Goal: Task Accomplishment & Management: Use online tool/utility

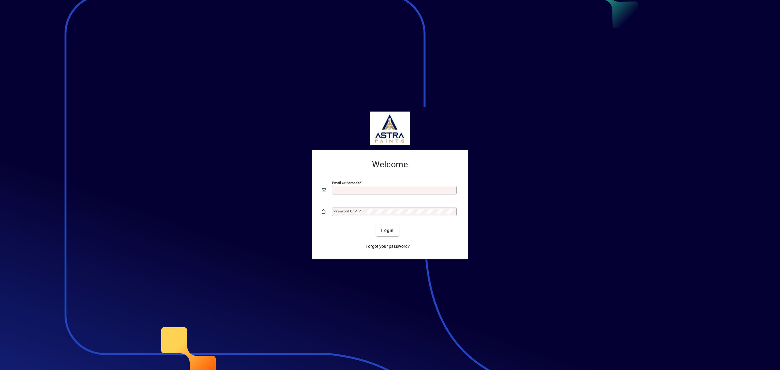
click at [409, 189] on input "Email or Barcode" at bounding box center [394, 190] width 123 height 5
click at [376, 225] on button "Login" at bounding box center [387, 230] width 22 height 11
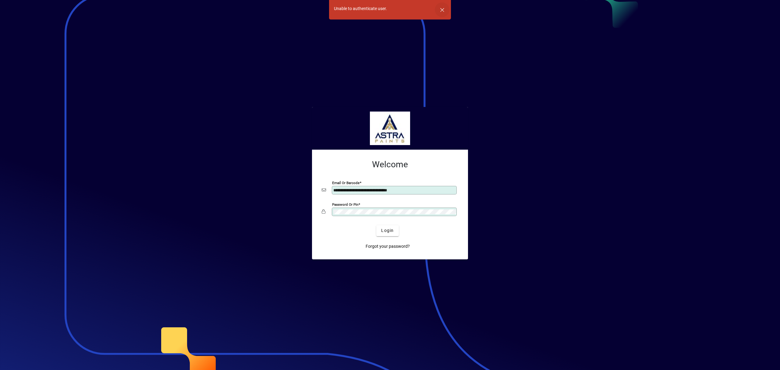
click at [443, 12] on span "button" at bounding box center [442, 9] width 15 height 15
click at [382, 190] on input "**********" at bounding box center [394, 190] width 123 height 5
drag, startPoint x: 383, startPoint y: 190, endPoint x: 387, endPoint y: 190, distance: 4.0
click at [383, 190] on input "**********" at bounding box center [394, 190] width 123 height 5
type input "**********"
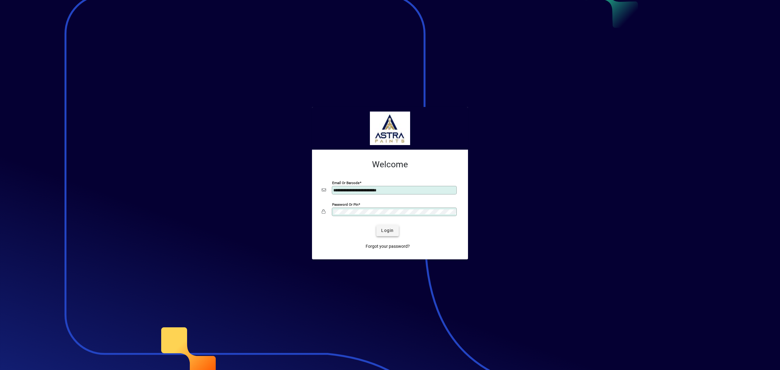
click at [388, 231] on span "Login" at bounding box center [387, 230] width 12 height 6
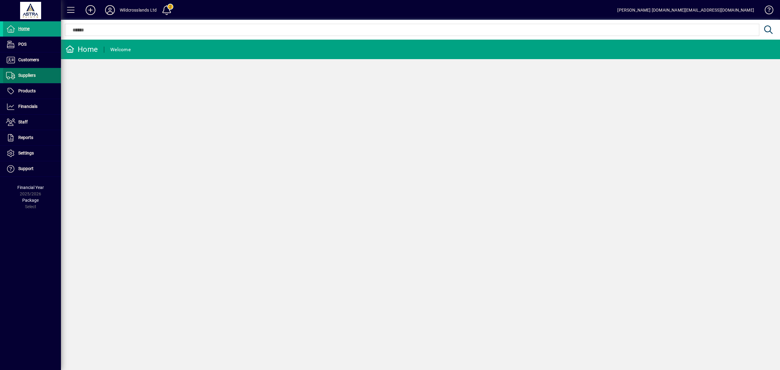
click at [29, 76] on span "Suppliers" at bounding box center [26, 75] width 17 height 5
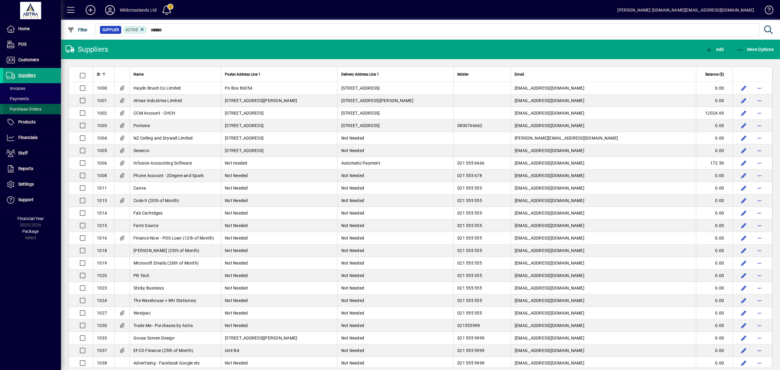
click at [23, 109] on span "Purchase Orders" at bounding box center [23, 109] width 35 height 5
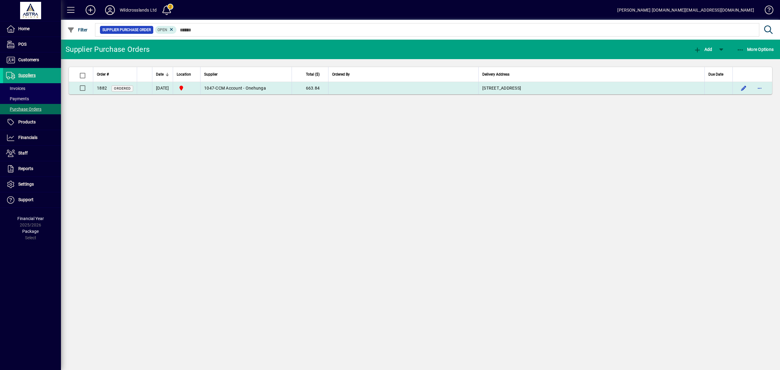
click at [266, 91] on span "CCM Account - Onehunga" at bounding box center [240, 88] width 51 height 5
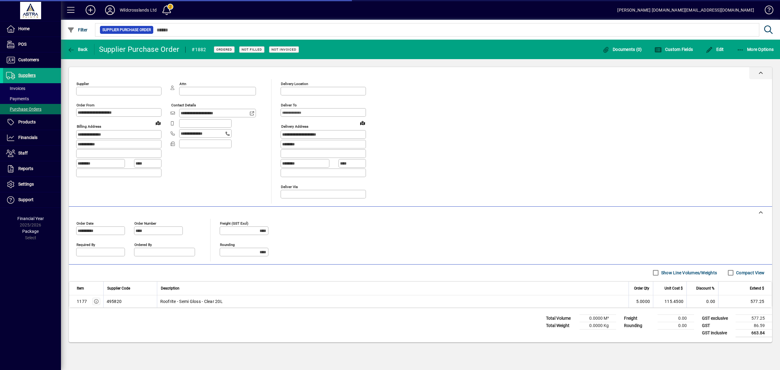
type input "**********"
type input "********"
type input "**********"
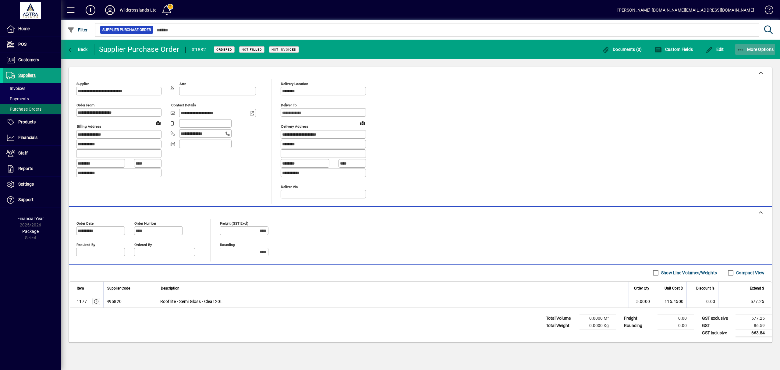
click at [739, 49] on icon "button" at bounding box center [741, 50] width 8 height 6
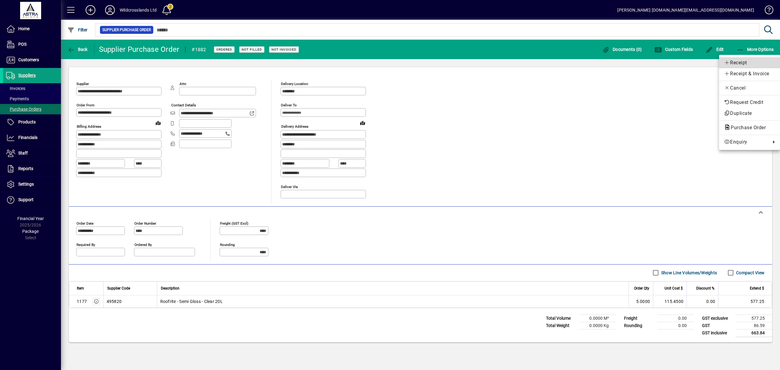
click at [733, 62] on span "Receipt" at bounding box center [749, 62] width 51 height 7
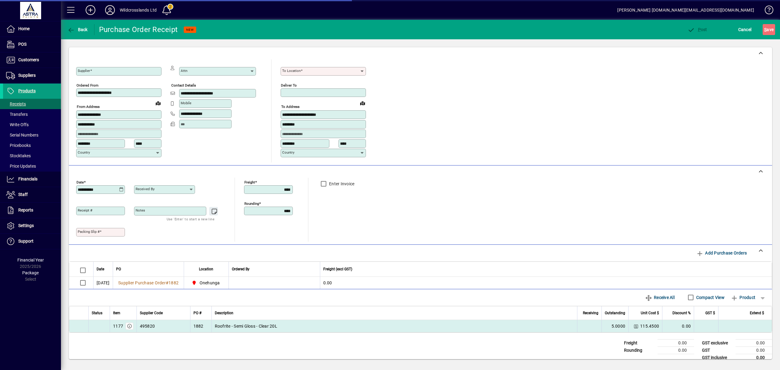
type input "**********"
type input "********"
type input "**********"
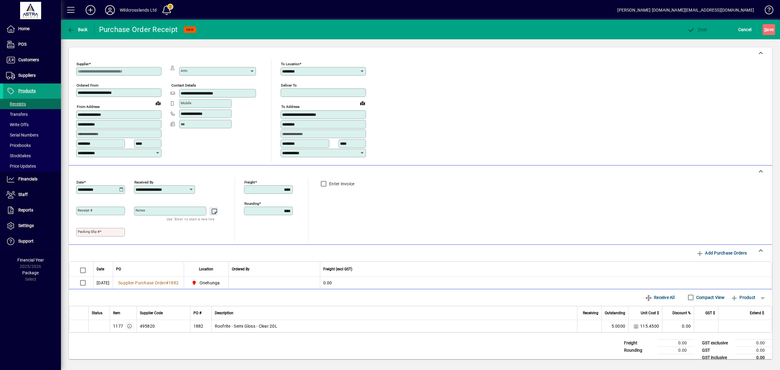
click at [123, 191] on icon at bounding box center [121, 189] width 5 height 5
click at [136, 257] on span "14" at bounding box center [133, 257] width 11 height 11
type input "**********"
click at [91, 233] on mat-label "Packing Slip #" at bounding box center [89, 231] width 22 height 4
click at [91, 233] on input "Packing Slip #" at bounding box center [101, 232] width 47 height 5
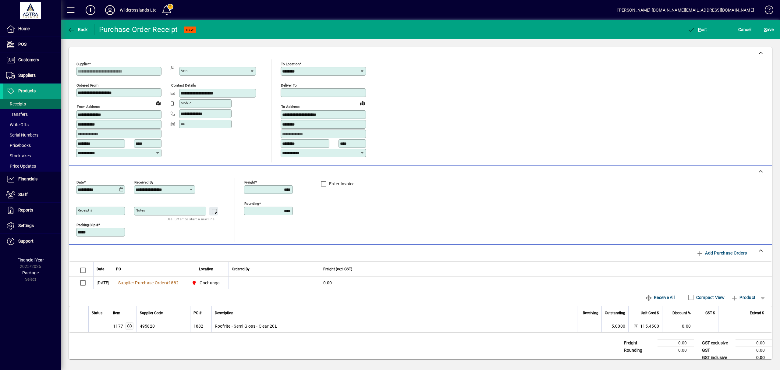
type input "*****"
click at [386, 218] on div "**********" at bounding box center [420, 210] width 689 height 64
click at [651, 297] on span "Receive All" at bounding box center [660, 298] width 30 height 10
click at [698, 32] on span "button" at bounding box center [697, 29] width 23 height 15
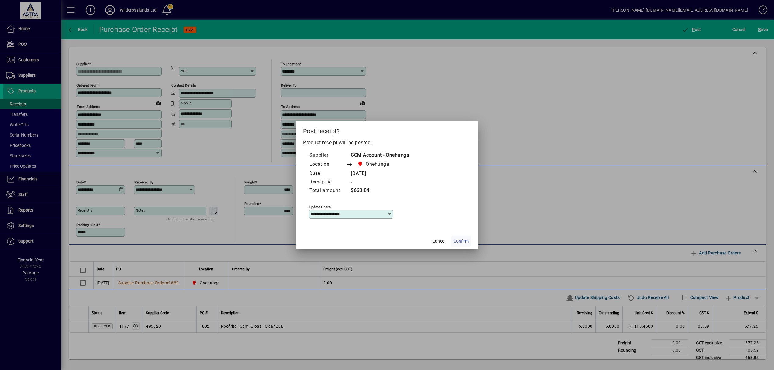
click at [458, 241] on span "Confirm" at bounding box center [460, 241] width 15 height 6
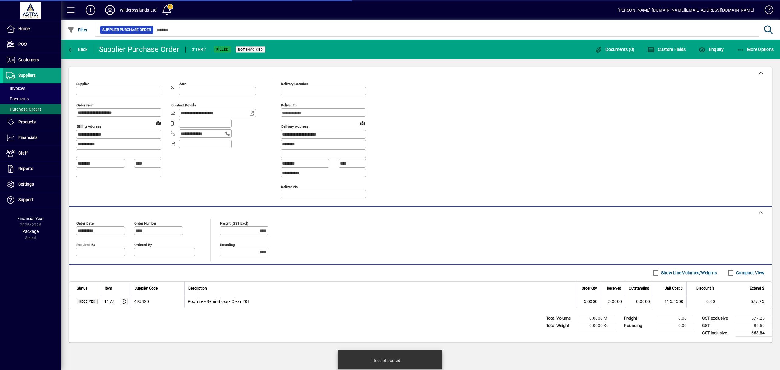
type input "**********"
type input "********"
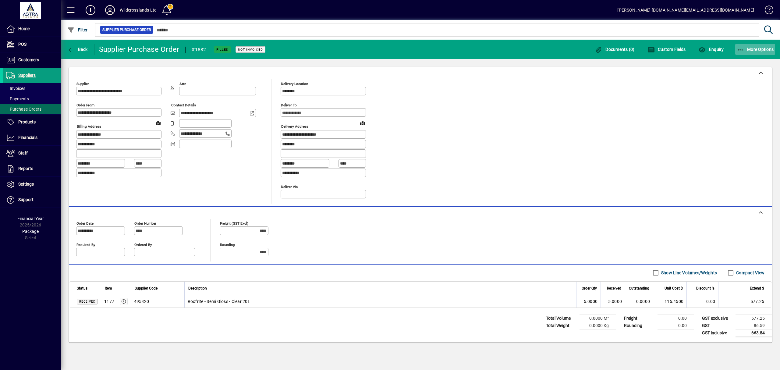
click at [740, 48] on icon "button" at bounding box center [741, 50] width 8 height 6
click at [730, 62] on icon at bounding box center [727, 62] width 6 height 5
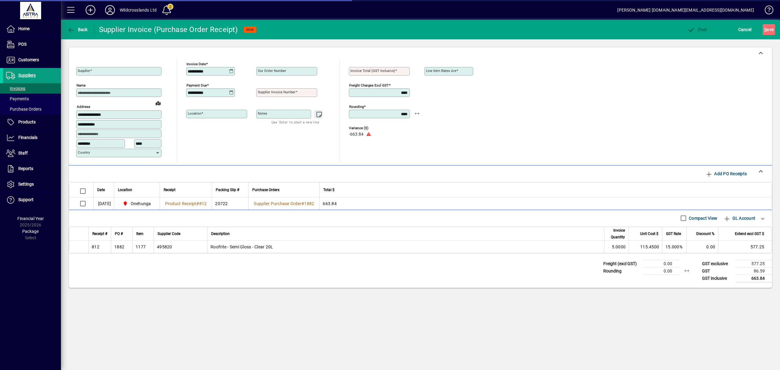
type input "**********"
type input "********"
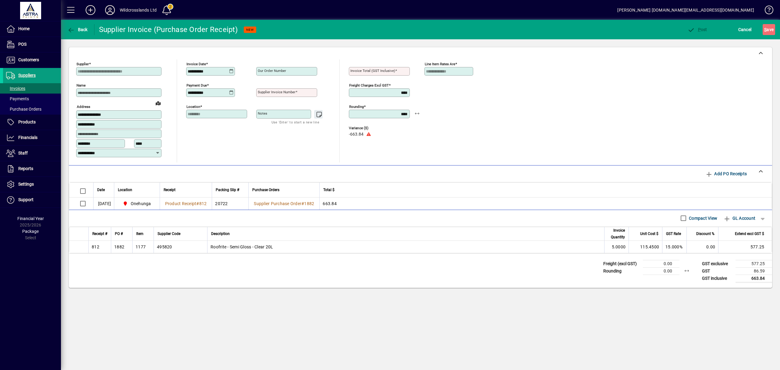
click at [291, 93] on mat-label "Supplier invoice number" at bounding box center [277, 92] width 38 height 4
click at [291, 93] on input "Supplier invoice number" at bounding box center [287, 92] width 59 height 5
type input "*****"
click at [282, 70] on mat-label "Our order number" at bounding box center [272, 71] width 28 height 4
click at [282, 70] on input "Our order number" at bounding box center [287, 71] width 59 height 5
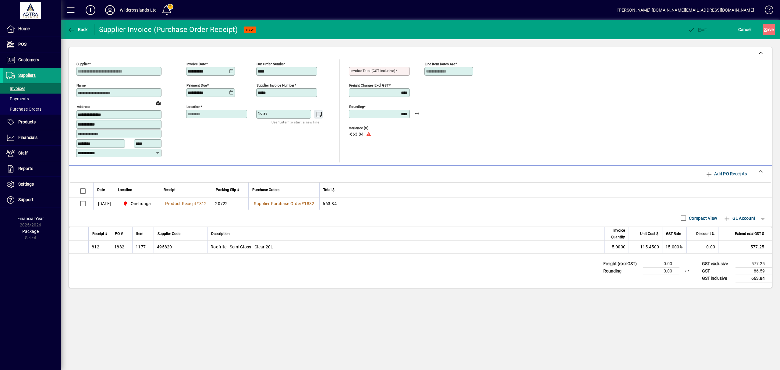
type input "****"
click at [396, 69] on span at bounding box center [396, 71] width 2 height 4
click at [396, 69] on input "Invoice Total (GST inclusive)" at bounding box center [379, 71] width 59 height 5
type input "******"
click at [474, 118] on div "**********" at bounding box center [453, 110] width 58 height 103
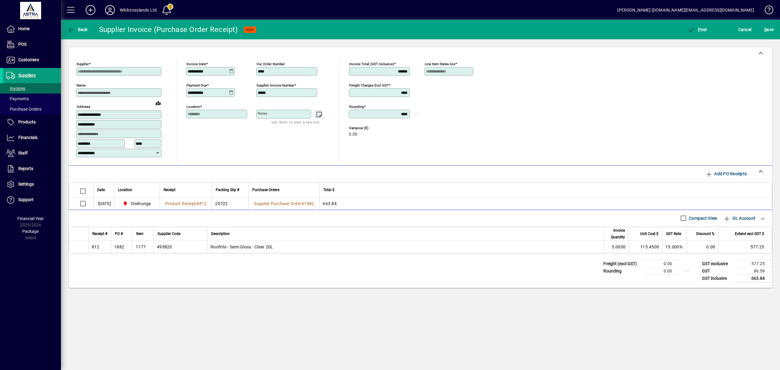
click at [231, 72] on icon at bounding box center [231, 71] width 5 height 5
click at [240, 138] on span "14" at bounding box center [243, 138] width 11 height 11
type input "**********"
click at [769, 30] on span "S ave" at bounding box center [768, 30] width 9 height 10
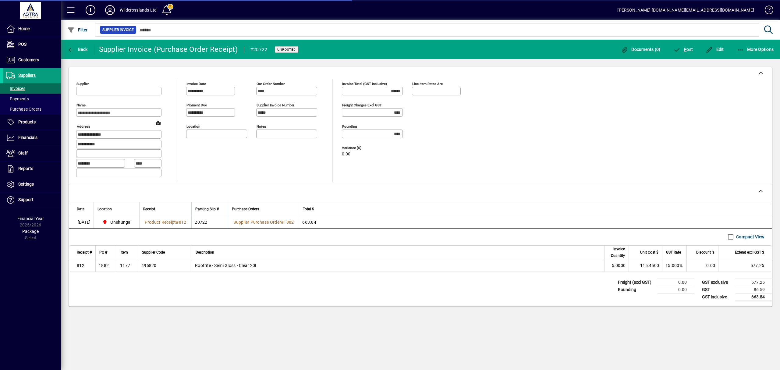
type input "**********"
type input "********"
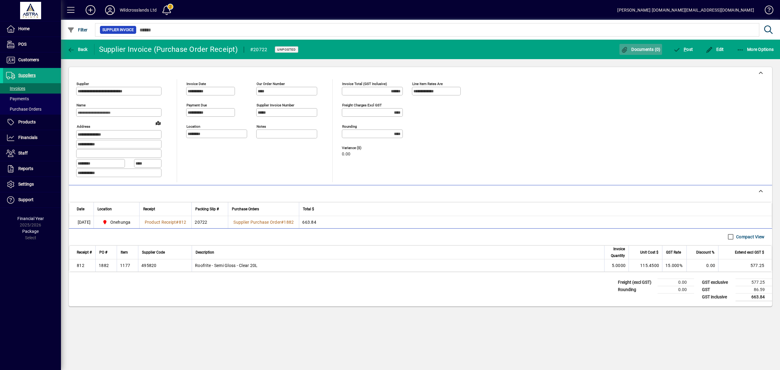
click at [636, 53] on span "button" at bounding box center [641, 49] width 43 height 15
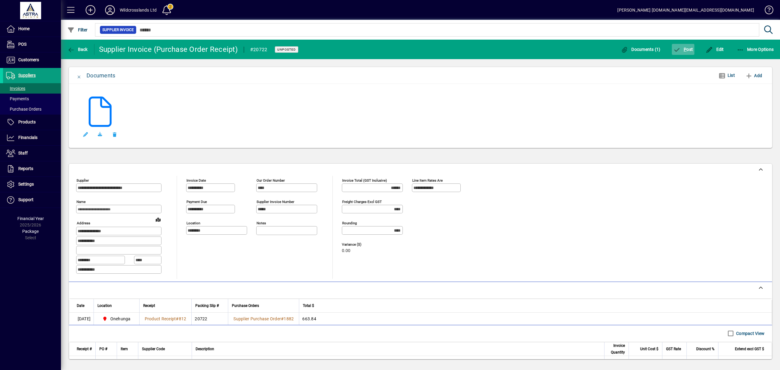
click at [687, 49] on span "P ost" at bounding box center [683, 49] width 20 height 5
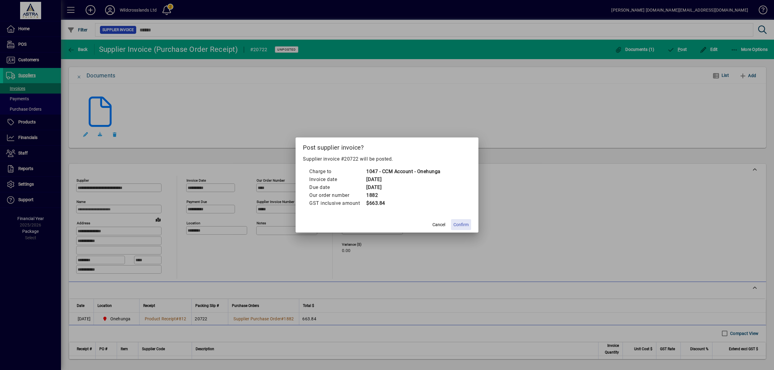
click at [466, 224] on span "Confirm" at bounding box center [460, 225] width 15 height 6
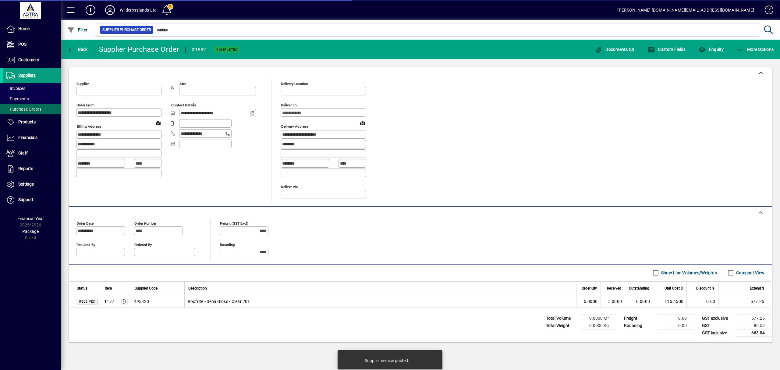
type input "**********"
type input "********"
type input "**********"
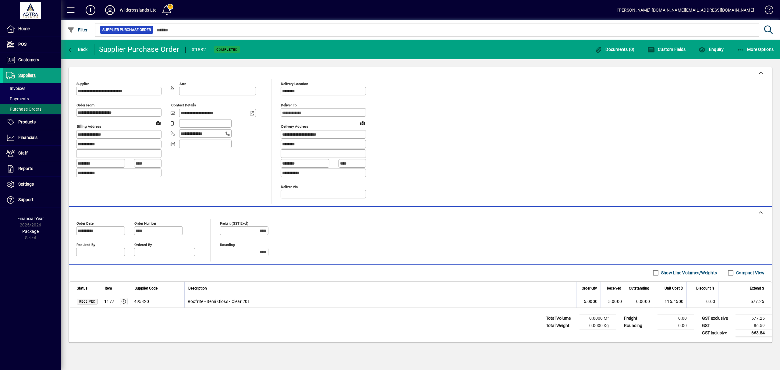
click at [461, 137] on div "**********" at bounding box center [420, 141] width 689 height 124
click at [23, 79] on span "Suppliers" at bounding box center [19, 75] width 33 height 7
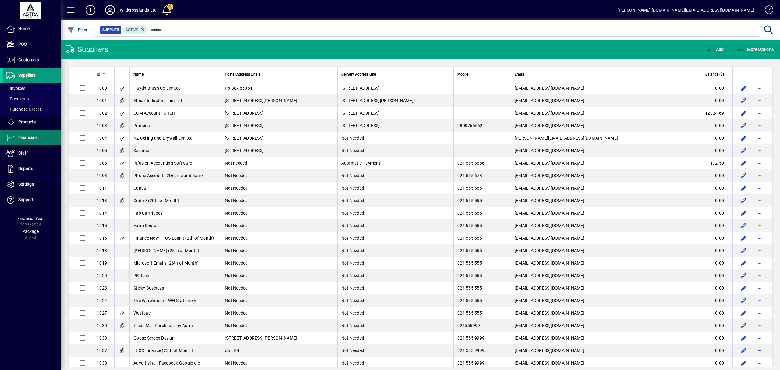
click at [26, 139] on span "Financials" at bounding box center [27, 137] width 19 height 5
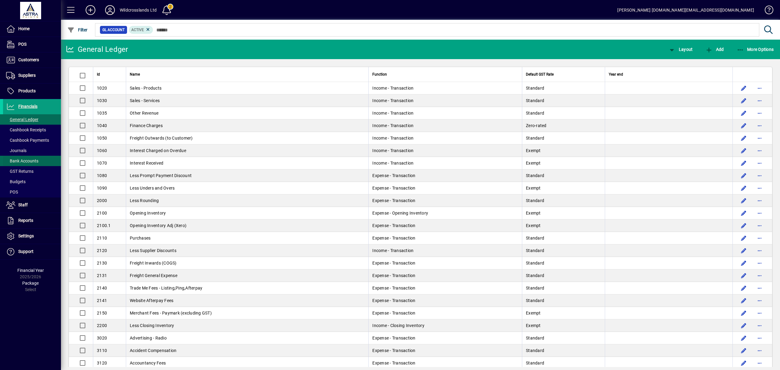
click at [16, 162] on span "Bank Accounts" at bounding box center [22, 160] width 32 height 5
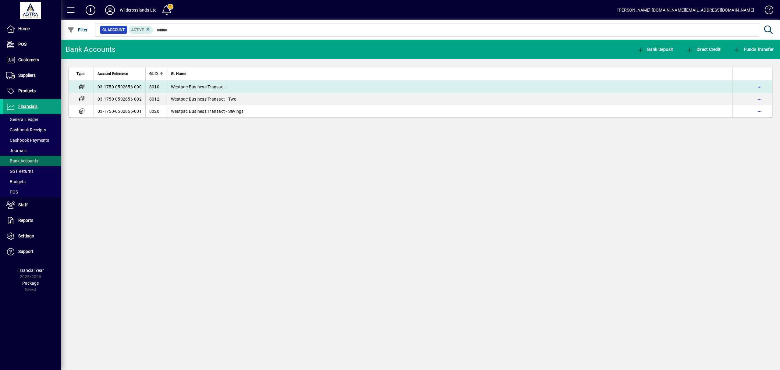
click at [200, 87] on span "Westpac Business Transact" at bounding box center [198, 86] width 54 height 5
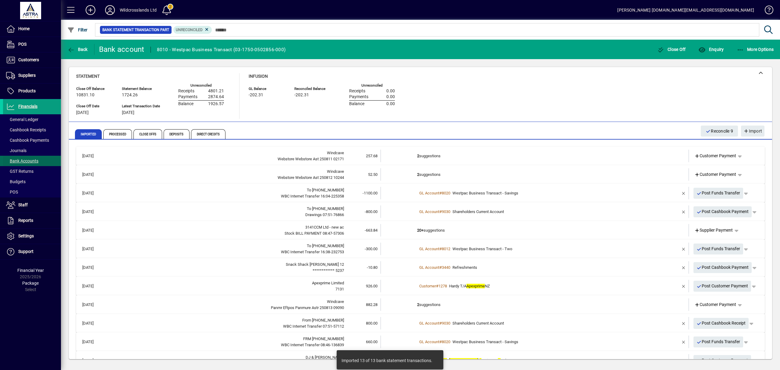
click at [21, 161] on span "Bank Accounts" at bounding box center [22, 160] width 32 height 5
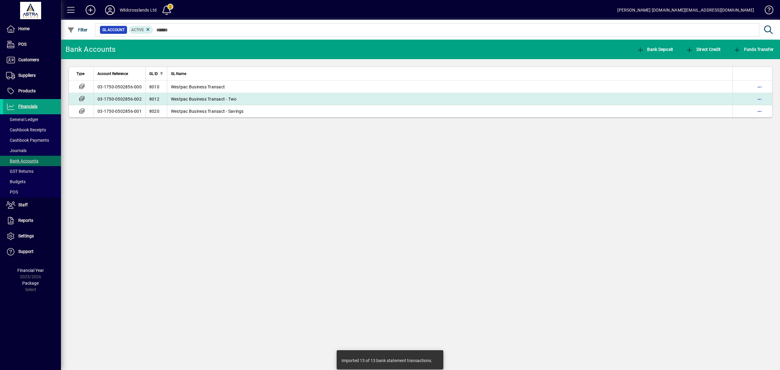
click at [202, 101] on span "Westpac Business Transact - Two" at bounding box center [204, 99] width 66 height 5
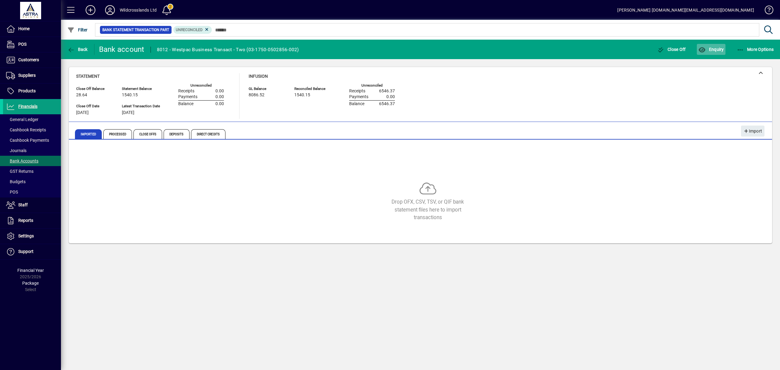
click at [702, 51] on icon "button" at bounding box center [702, 50] width 8 height 6
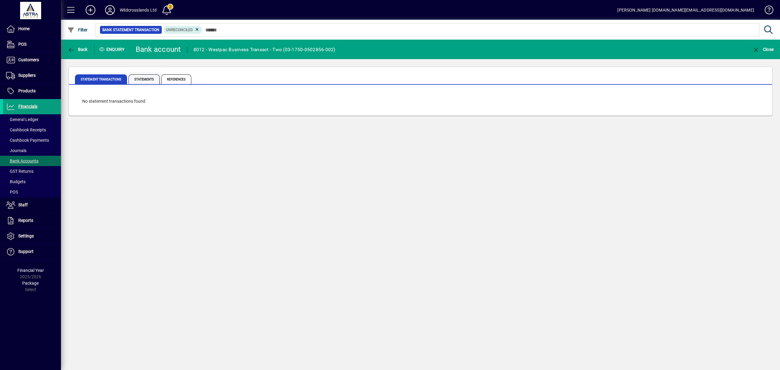
click at [144, 80] on span "Statements" at bounding box center [144, 79] width 31 height 10
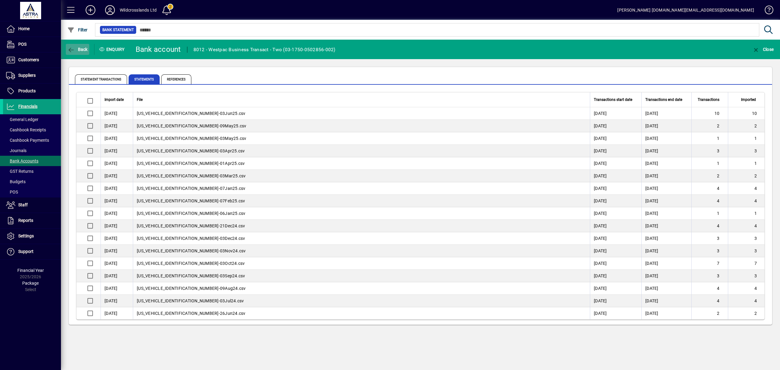
click at [81, 48] on span "Back" at bounding box center [77, 49] width 20 height 5
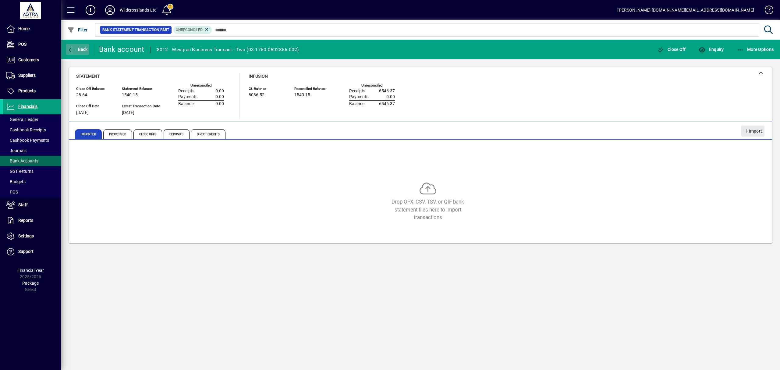
click at [76, 49] on span "Back" at bounding box center [77, 49] width 20 height 5
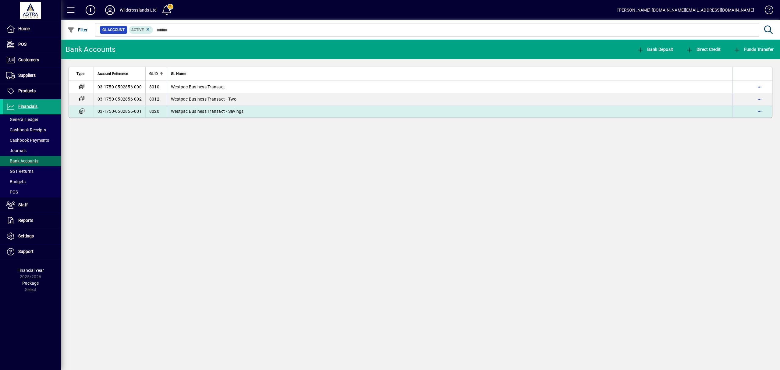
click at [221, 112] on span "Westpac Business Transact - Savings" at bounding box center [207, 111] width 73 height 5
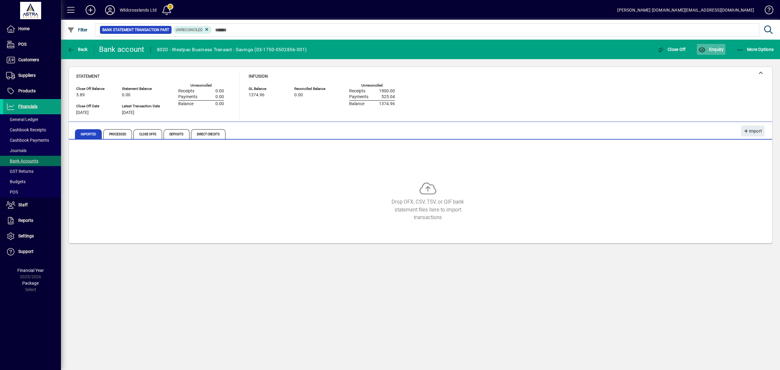
click at [711, 54] on span "button" at bounding box center [711, 49] width 28 height 15
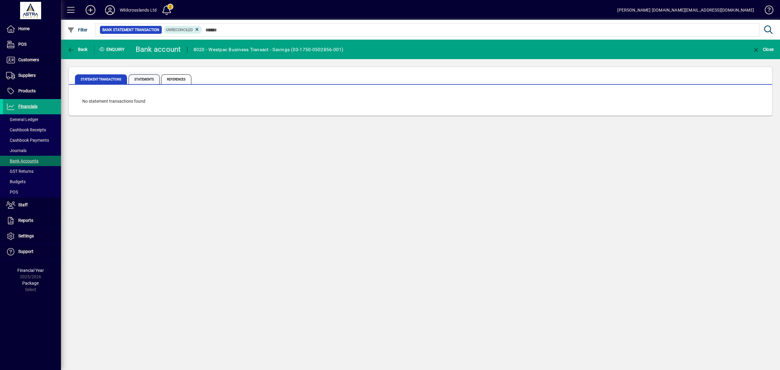
click at [154, 76] on span "Statements" at bounding box center [144, 79] width 31 height 10
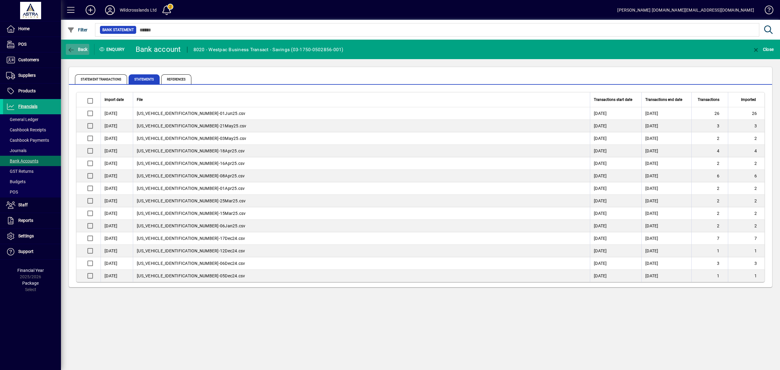
click at [80, 48] on span "Back" at bounding box center [77, 49] width 20 height 5
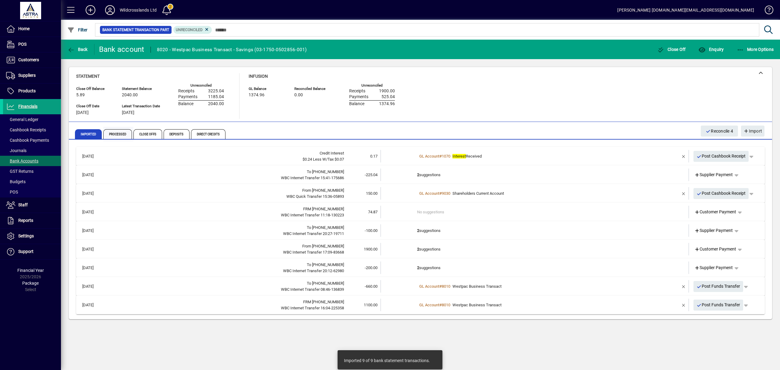
click at [118, 130] on span "Processed" at bounding box center [117, 134] width 29 height 10
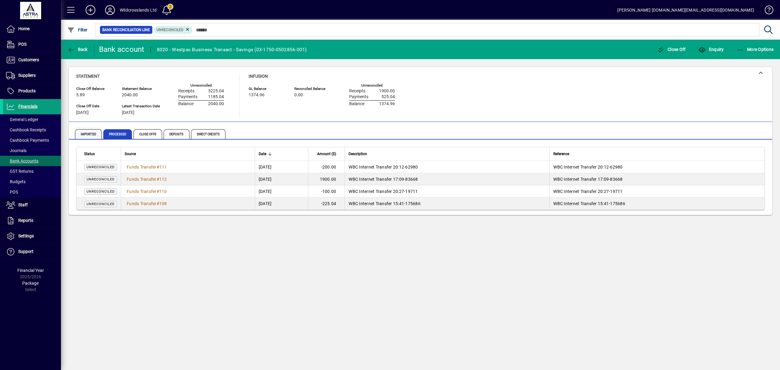
click at [87, 136] on span "Imported" at bounding box center [88, 134] width 27 height 10
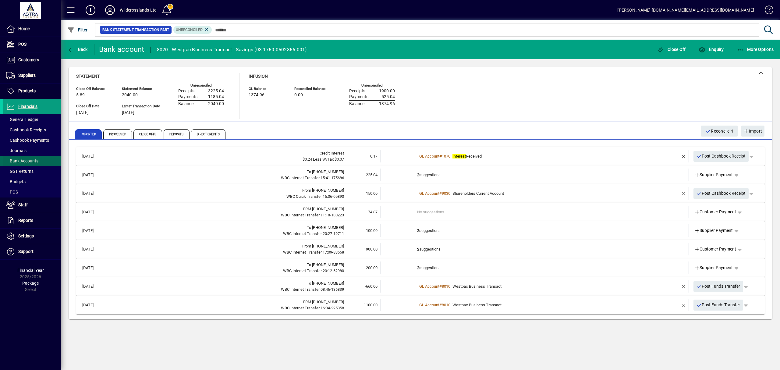
click at [36, 162] on span "Bank Accounts" at bounding box center [22, 160] width 32 height 5
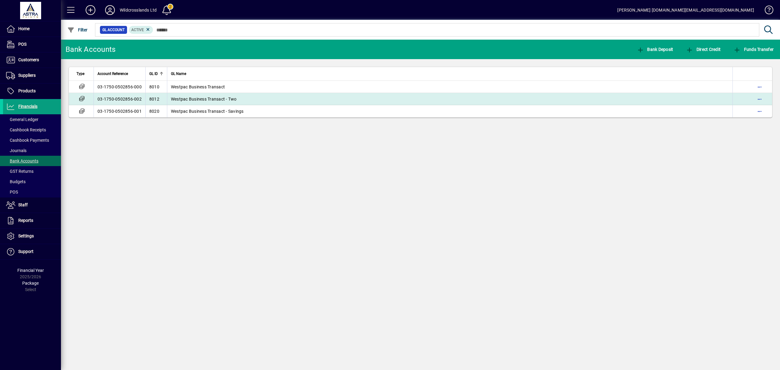
click at [205, 99] on span "Westpac Business Transact - Two" at bounding box center [204, 99] width 66 height 5
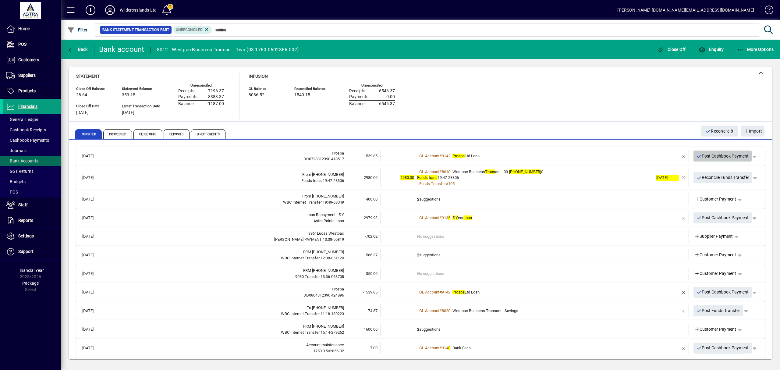
click at [702, 155] on span "Post Cashbook Payment" at bounding box center [723, 156] width 52 height 10
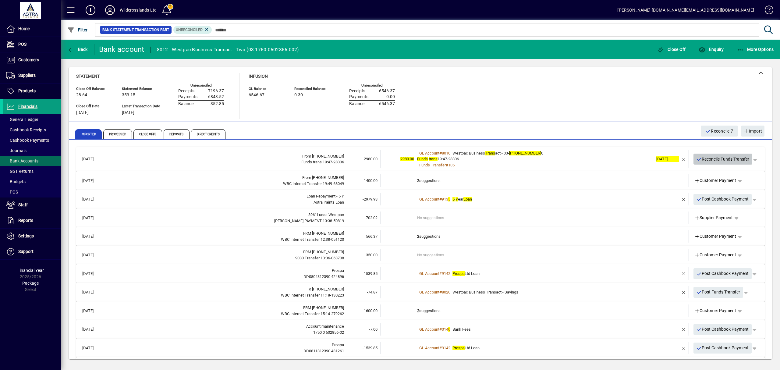
click at [702, 159] on span "Reconcile Funds Transfer" at bounding box center [723, 159] width 53 height 10
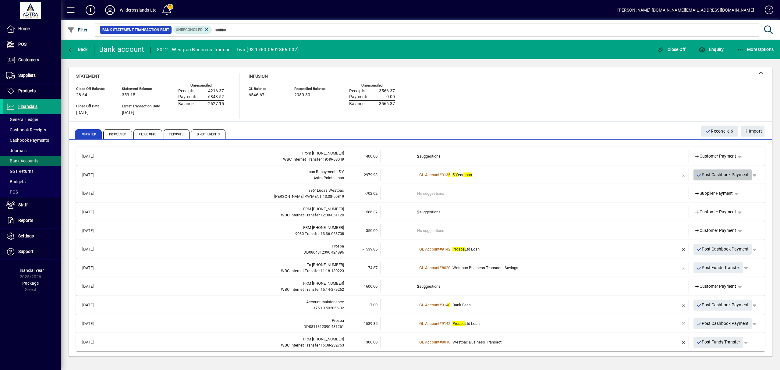
click at [707, 175] on span "Post Cashbook Payment" at bounding box center [723, 175] width 52 height 10
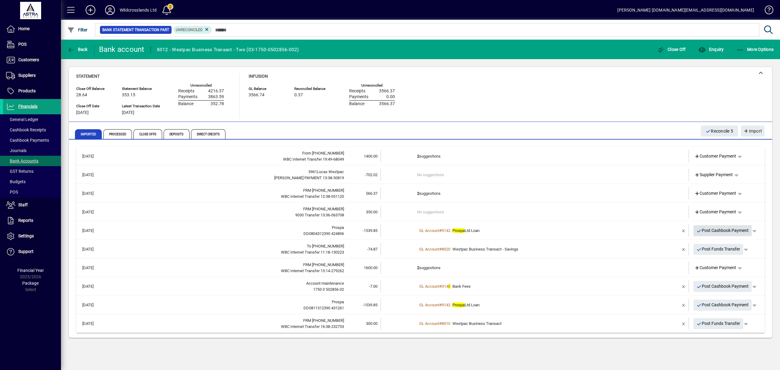
click at [716, 229] on span "Post Cashbook Payment" at bounding box center [723, 230] width 52 height 10
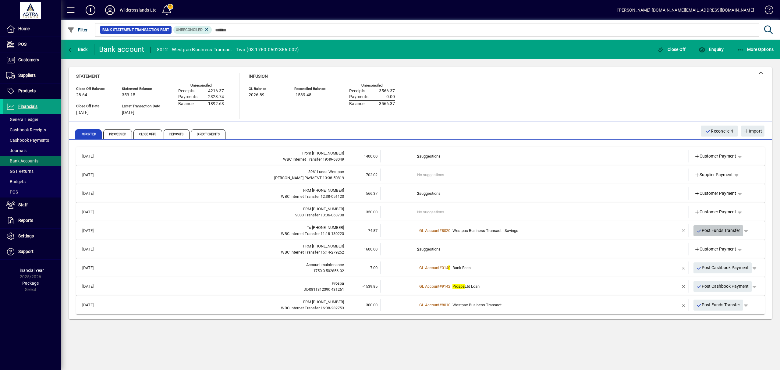
click at [711, 228] on span "Post Funds Transfer" at bounding box center [719, 230] width 44 height 10
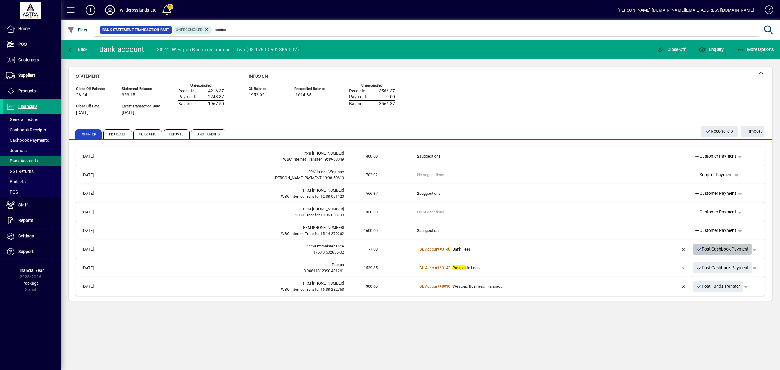
click at [721, 249] on span "Post Cashbook Payment" at bounding box center [723, 249] width 52 height 10
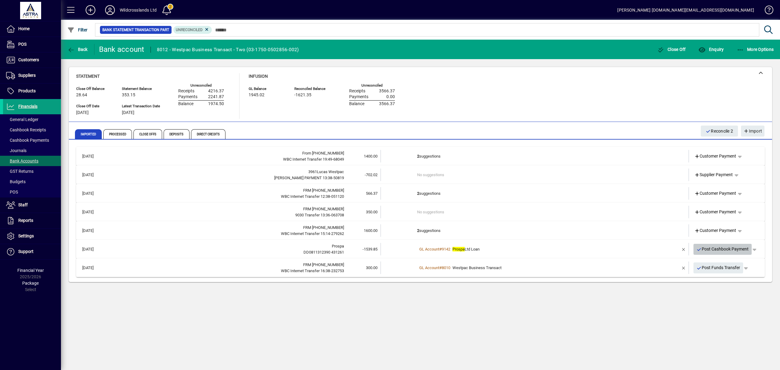
click at [711, 249] on span "Post Cashbook Payment" at bounding box center [723, 249] width 52 height 10
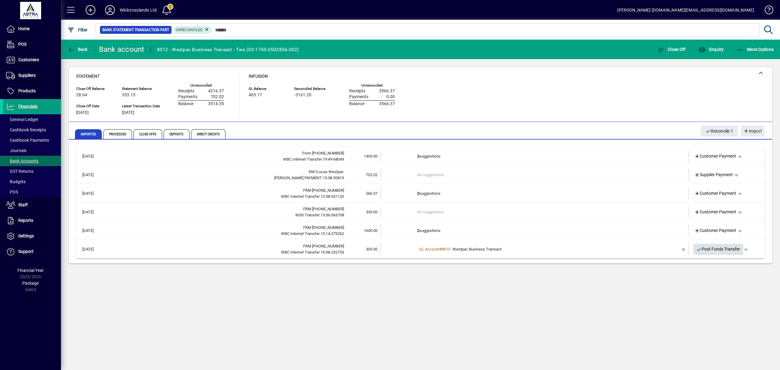
click at [700, 250] on icon "button" at bounding box center [699, 249] width 5 height 4
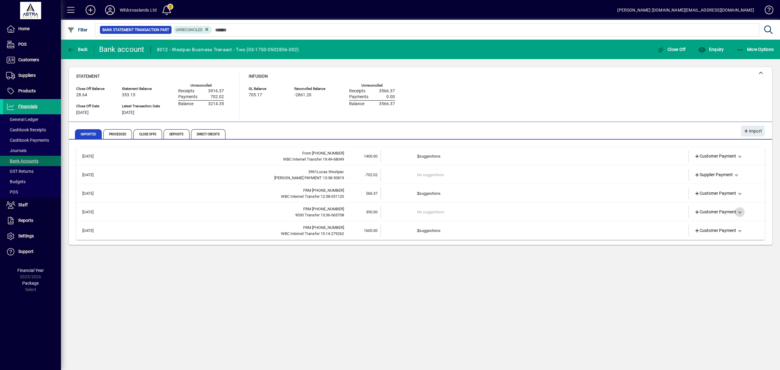
click at [739, 211] on span "button" at bounding box center [740, 212] width 15 height 15
click at [716, 236] on span "Cashbook Receipt" at bounding box center [722, 235] width 42 height 7
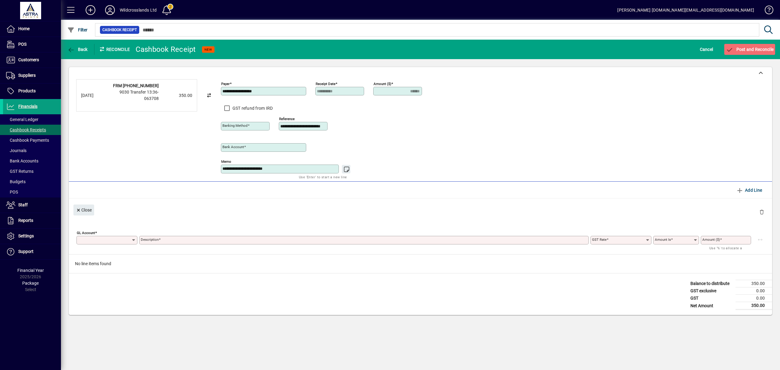
type input "**********"
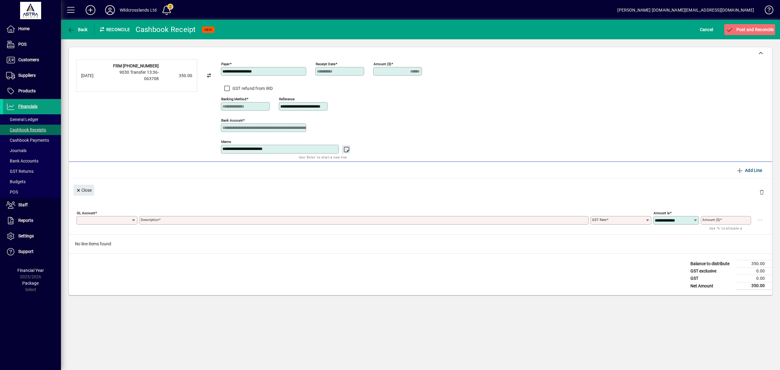
type input "******"
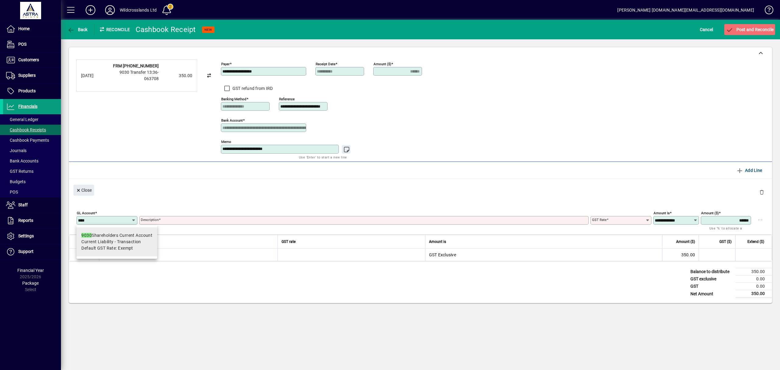
type input "****"
drag, startPoint x: 123, startPoint y: 247, endPoint x: 143, endPoint y: 248, distance: 20.1
click at [123, 247] on span "Default GST Rate: Exempt" at bounding box center [107, 248] width 52 height 6
type input "**********"
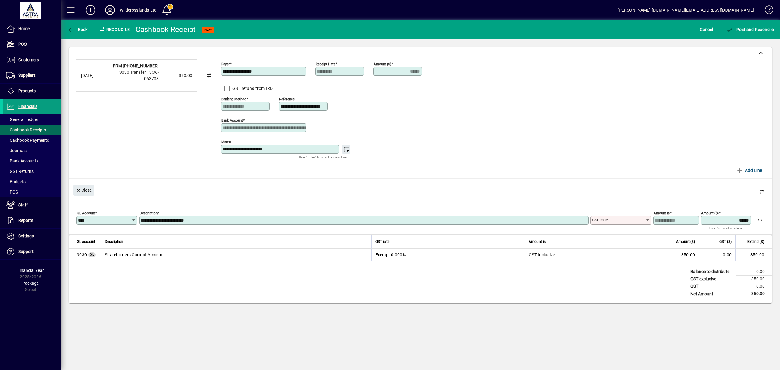
type input "******"
type input "**********"
click at [748, 29] on span "Post and Reconcile" at bounding box center [750, 29] width 48 height 5
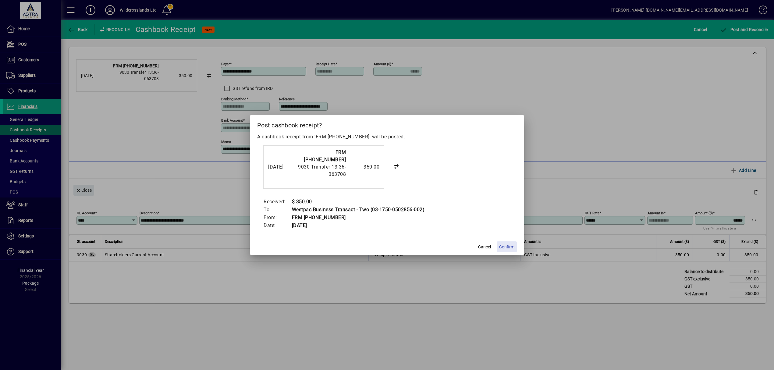
click at [503, 248] on span "Confirm" at bounding box center [506, 247] width 15 height 6
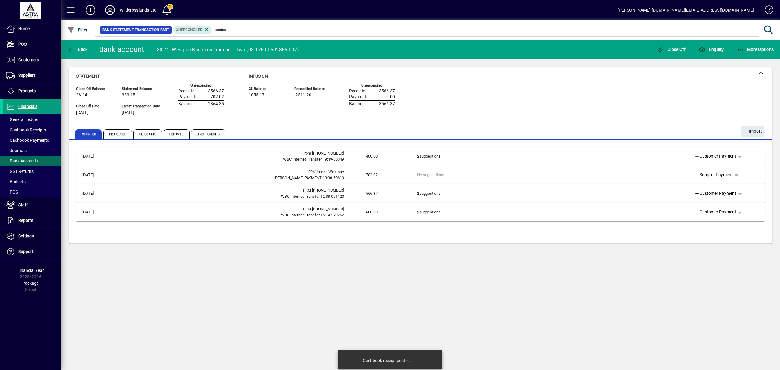
click at [423, 175] on td "No suggestions" at bounding box center [535, 175] width 236 height 12
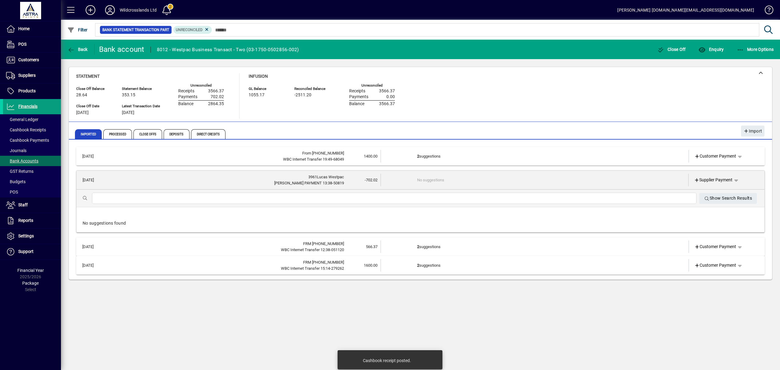
click at [422, 178] on td "No suggestions" at bounding box center [535, 180] width 236 height 12
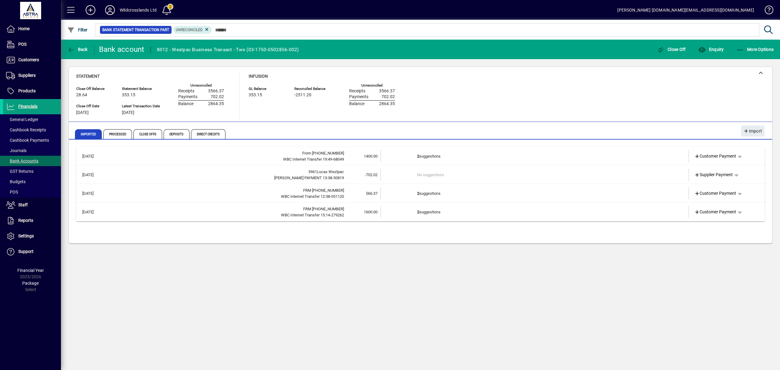
click at [430, 176] on td "No suggestions" at bounding box center [535, 175] width 236 height 12
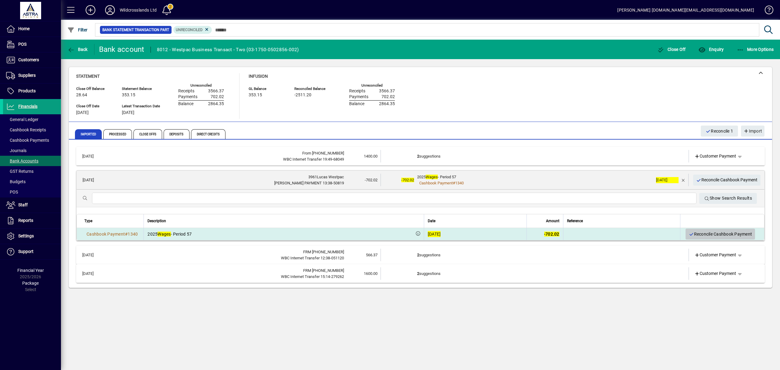
click at [696, 232] on span "Reconcile Cashbook Payment" at bounding box center [720, 234] width 63 height 10
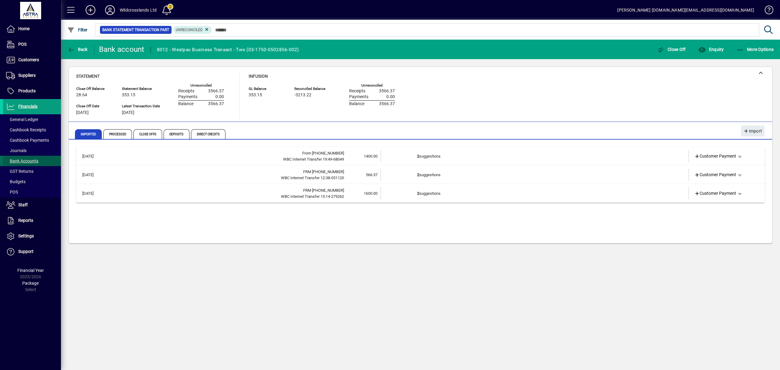
click at [22, 162] on span "Bank Accounts" at bounding box center [22, 160] width 32 height 5
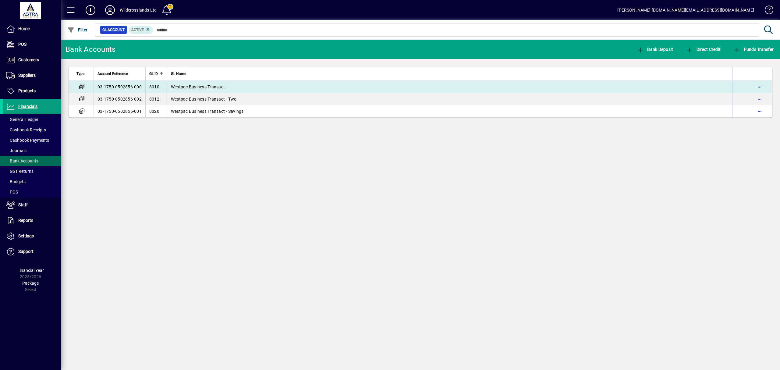
click at [203, 87] on span "Westpac Business Transact" at bounding box center [198, 86] width 54 height 5
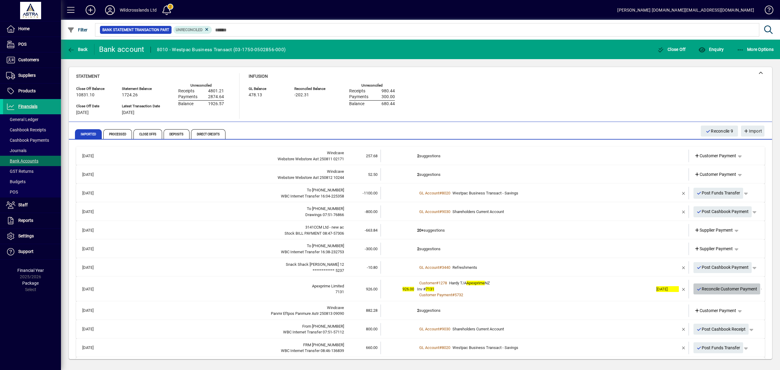
click at [708, 287] on span "Reconcile Customer Payment" at bounding box center [727, 289] width 61 height 10
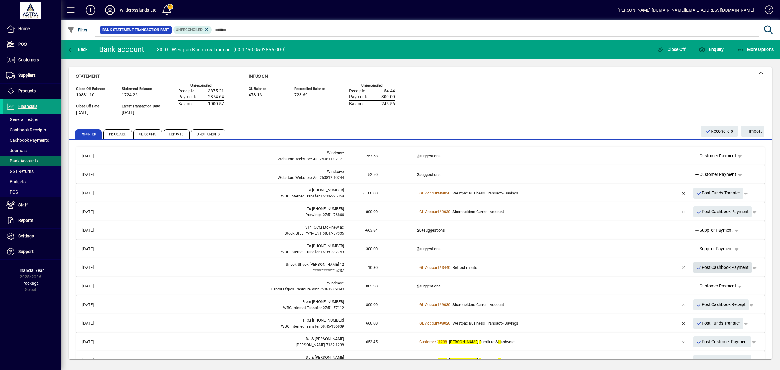
click at [702, 268] on span "Post Cashbook Payment" at bounding box center [723, 267] width 52 height 10
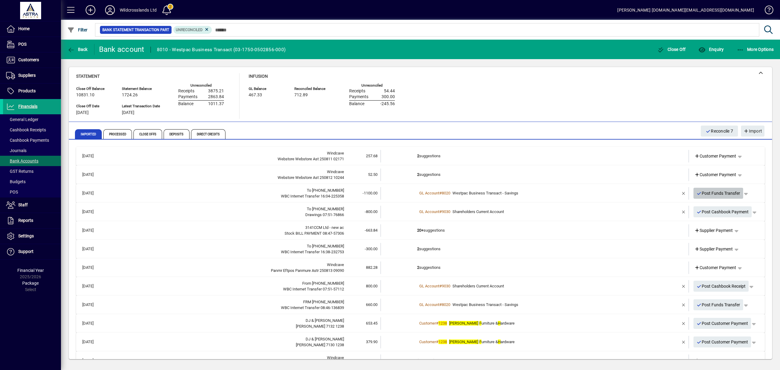
click at [711, 193] on span "Post Funds Transfer" at bounding box center [719, 193] width 44 height 10
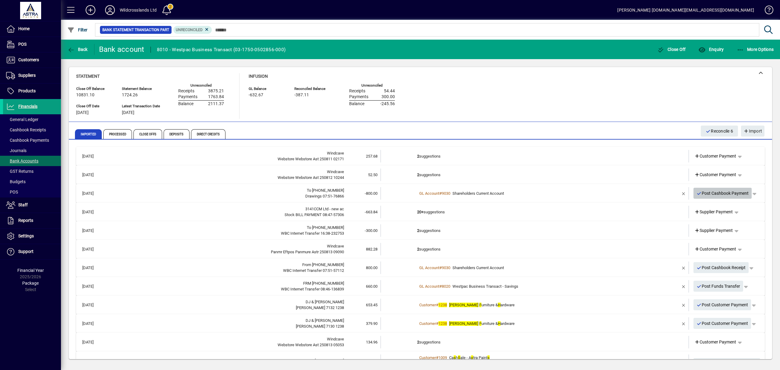
click at [718, 193] on span "Post Cashbook Payment" at bounding box center [723, 193] width 52 height 10
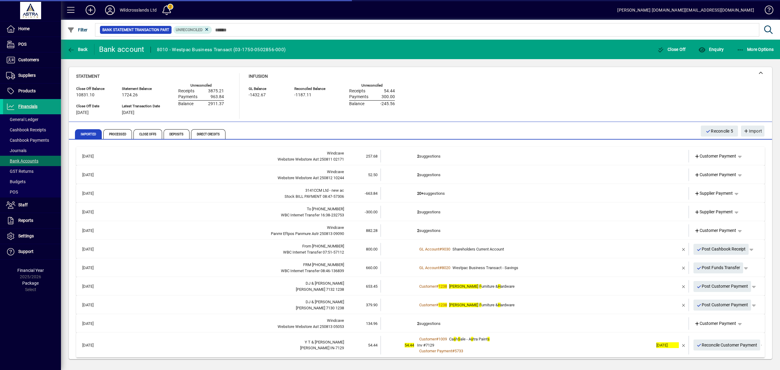
scroll to position [3, 0]
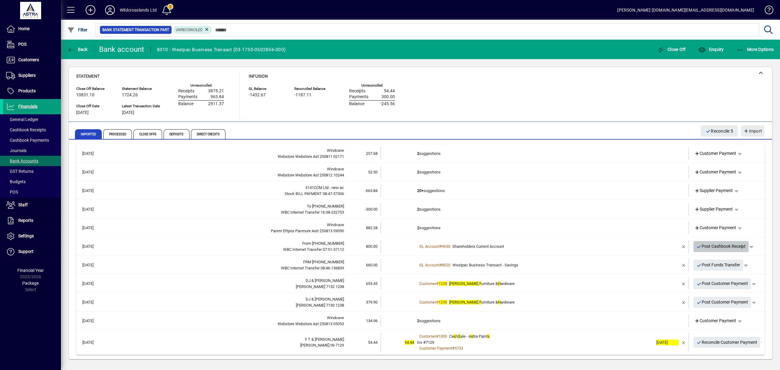
click at [700, 245] on span "Post Cashbook Receipt" at bounding box center [721, 246] width 49 height 10
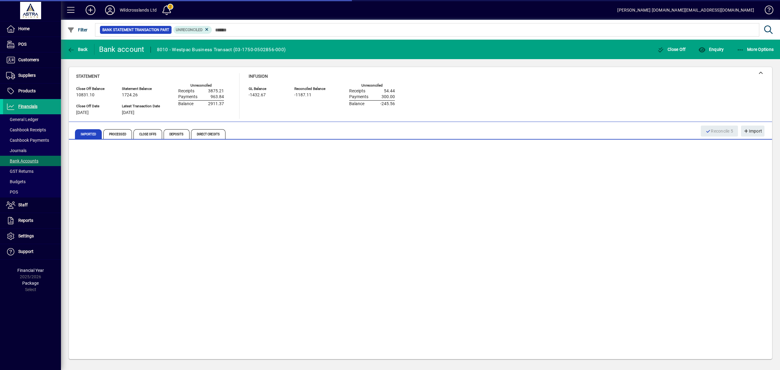
scroll to position [0, 0]
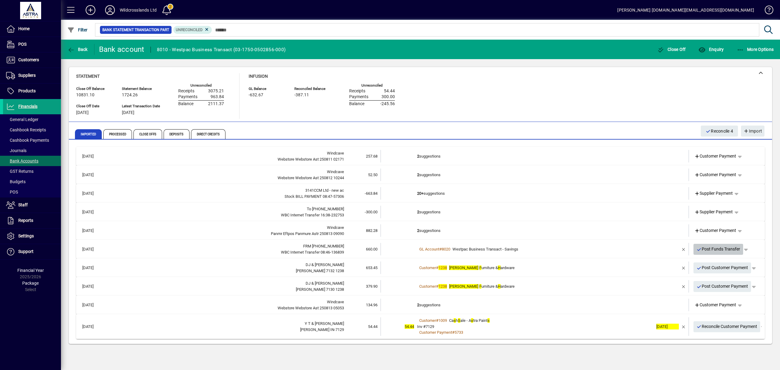
click at [710, 247] on span "Post Funds Transfer" at bounding box center [719, 249] width 44 height 10
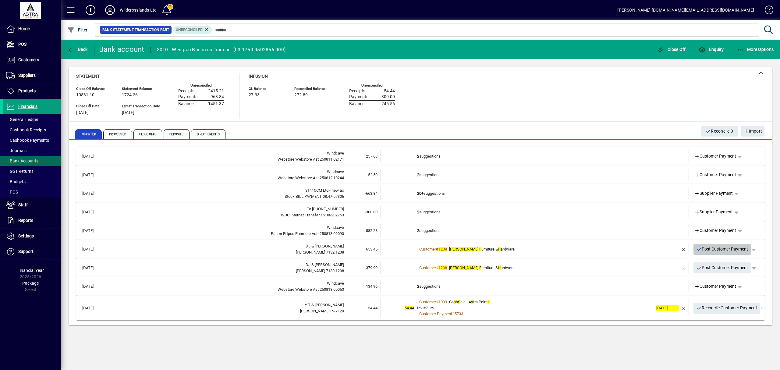
click at [711, 248] on span "Post Customer Payment" at bounding box center [723, 249] width 52 height 10
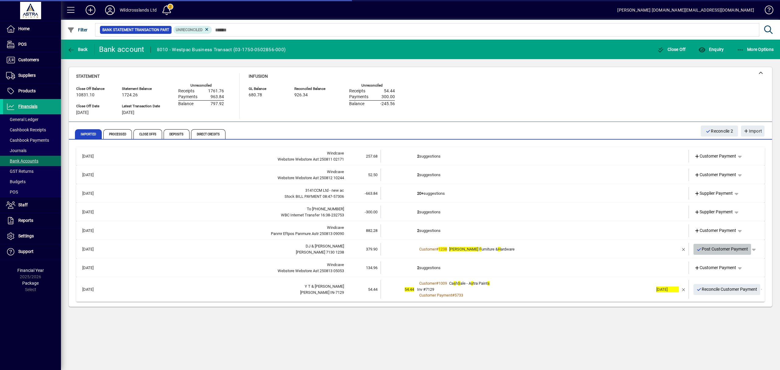
click at [709, 248] on span "Post Customer Payment" at bounding box center [723, 249] width 52 height 10
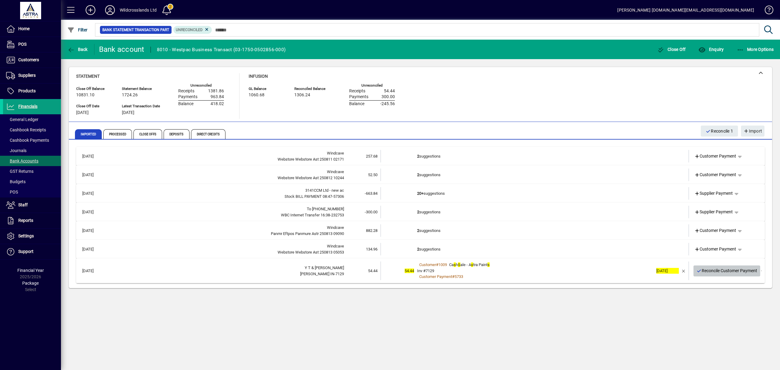
click at [707, 270] on span "Reconcile Customer Payment" at bounding box center [727, 271] width 61 height 10
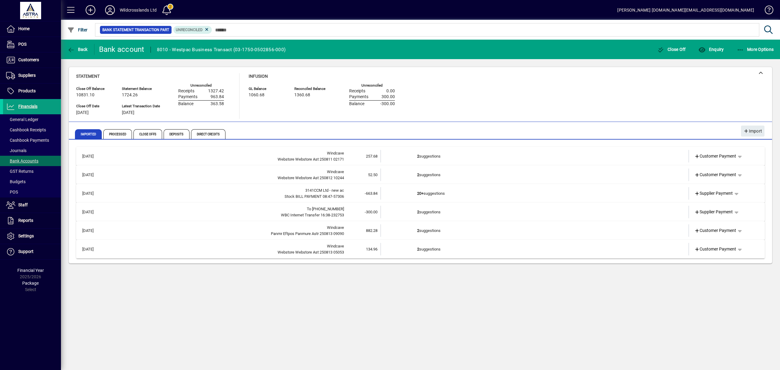
click at [444, 193] on td "20+ suggestions" at bounding box center [535, 193] width 236 height 12
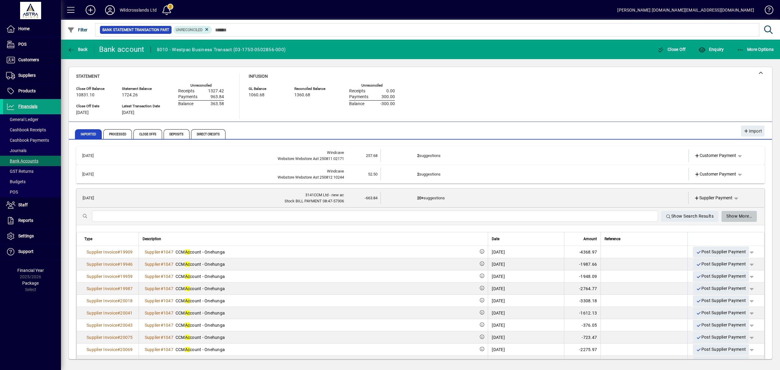
click at [739, 215] on span "Show More…" at bounding box center [739, 216] width 26 height 10
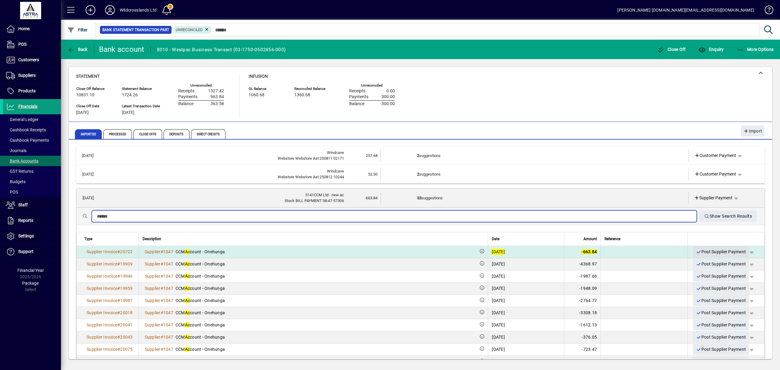
click at [709, 251] on span "Post Supplier Payment" at bounding box center [721, 252] width 50 height 10
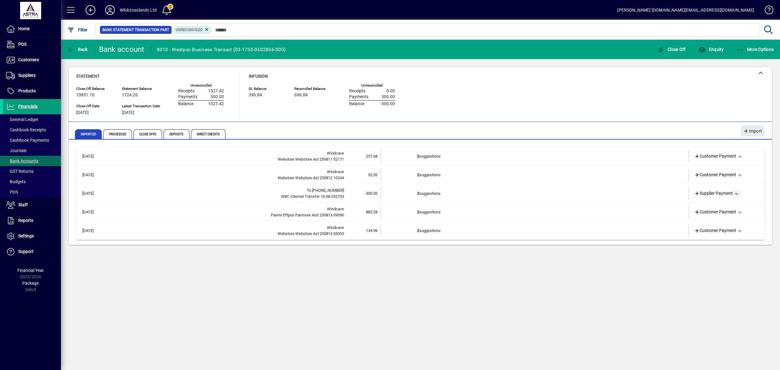
click at [738, 192] on span "button" at bounding box center [736, 193] width 15 height 15
click at [707, 228] on span "Funds Transfer" at bounding box center [713, 227] width 36 height 7
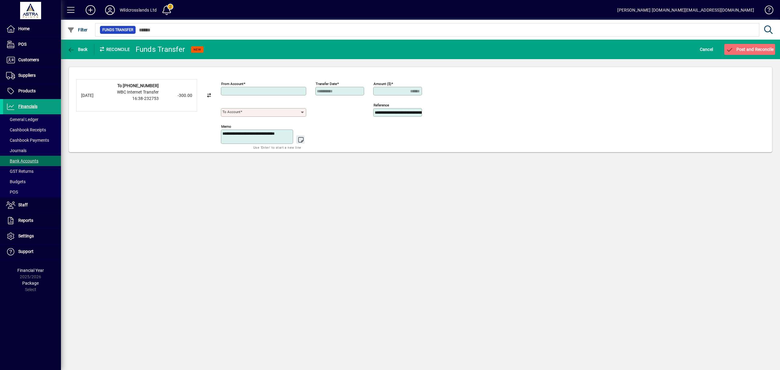
type input "**********"
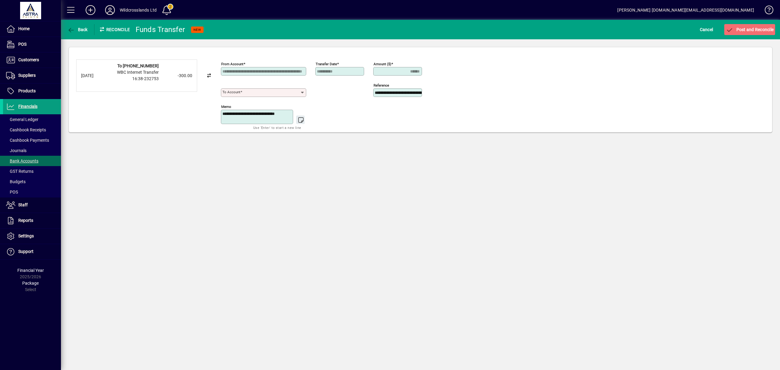
click at [283, 92] on input "To account" at bounding box center [261, 92] width 78 height 5
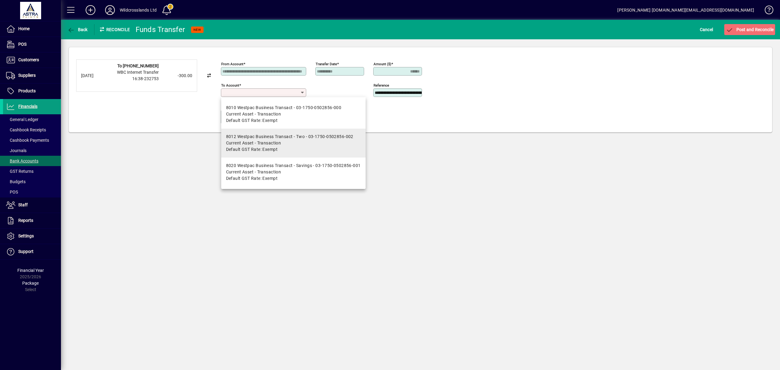
click at [289, 138] on div "8012 Westpac Business Transact - Two - 03-1750-0502856-002" at bounding box center [289, 136] width 127 height 6
type input "**********"
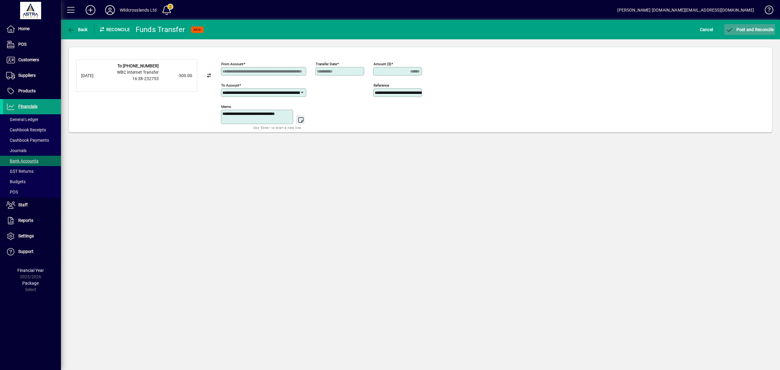
click at [742, 30] on span "Post and Reconcile" at bounding box center [750, 29] width 48 height 5
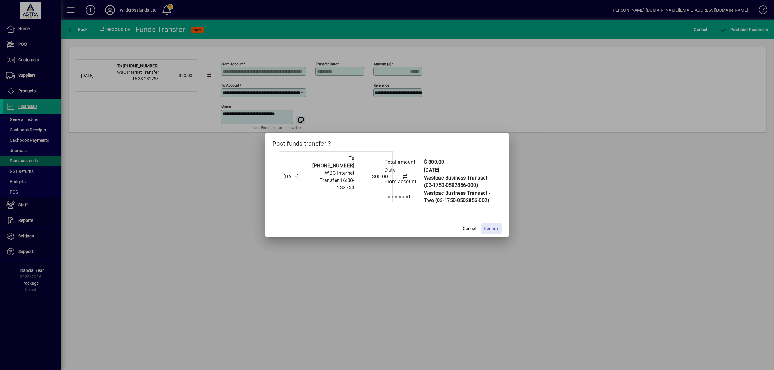
click at [498, 226] on span "Confirm" at bounding box center [491, 228] width 15 height 6
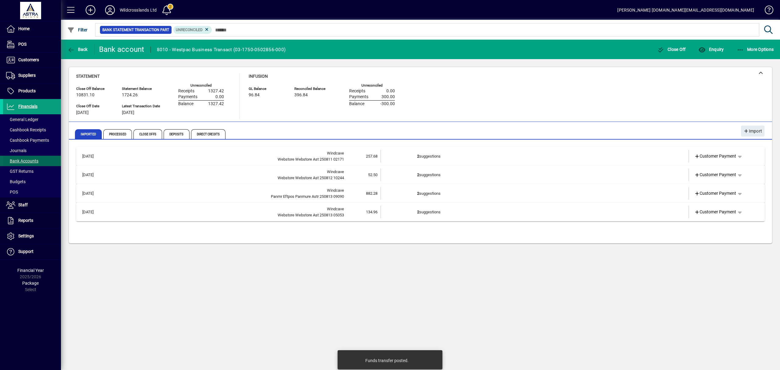
click at [17, 160] on span "Bank Accounts" at bounding box center [22, 160] width 32 height 5
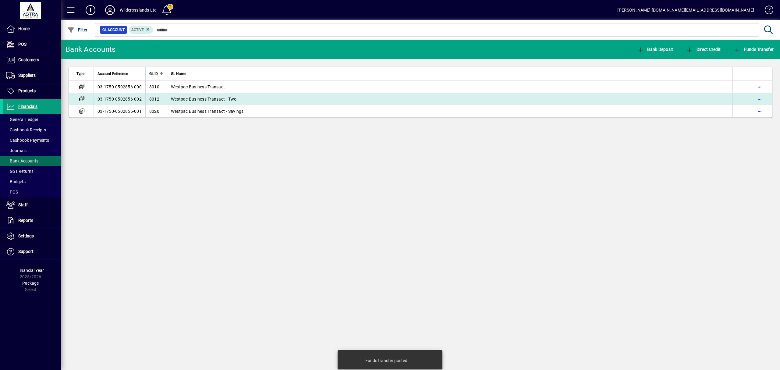
click at [211, 97] on span "Westpac Business Transact - Two" at bounding box center [204, 99] width 66 height 5
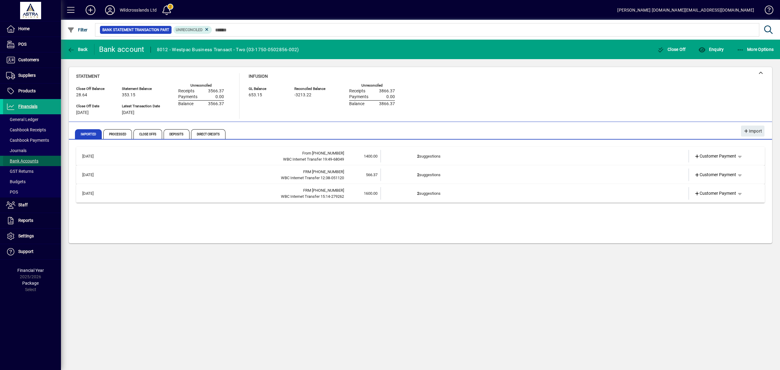
click at [26, 160] on span "Bank Accounts" at bounding box center [22, 160] width 32 height 5
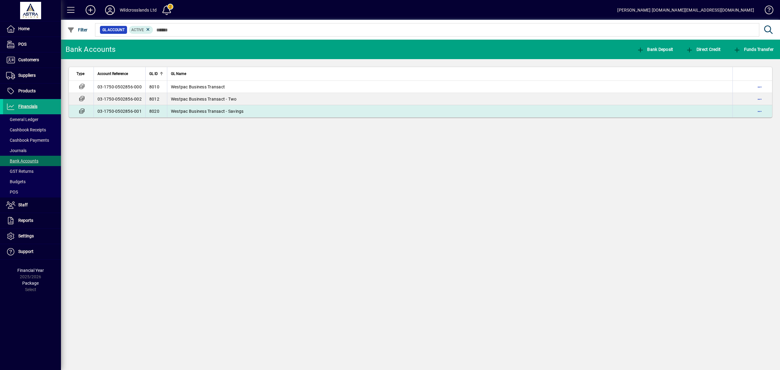
click at [229, 110] on span "Westpac Business Transact - Savings" at bounding box center [207, 111] width 73 height 5
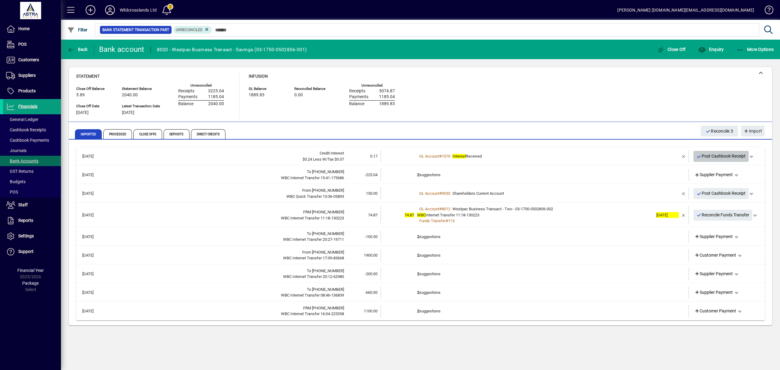
click at [711, 156] on span "Post Cashbook Receipt" at bounding box center [721, 156] width 49 height 10
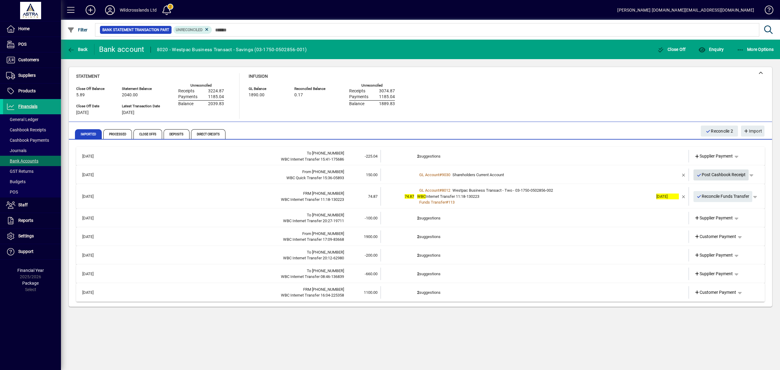
click at [717, 175] on span "Post Cashbook Receipt" at bounding box center [721, 175] width 49 height 10
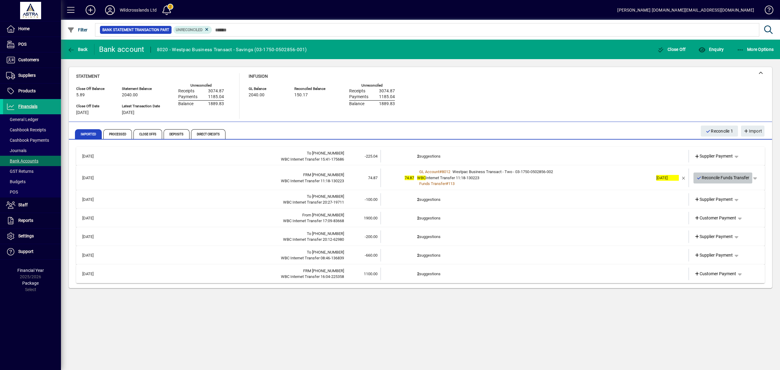
click at [708, 179] on span "Reconcile Funds Transfer" at bounding box center [723, 178] width 53 height 10
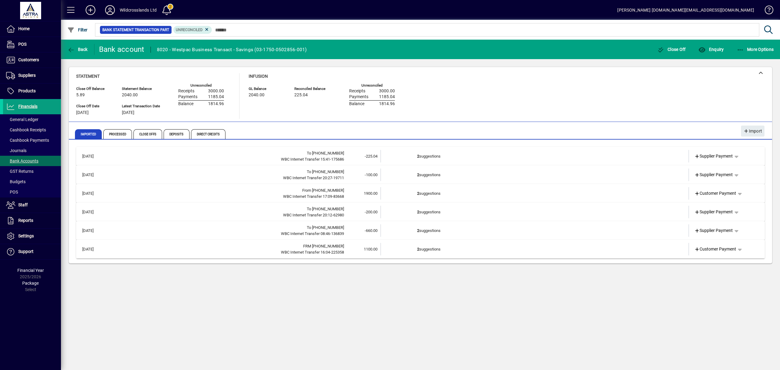
click at [479, 251] on td "2 suggestions" at bounding box center [535, 249] width 236 height 12
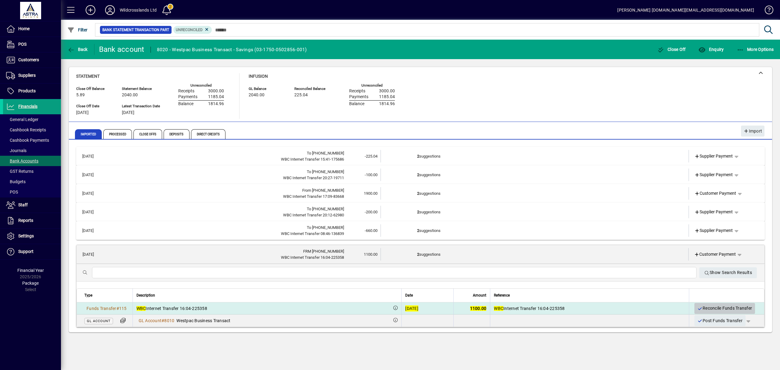
click at [720, 310] on span "Reconcile Funds Transfer" at bounding box center [725, 308] width 55 height 10
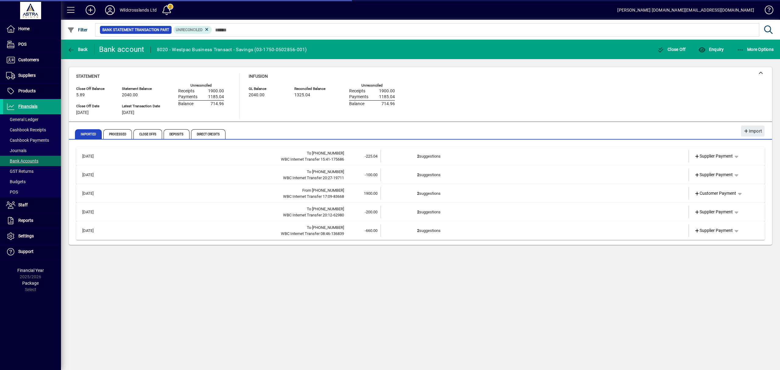
click at [434, 155] on td "2 suggestions" at bounding box center [535, 156] width 236 height 12
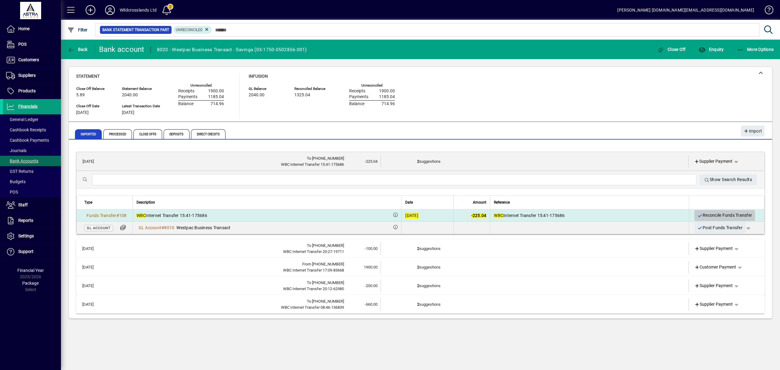
click at [708, 216] on span "Reconcile Funds Transfer" at bounding box center [725, 215] width 55 height 10
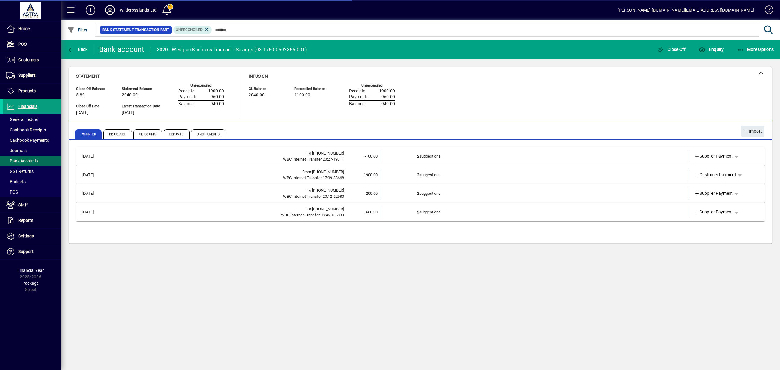
click at [435, 153] on td "2 suggestions" at bounding box center [535, 156] width 236 height 12
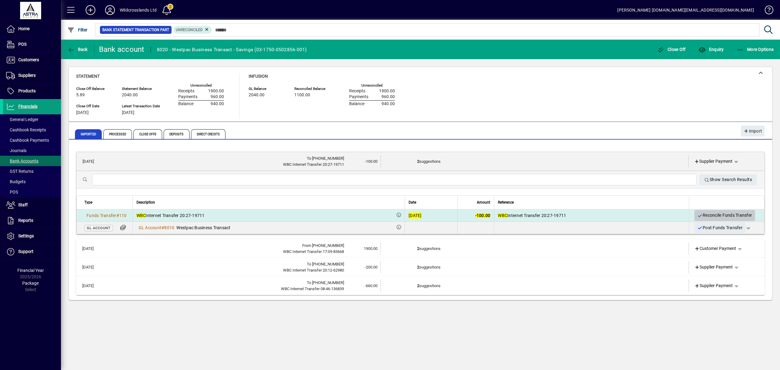
click at [717, 216] on span "Reconcile Funds Transfer" at bounding box center [725, 215] width 55 height 10
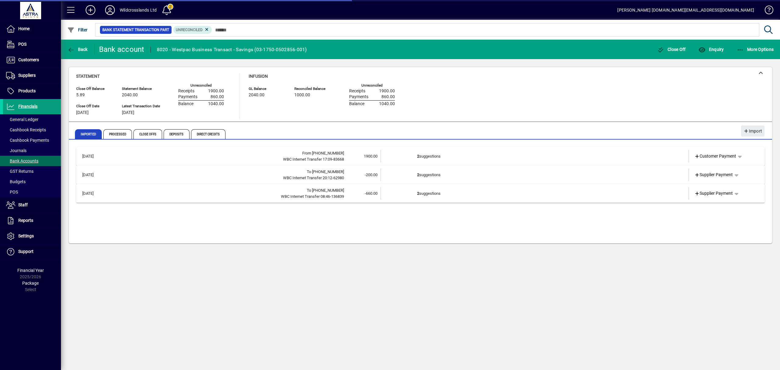
click at [444, 156] on td "2 suggestions" at bounding box center [535, 156] width 236 height 12
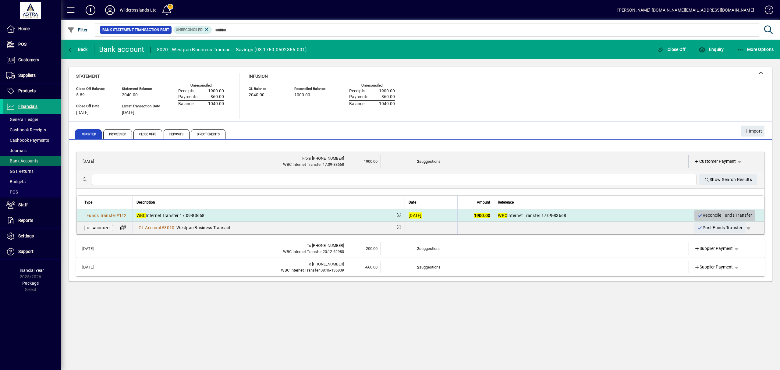
click at [710, 216] on span "Reconcile Funds Transfer" at bounding box center [725, 215] width 55 height 10
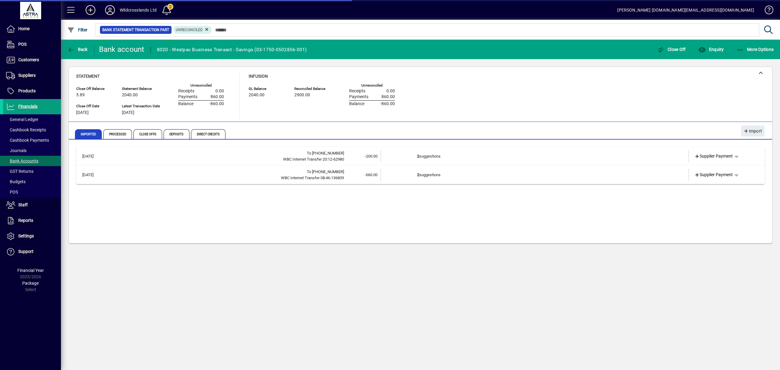
click at [455, 158] on td "2 suggestions" at bounding box center [535, 156] width 236 height 12
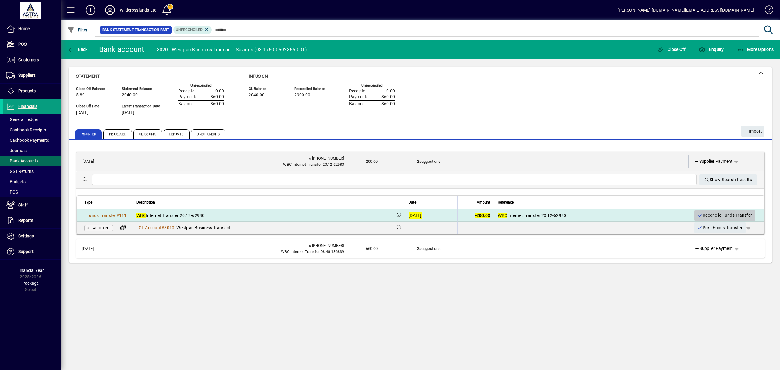
click at [702, 215] on span "Reconcile Funds Transfer" at bounding box center [725, 215] width 55 height 10
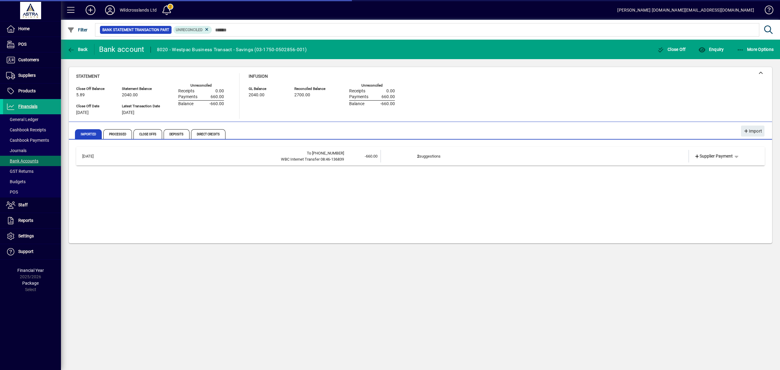
click at [461, 154] on td "2 suggestions" at bounding box center [535, 156] width 236 height 12
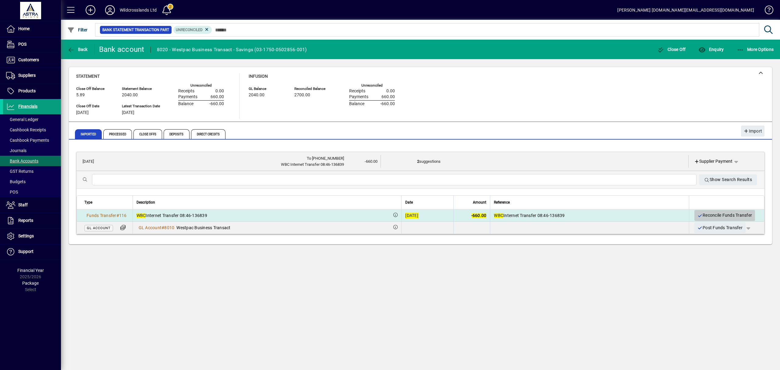
click at [717, 215] on span "Reconcile Funds Transfer" at bounding box center [725, 215] width 55 height 10
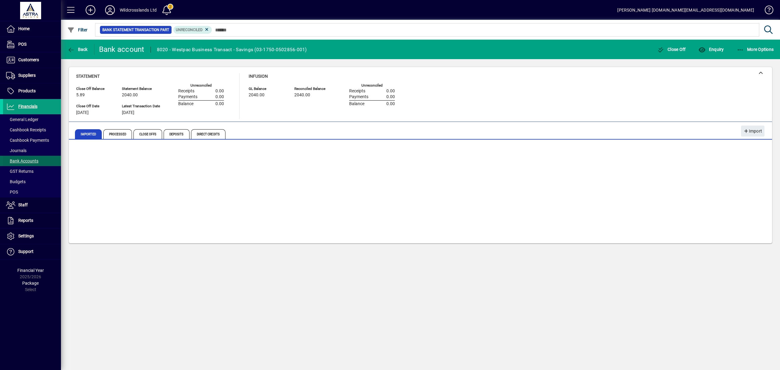
click at [23, 160] on span "Bank Accounts" at bounding box center [22, 160] width 32 height 5
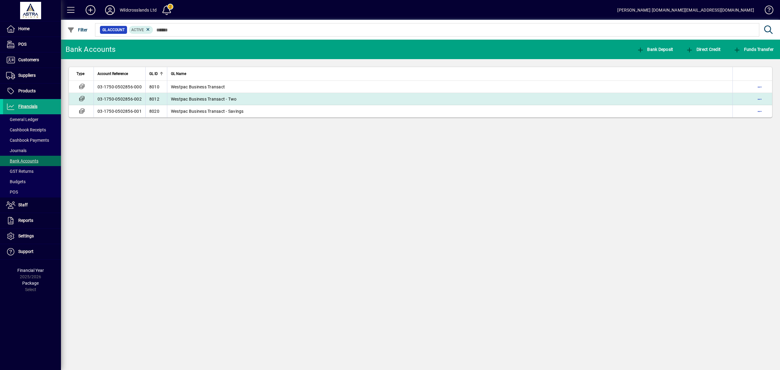
click at [218, 102] on td "Westpac Business Transact - Two" at bounding box center [450, 99] width 566 height 12
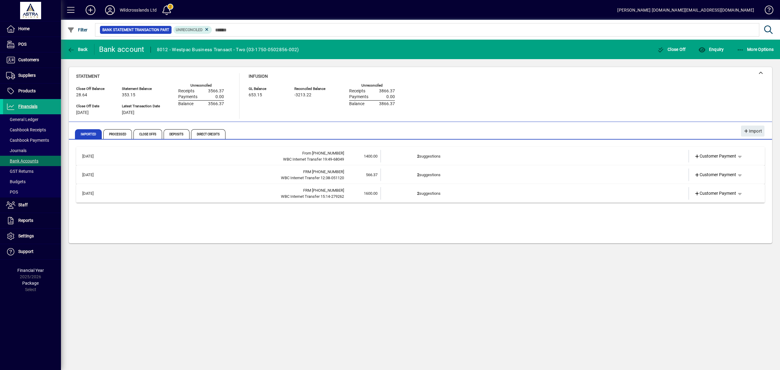
click at [444, 158] on td "2 suggestions" at bounding box center [535, 156] width 236 height 12
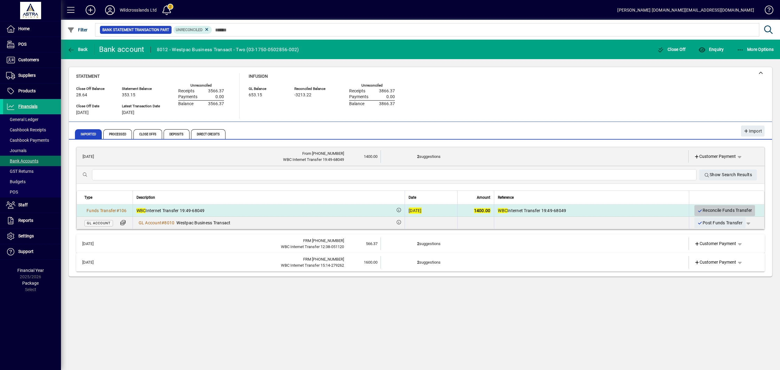
click at [716, 208] on span "Reconcile Funds Transfer" at bounding box center [725, 210] width 55 height 10
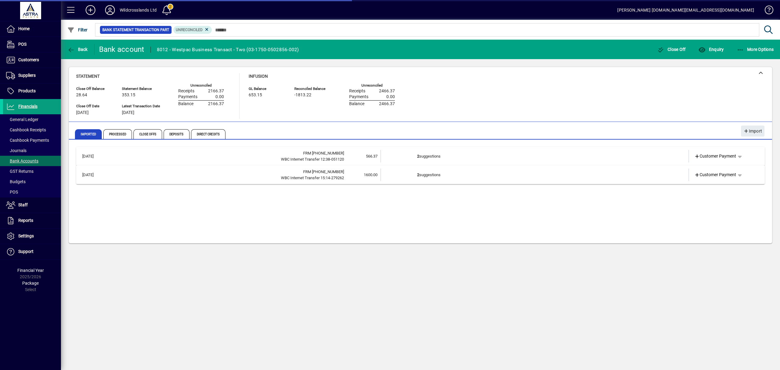
click at [477, 158] on td "2 suggestions" at bounding box center [535, 156] width 236 height 12
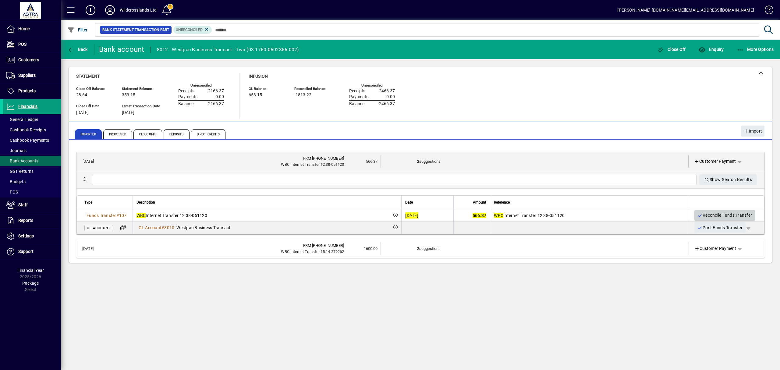
drag, startPoint x: 706, startPoint y: 216, endPoint x: 650, endPoint y: 209, distance: 57.2
click at [706, 216] on span "Reconcile Funds Transfer" at bounding box center [725, 215] width 55 height 10
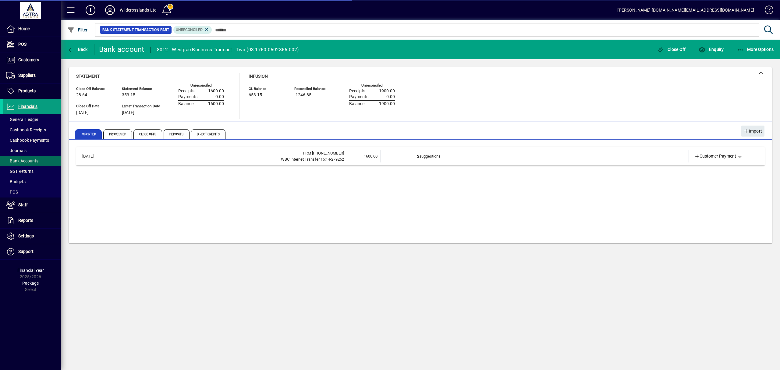
click at [438, 153] on td "2 suggestions" at bounding box center [535, 156] width 236 height 12
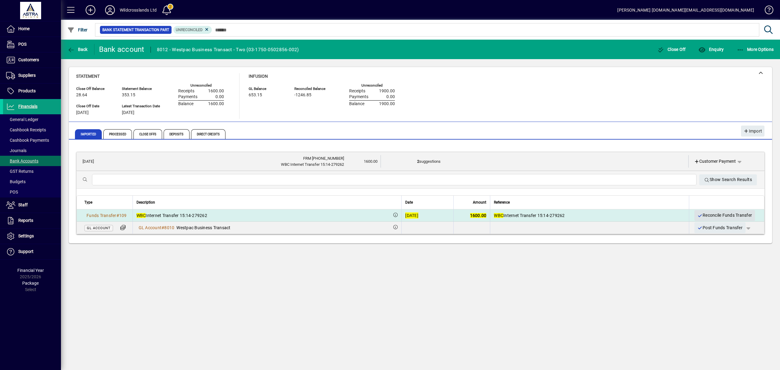
click at [700, 214] on icon "button" at bounding box center [700, 216] width 5 height 4
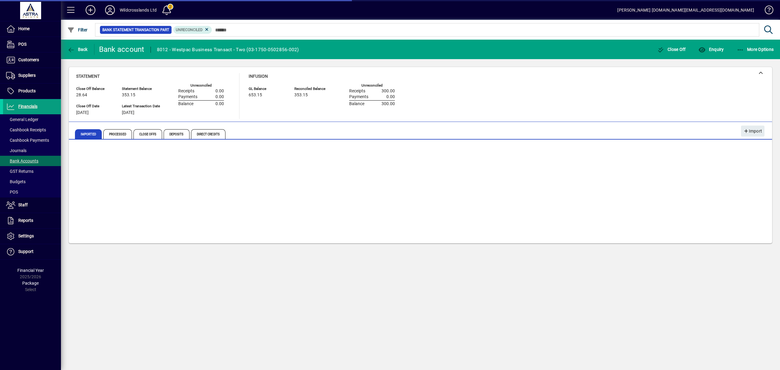
click at [353, 194] on div "31/07/2025 From 1750-0502856-00 WBC Internet Transfer 19:49-68049 1400.00 GL Ac…" at bounding box center [420, 192] width 689 height 91
click at [315, 202] on div "31/07/2025 From 1750-0502856-00 WBC Internet Transfer 19:49-68049 1400.00 GL Ac…" at bounding box center [420, 192] width 689 height 91
click at [123, 135] on span "Processed" at bounding box center [117, 134] width 29 height 10
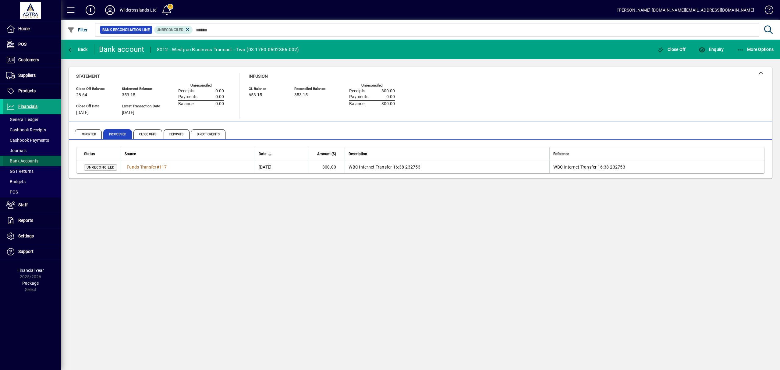
click at [22, 161] on span "Bank Accounts" at bounding box center [22, 160] width 32 height 5
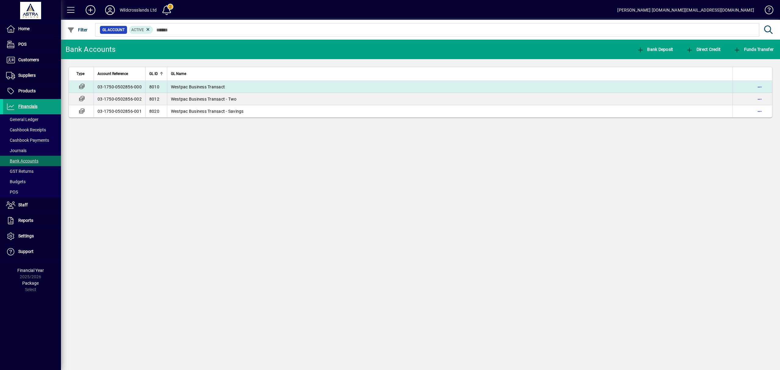
click at [198, 85] on span "Westpac Business Transact" at bounding box center [198, 86] width 54 height 5
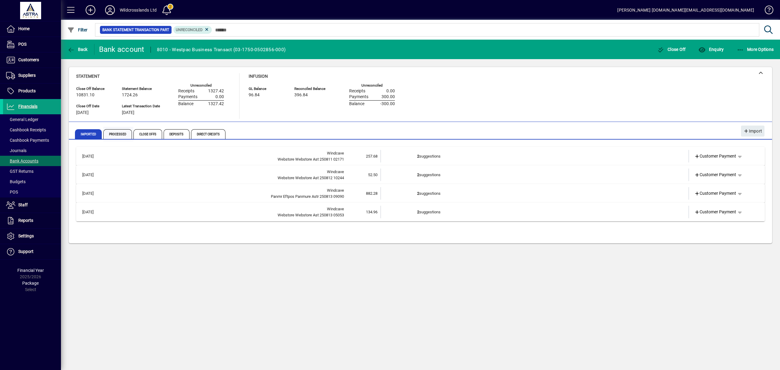
click at [115, 135] on span "Processed" at bounding box center [117, 134] width 29 height 10
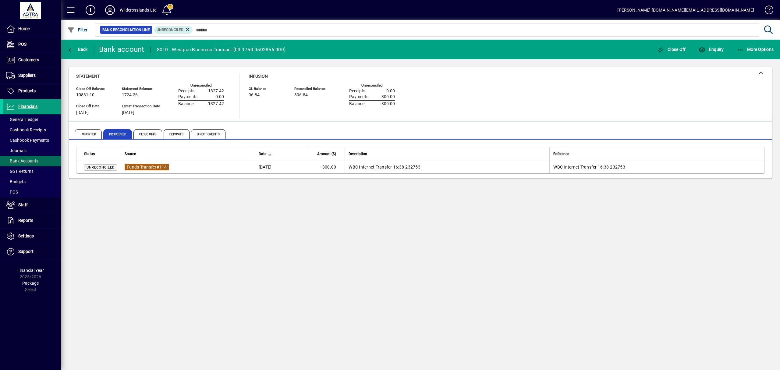
click at [149, 167] on span "Funds Transfer" at bounding box center [142, 167] width 30 height 5
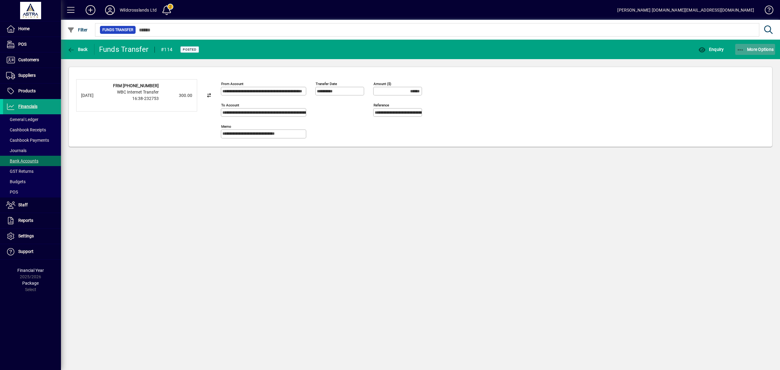
click at [744, 48] on icon "button" at bounding box center [741, 50] width 8 height 6
click at [736, 61] on span "Reverse" at bounding box center [749, 62] width 51 height 7
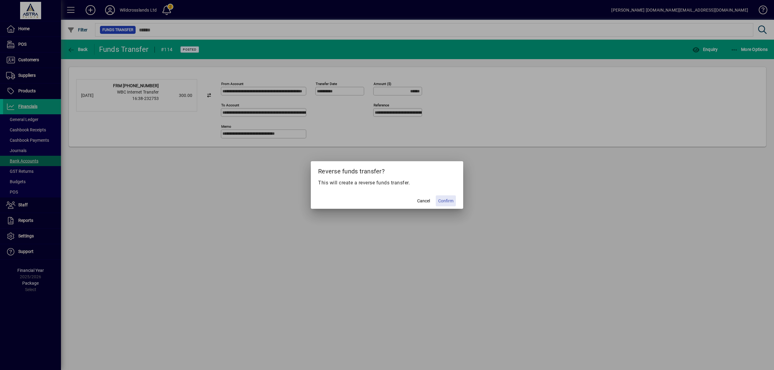
click at [447, 197] on span at bounding box center [446, 201] width 20 height 15
type input "*******"
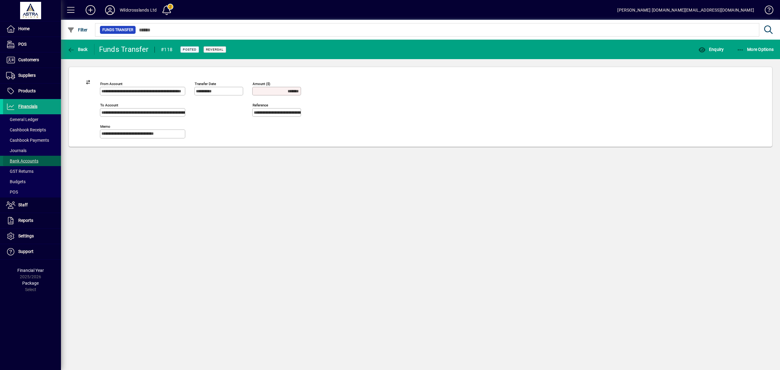
click at [25, 160] on span "Bank Accounts" at bounding box center [22, 160] width 32 height 5
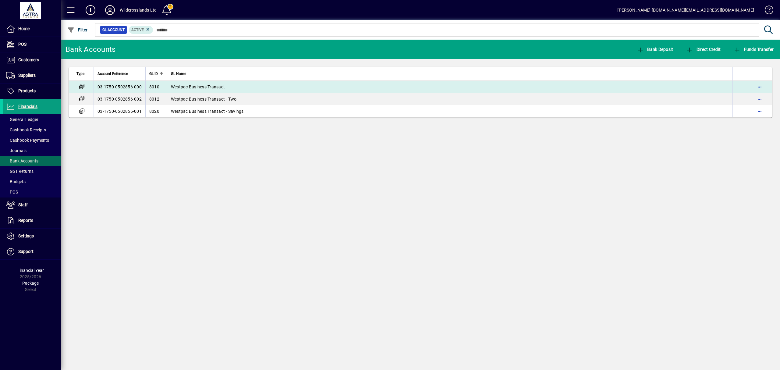
click at [177, 87] on span "Westpac Business Transact" at bounding box center [198, 86] width 54 height 5
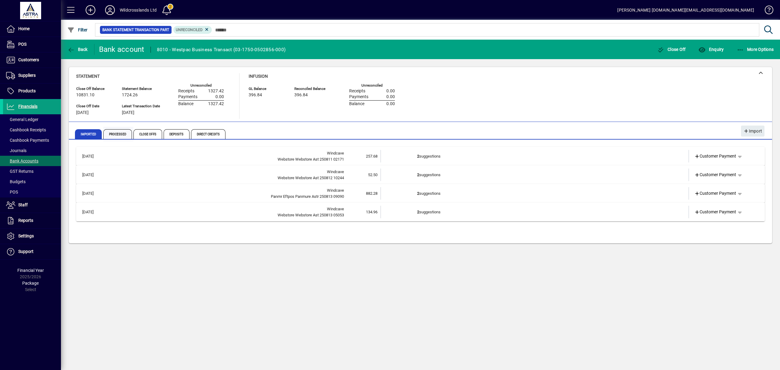
click at [117, 136] on span "Processed" at bounding box center [117, 134] width 29 height 10
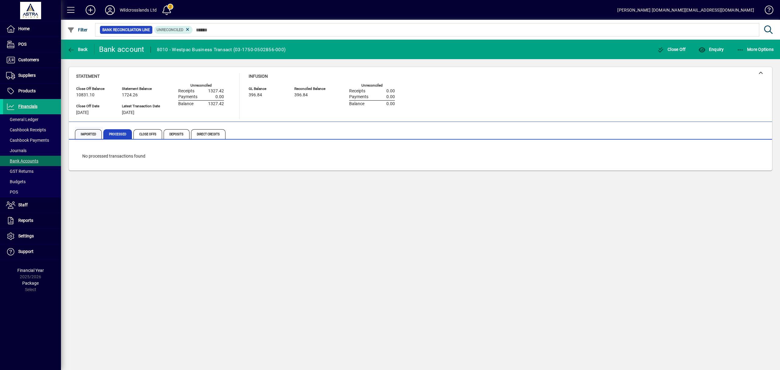
click at [92, 133] on span "Imported" at bounding box center [88, 134] width 27 height 10
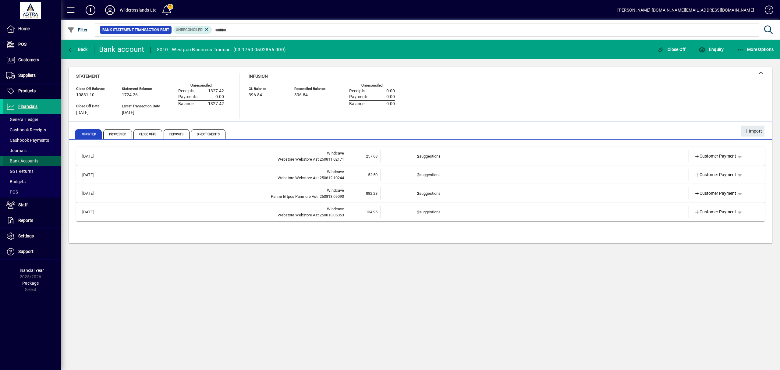
click at [20, 162] on span "Bank Accounts" at bounding box center [22, 160] width 32 height 5
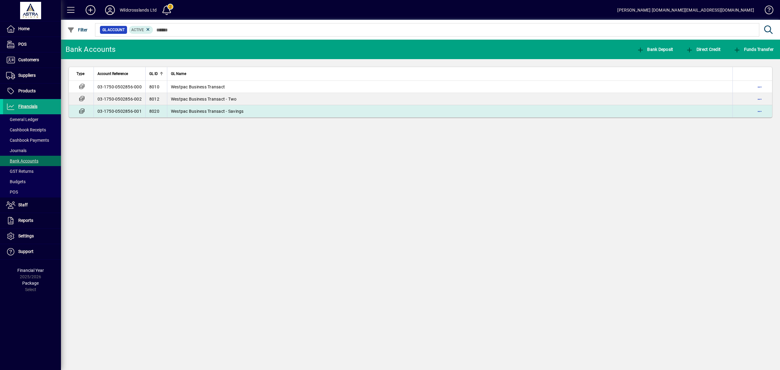
click at [233, 114] on span "Westpac Business Transact - Savings" at bounding box center [207, 111] width 73 height 5
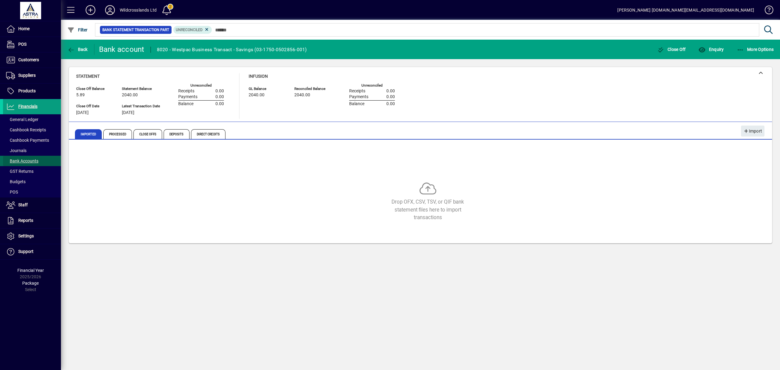
click at [24, 162] on span "Bank Accounts" at bounding box center [22, 160] width 32 height 5
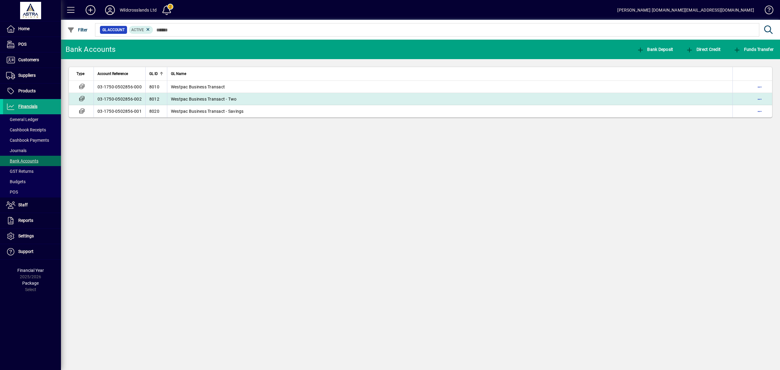
click at [211, 99] on span "Westpac Business Transact - Two" at bounding box center [204, 99] width 66 height 5
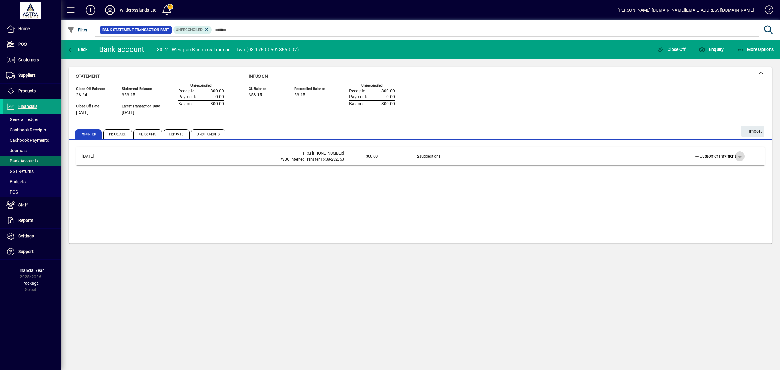
click at [743, 158] on span "button" at bounding box center [740, 156] width 15 height 15
click at [722, 191] on span "Funds Transfer" at bounding box center [719, 190] width 36 height 7
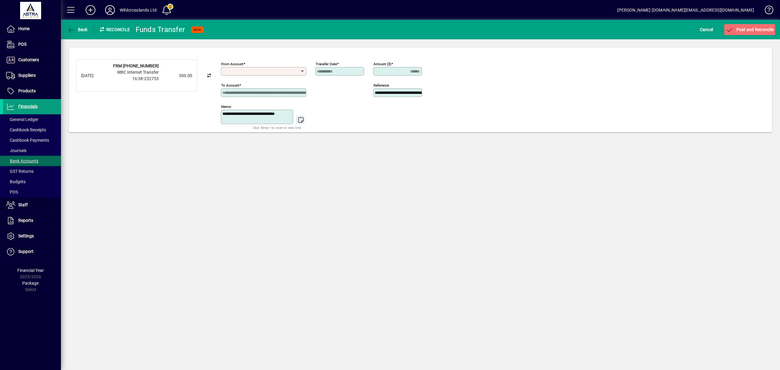
click at [240, 72] on input "From account" at bounding box center [261, 71] width 78 height 5
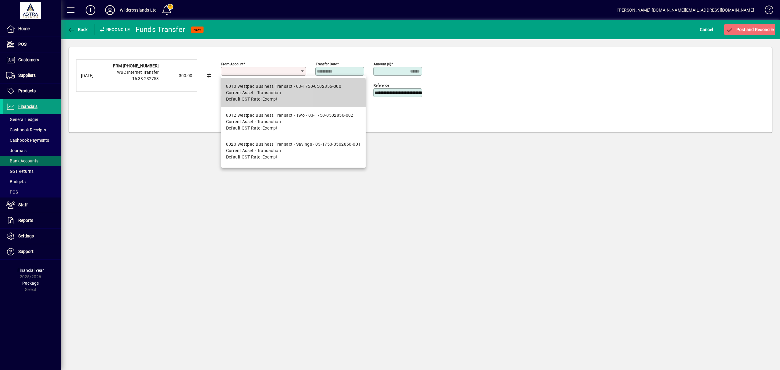
click at [262, 98] on span "Default GST Rate: Exempt" at bounding box center [252, 99] width 52 height 6
type input "**********"
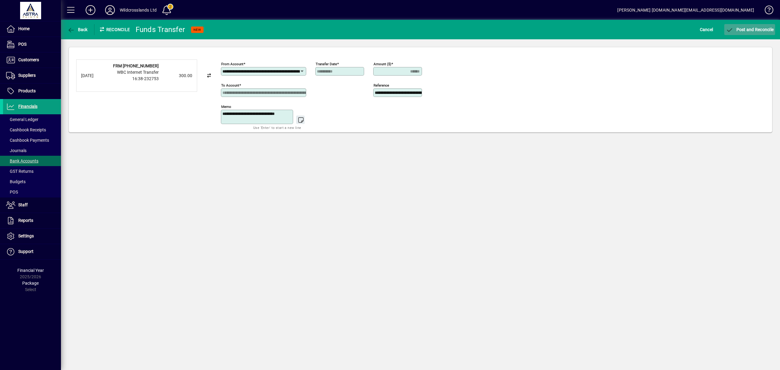
click at [750, 32] on span "Post and Reconcile" at bounding box center [750, 29] width 48 height 5
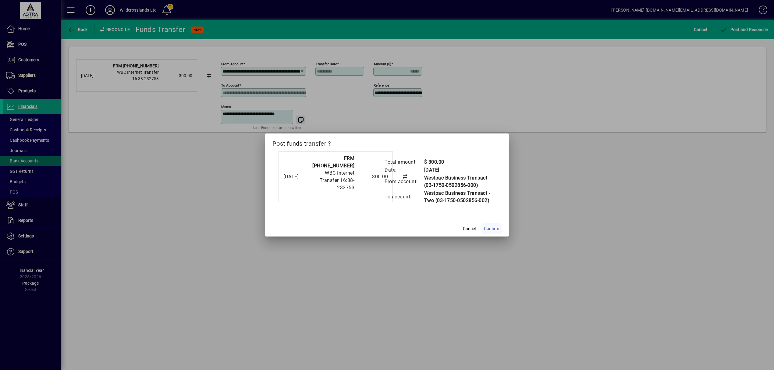
click at [489, 229] on span "Confirm" at bounding box center [491, 228] width 15 height 6
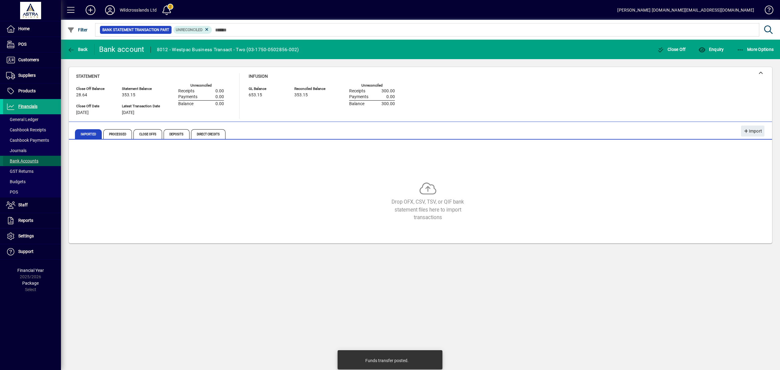
click at [14, 161] on span "Bank Accounts" at bounding box center [22, 160] width 32 height 5
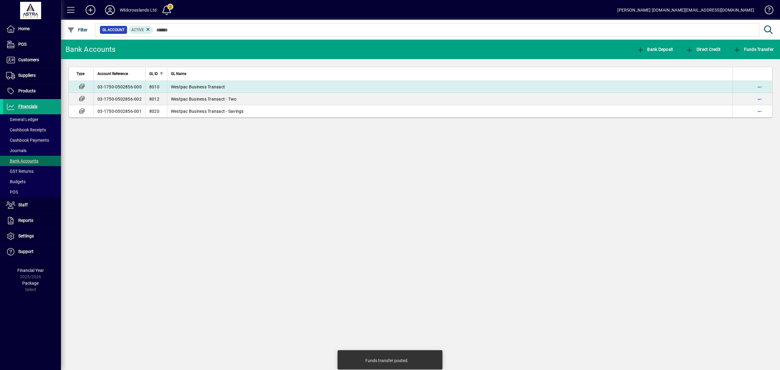
click at [201, 84] on span "Westpac Business Transact" at bounding box center [198, 86] width 54 height 5
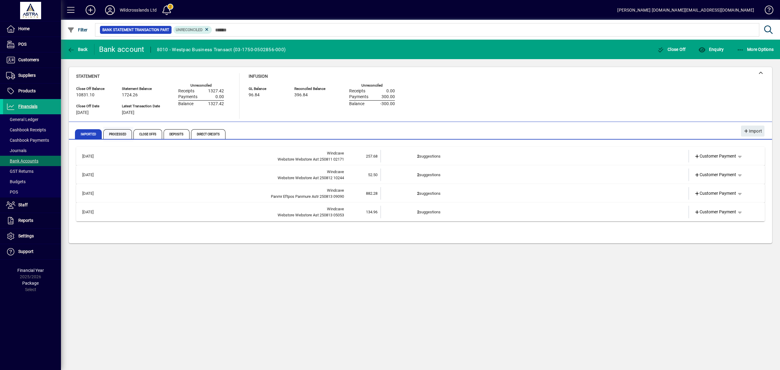
click at [119, 133] on span "Processed" at bounding box center [117, 134] width 29 height 10
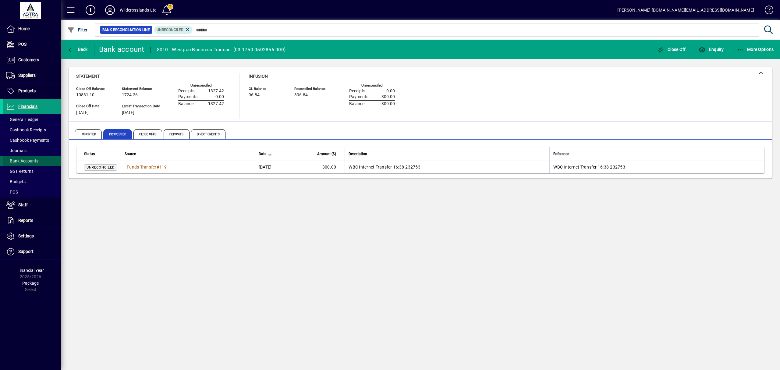
click at [21, 161] on span "Bank Accounts" at bounding box center [22, 160] width 32 height 5
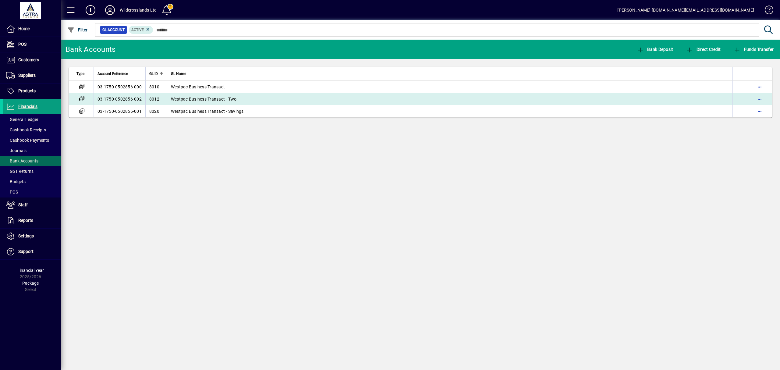
click at [208, 100] on span "Westpac Business Transact - Two" at bounding box center [204, 99] width 66 height 5
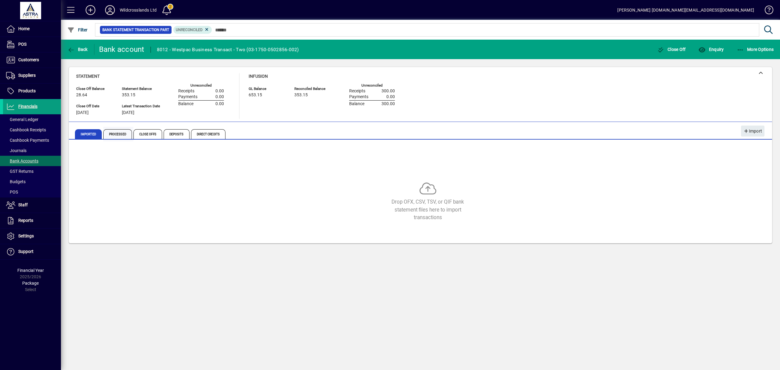
click at [111, 135] on span "Processed" at bounding box center [117, 134] width 29 height 10
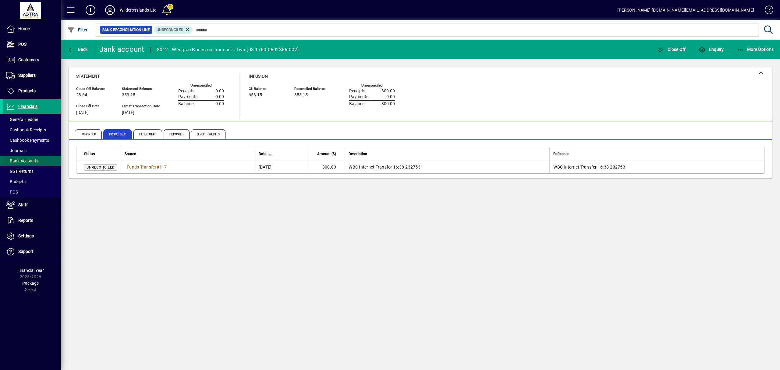
click at [30, 161] on span "Bank Accounts" at bounding box center [22, 160] width 32 height 5
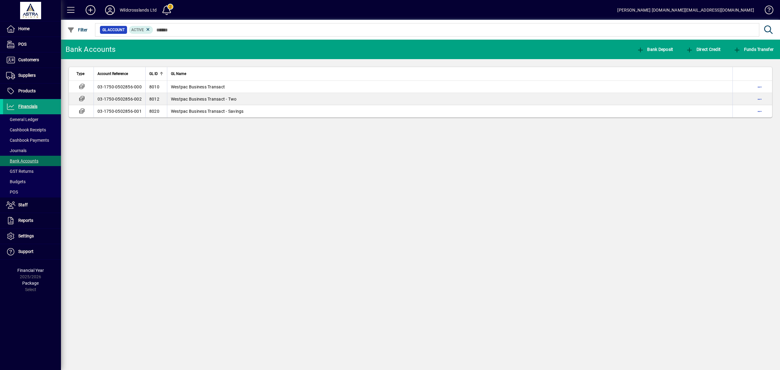
click at [28, 106] on span "Financials" at bounding box center [27, 106] width 19 height 5
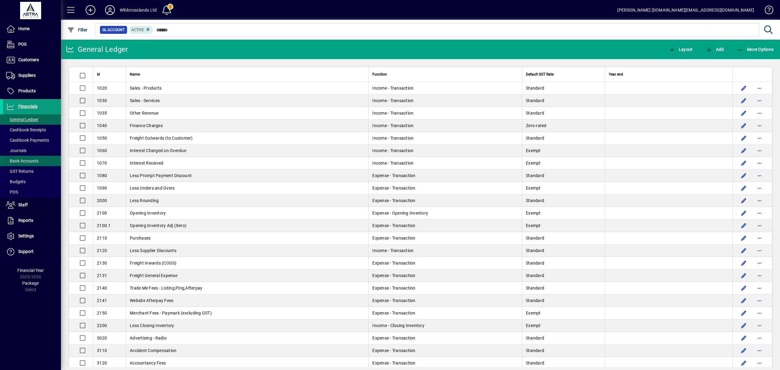
click at [24, 160] on span "Bank Accounts" at bounding box center [22, 160] width 32 height 5
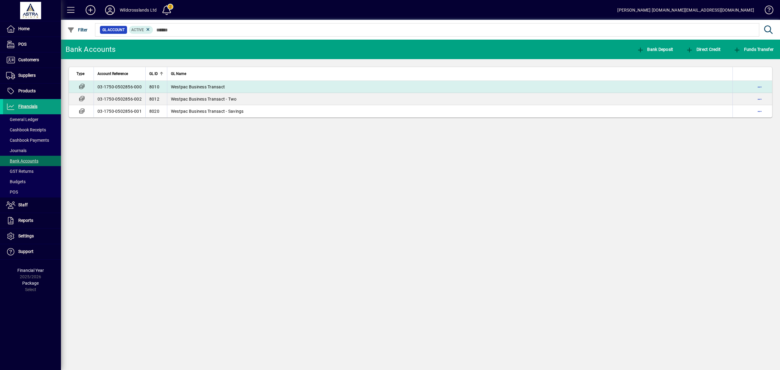
click at [197, 85] on span "Westpac Business Transact" at bounding box center [198, 86] width 54 height 5
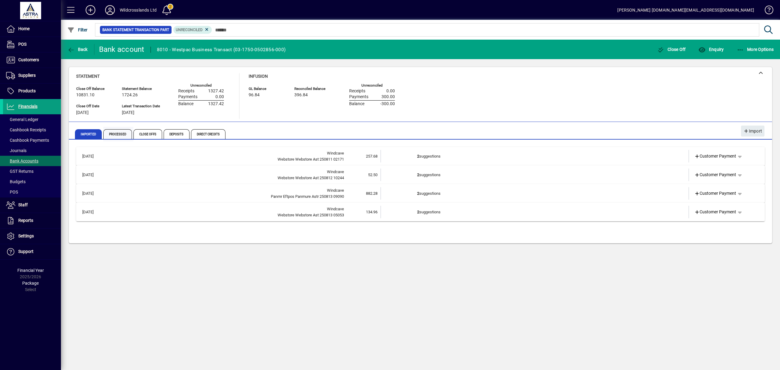
click at [118, 135] on span "Processed" at bounding box center [117, 134] width 29 height 10
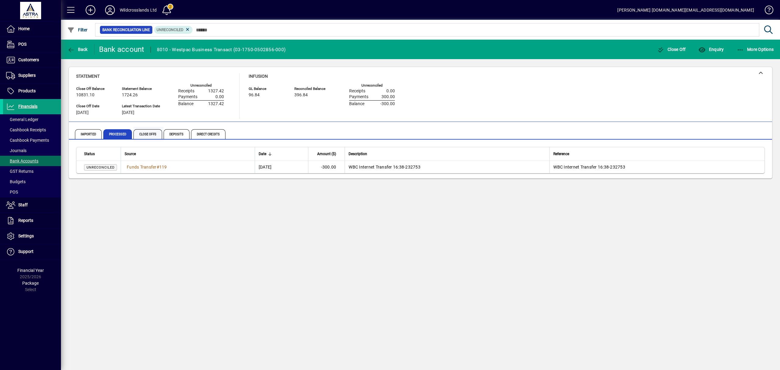
click at [140, 134] on span "Close Offs" at bounding box center [147, 134] width 29 height 10
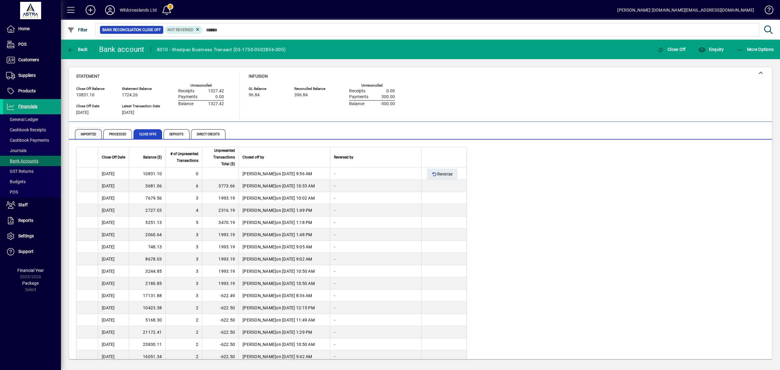
click at [94, 133] on span "Imported" at bounding box center [88, 134] width 27 height 10
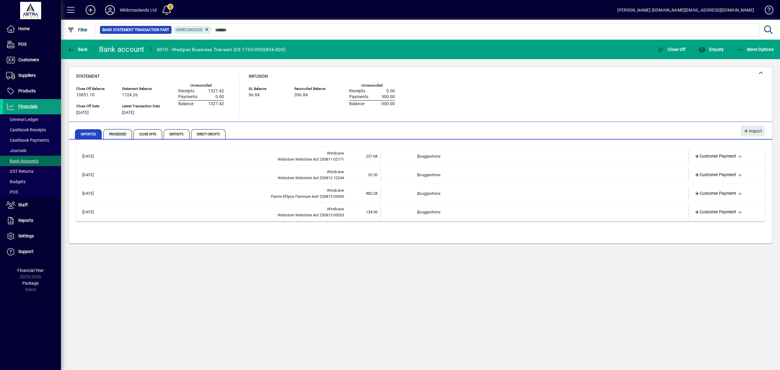
click at [124, 134] on span "Processed" at bounding box center [117, 134] width 29 height 10
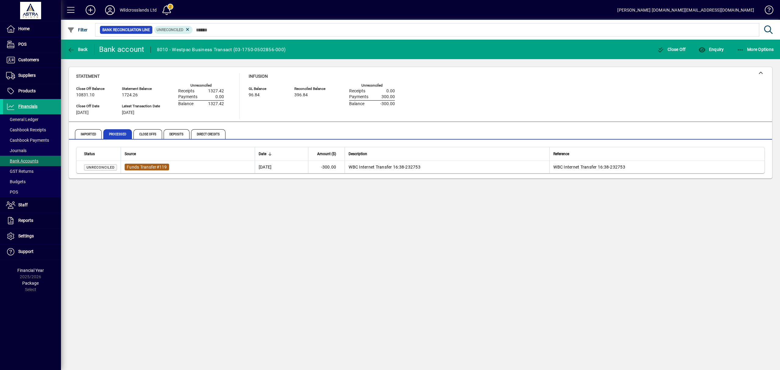
click at [150, 166] on span "Funds Transfer" at bounding box center [142, 167] width 30 height 5
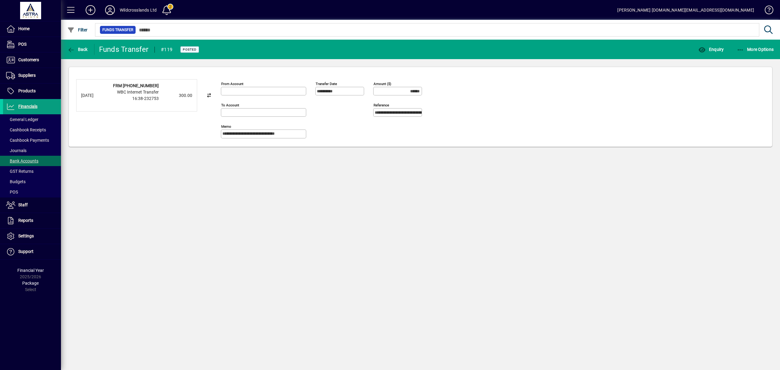
type input "**********"
click at [26, 161] on span "Bank Accounts" at bounding box center [22, 160] width 32 height 5
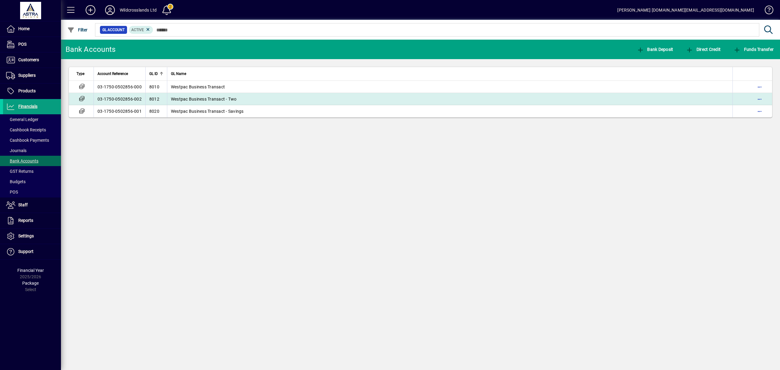
click at [203, 99] on span "Westpac Business Transact - Two" at bounding box center [204, 99] width 66 height 5
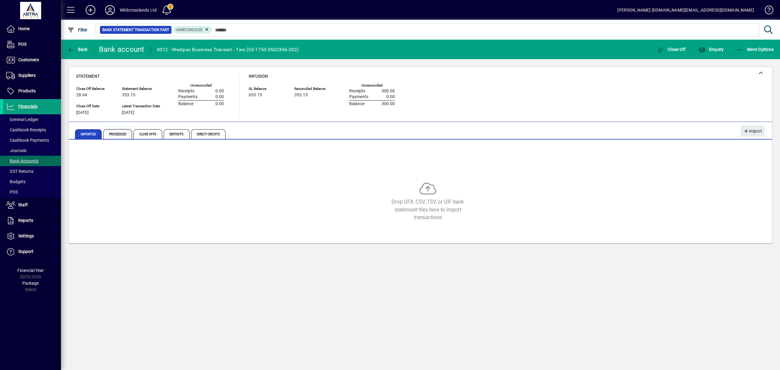
click at [115, 135] on span "Processed" at bounding box center [117, 134] width 29 height 10
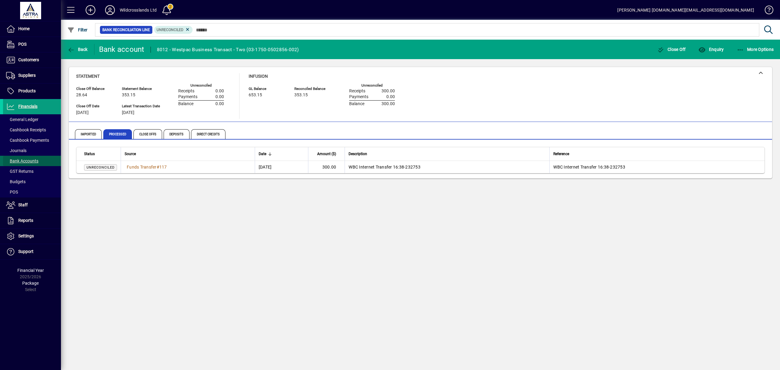
click at [25, 162] on span "Bank Accounts" at bounding box center [22, 160] width 32 height 5
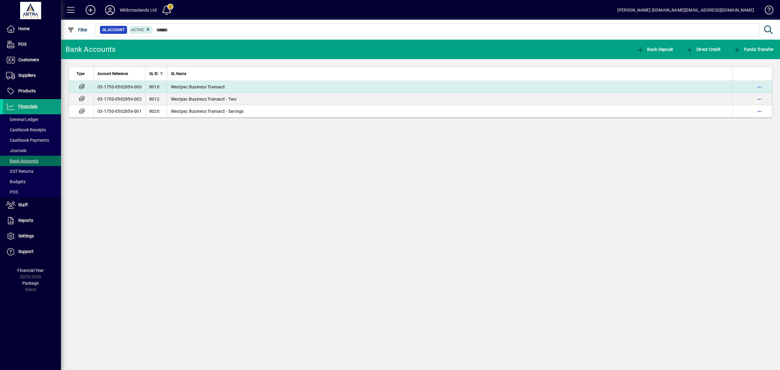
click at [174, 87] on span "Westpac Business Transact" at bounding box center [198, 86] width 54 height 5
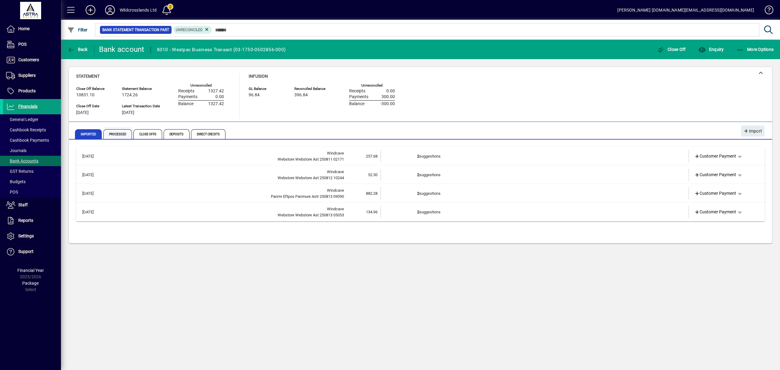
click at [116, 133] on span "Processed" at bounding box center [117, 134] width 29 height 10
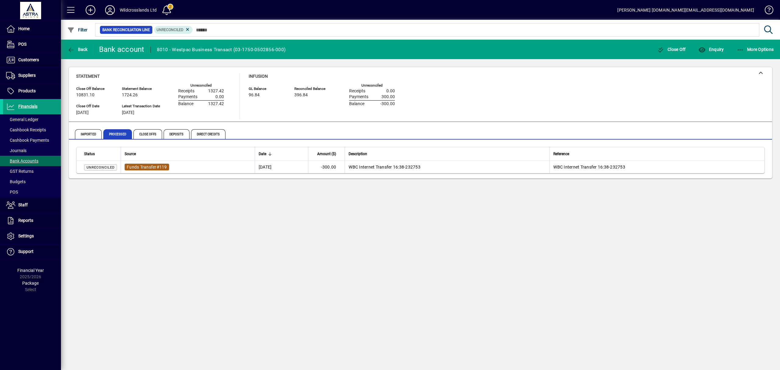
click at [152, 168] on span "Funds Transfer" at bounding box center [142, 167] width 30 height 5
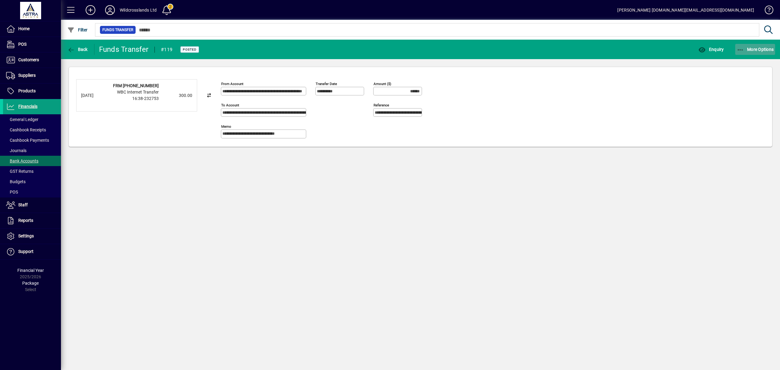
click at [743, 49] on icon "button" at bounding box center [741, 50] width 8 height 6
click at [735, 62] on span "Reverse" at bounding box center [749, 62] width 51 height 7
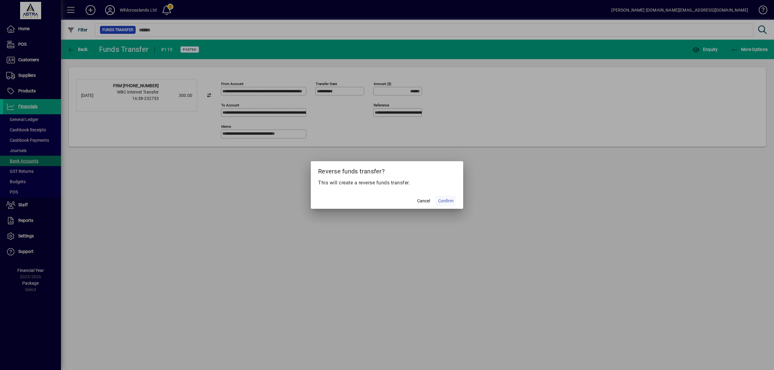
click at [451, 203] on span "Confirm" at bounding box center [445, 201] width 15 height 6
type input "*******"
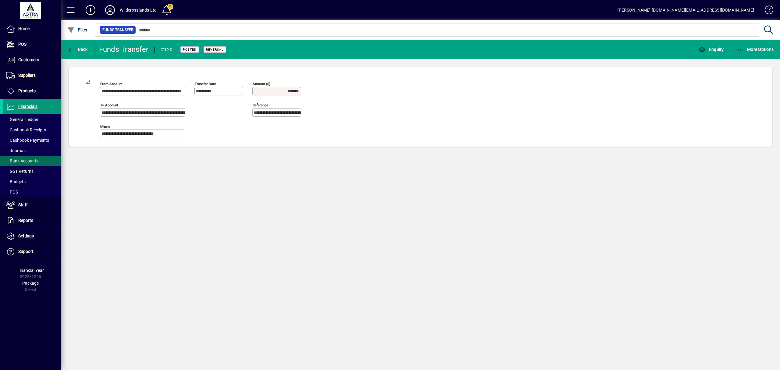
click at [31, 103] on span "Financials" at bounding box center [20, 106] width 34 height 7
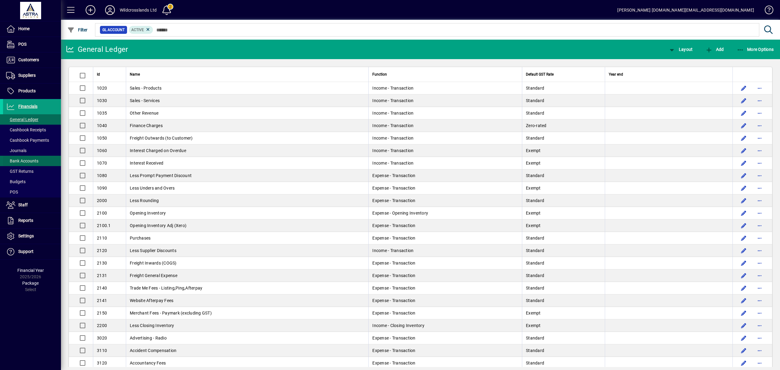
click at [23, 160] on span "Bank Accounts" at bounding box center [22, 160] width 32 height 5
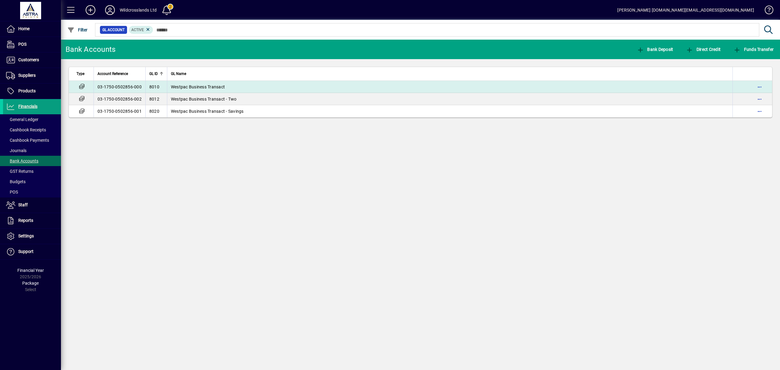
click at [184, 83] on td "Westpac Business Transact" at bounding box center [450, 87] width 566 height 12
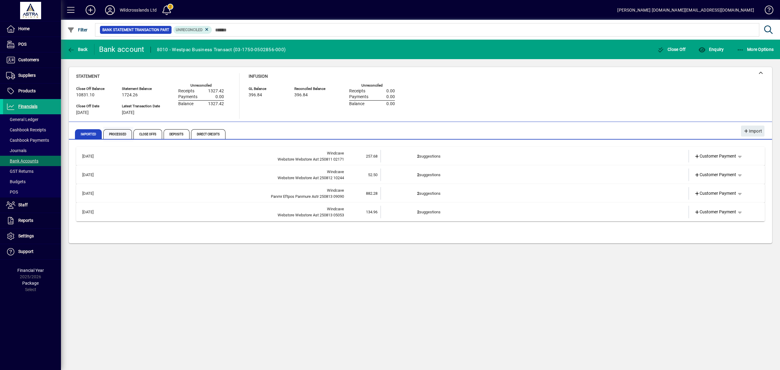
click at [119, 136] on span "Processed" at bounding box center [117, 134] width 29 height 10
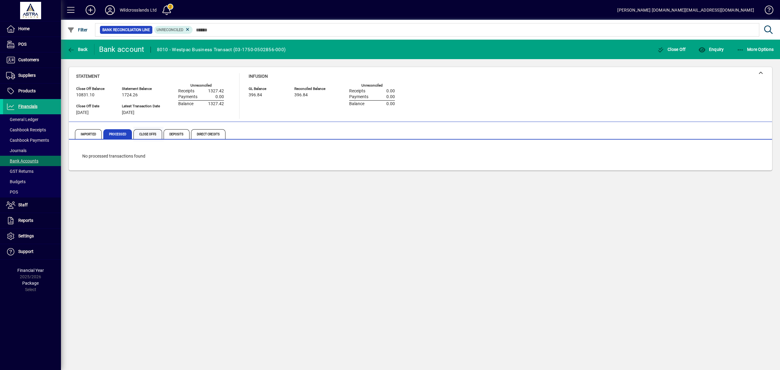
click at [149, 136] on span "Close Offs" at bounding box center [147, 134] width 29 height 10
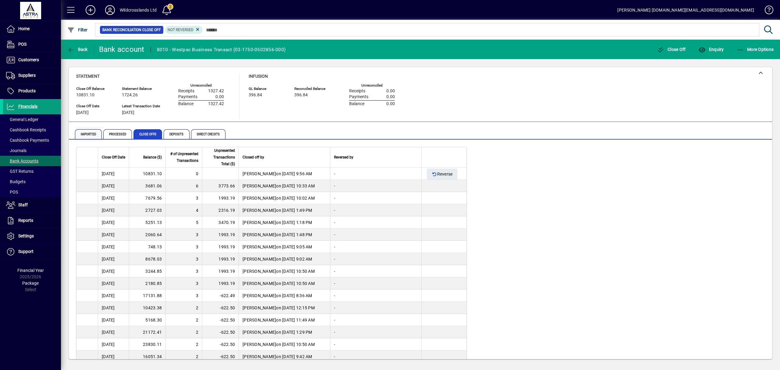
click at [92, 135] on span "Imported" at bounding box center [88, 134] width 27 height 10
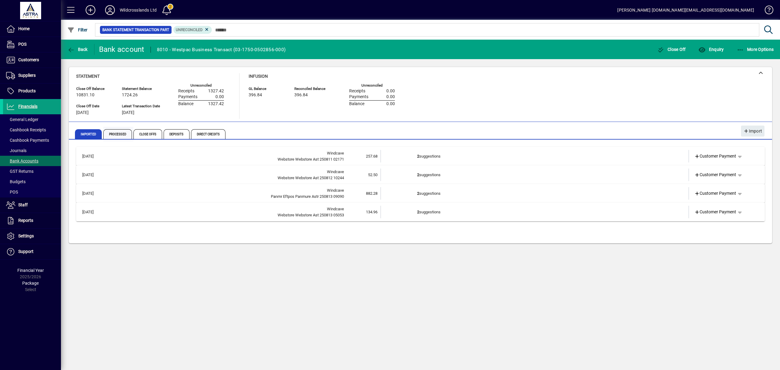
click at [114, 135] on span "Processed" at bounding box center [117, 134] width 29 height 10
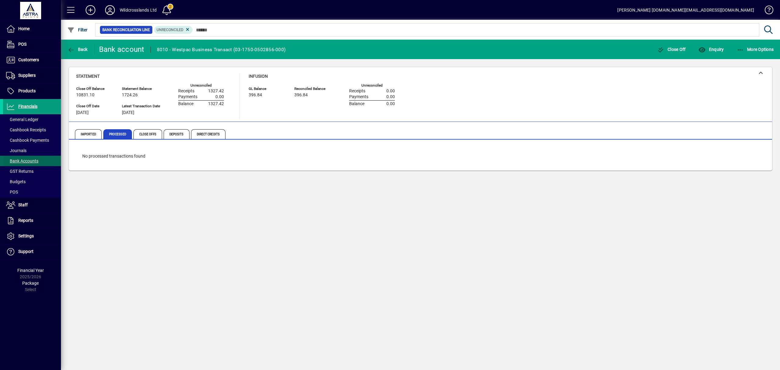
click at [20, 160] on span "Bank Accounts" at bounding box center [22, 160] width 32 height 5
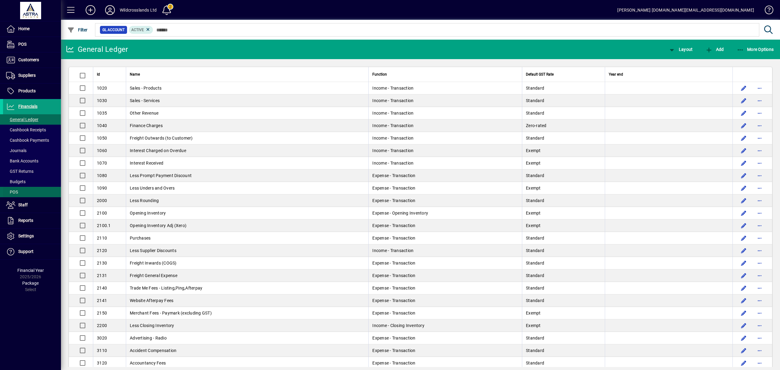
click at [16, 189] on span "POS" at bounding box center [10, 192] width 15 height 6
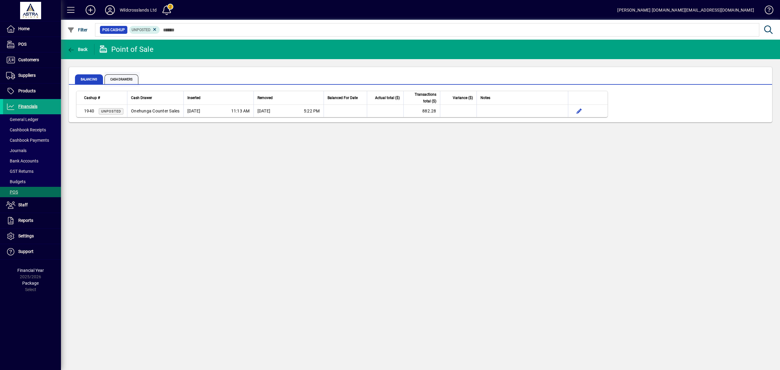
click at [124, 80] on span "Cash Drawers" at bounding box center [122, 79] width 34 height 10
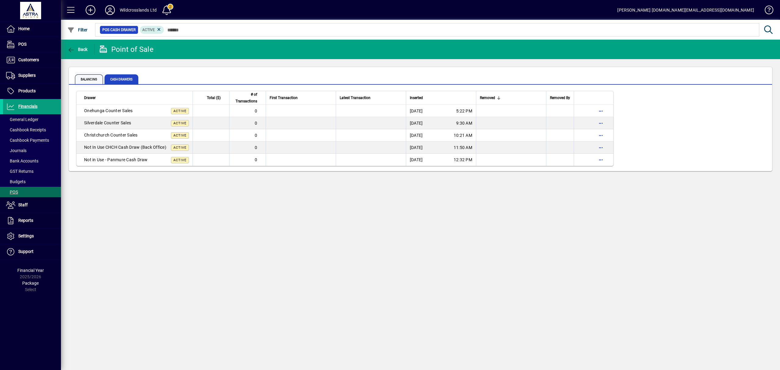
click at [91, 79] on span "Balancing" at bounding box center [89, 79] width 28 height 10
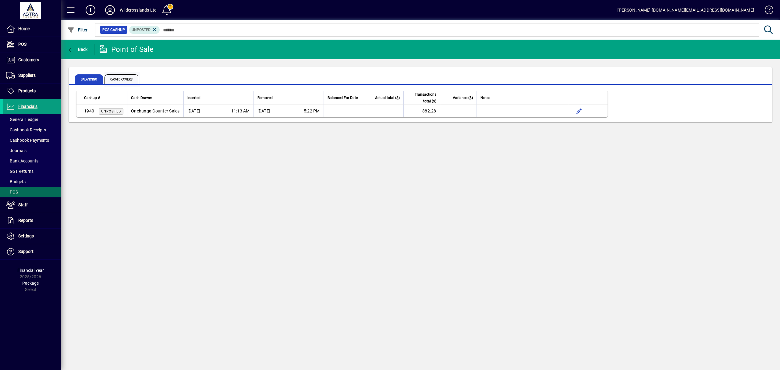
click at [127, 80] on span "Cash Drawers" at bounding box center [122, 79] width 34 height 10
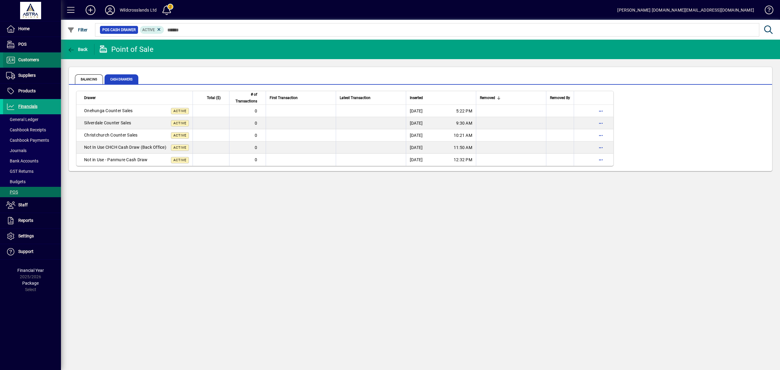
click at [30, 61] on span "Customers" at bounding box center [28, 59] width 21 height 5
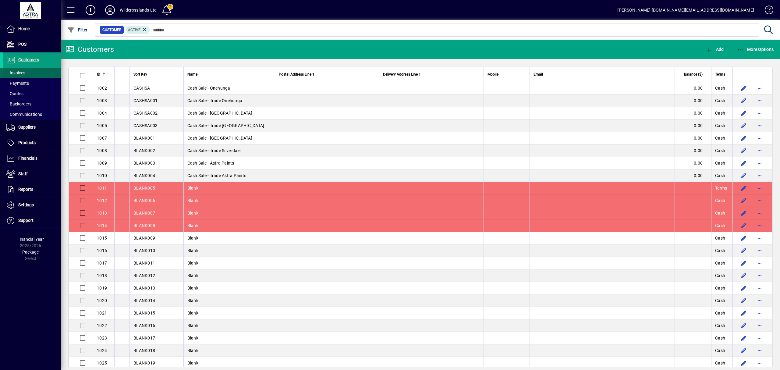
click at [21, 74] on span "Invoices" at bounding box center [15, 72] width 19 height 5
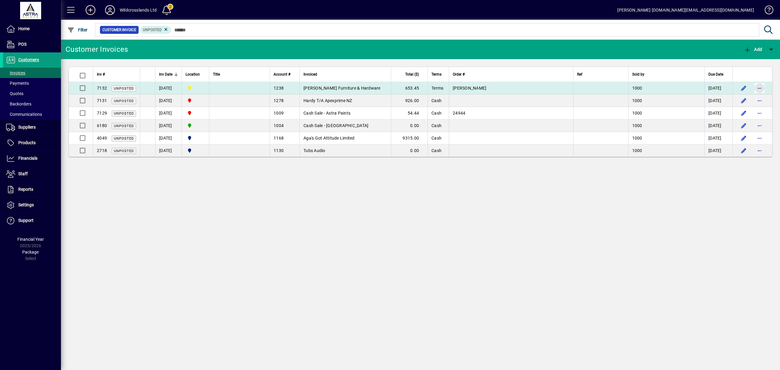
click at [759, 90] on span "button" at bounding box center [759, 88] width 15 height 15
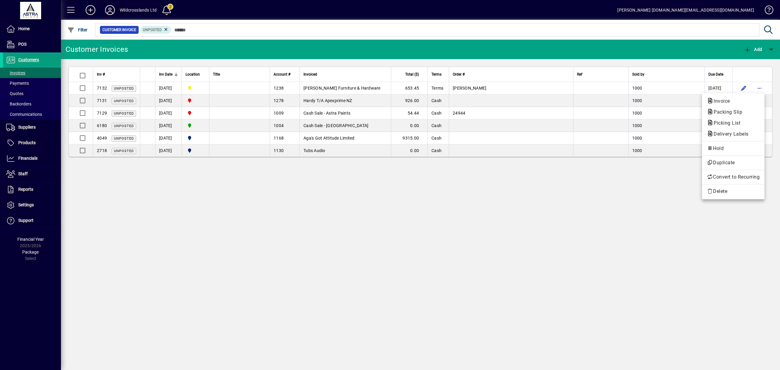
click at [489, 88] on div at bounding box center [390, 185] width 780 height 370
click at [489, 88] on td "Andrew" at bounding box center [511, 88] width 124 height 12
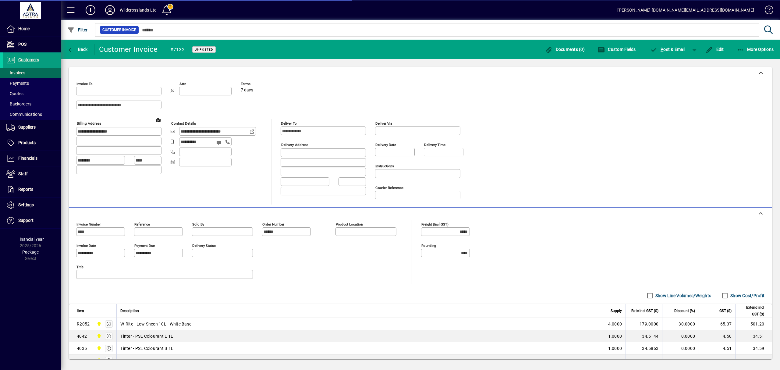
type input "**********"
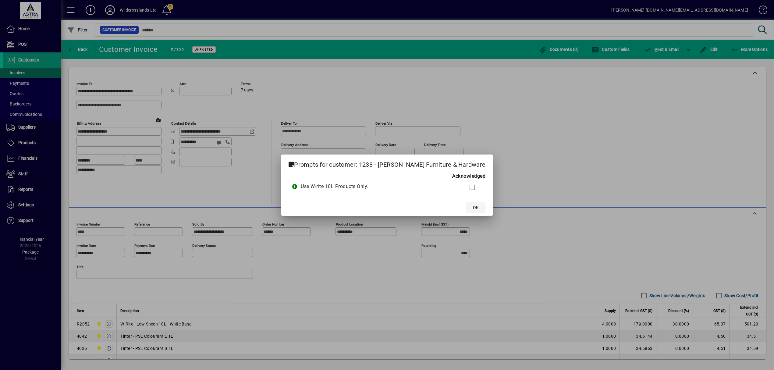
click at [473, 208] on span "OK" at bounding box center [476, 207] width 6 height 6
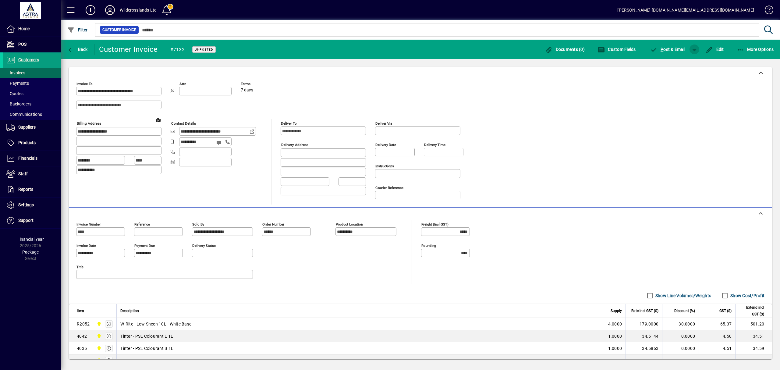
click at [694, 50] on span "button" at bounding box center [694, 49] width 15 height 15
click at [676, 65] on span "button" at bounding box center [678, 62] width 31 height 15
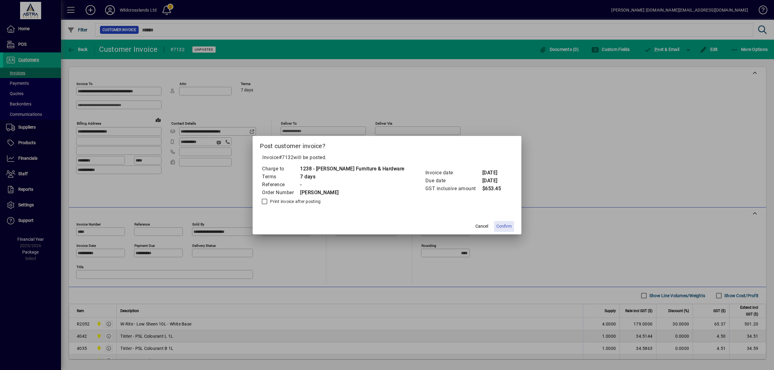
click at [496, 229] on span "Confirm" at bounding box center [503, 226] width 15 height 6
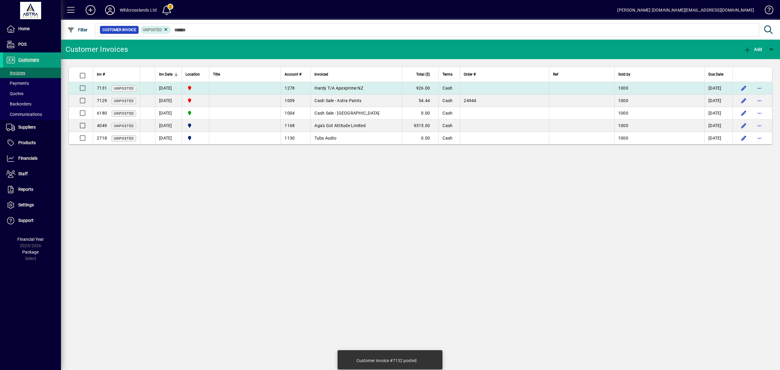
click at [337, 87] on span "Hardy T/A Apexprime NZ" at bounding box center [338, 88] width 49 height 5
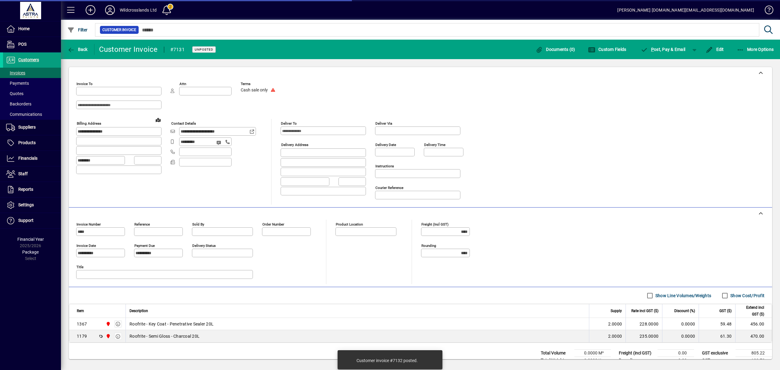
type input "**********"
type input "********"
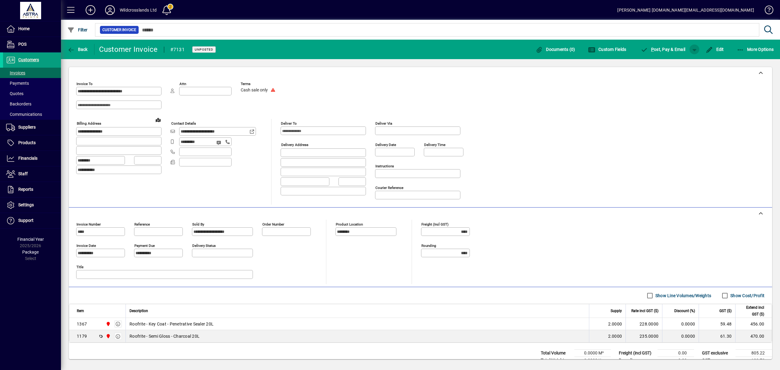
click at [695, 50] on span "button" at bounding box center [694, 49] width 15 height 15
click at [669, 64] on span "P ost & Pay" at bounding box center [676, 62] width 34 height 5
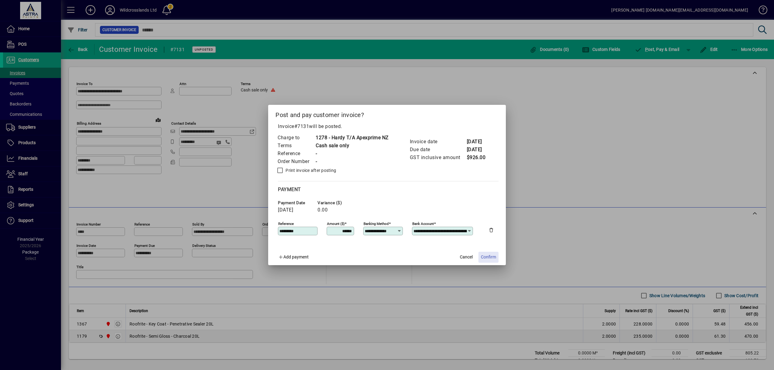
click at [495, 256] on span "Confirm" at bounding box center [488, 257] width 15 height 6
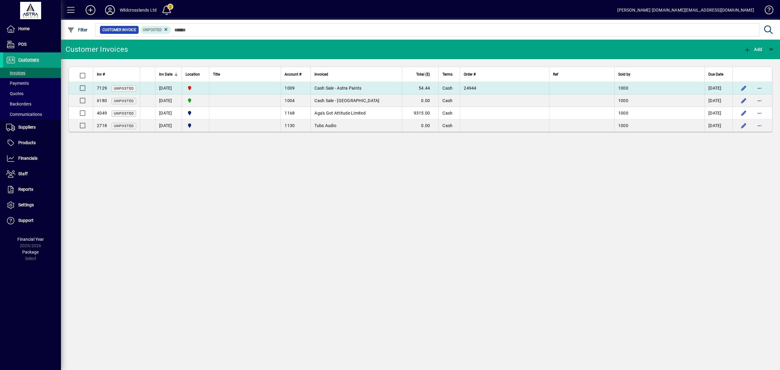
click at [345, 88] on span "Cash Sale - Astra Paints" at bounding box center [337, 88] width 47 height 5
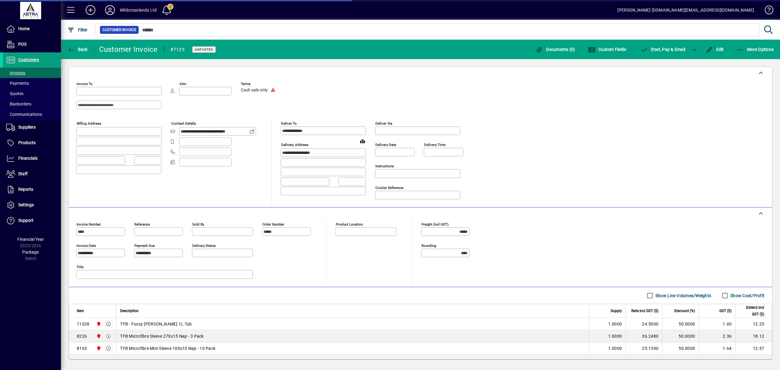
type input "**********"
type input "********"
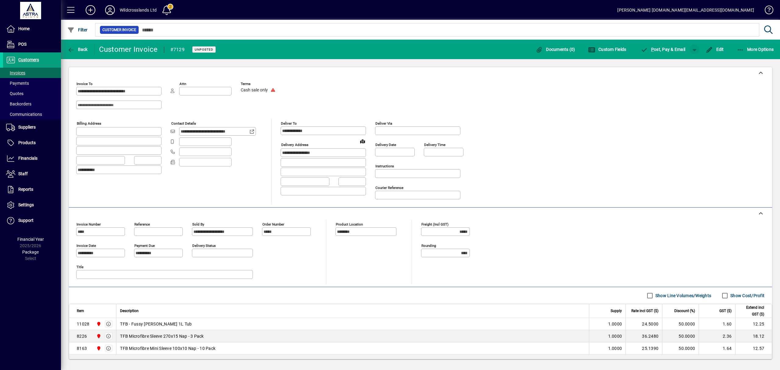
click at [695, 49] on span "button" at bounding box center [694, 49] width 15 height 15
click at [674, 64] on span "P ost & Pay" at bounding box center [676, 62] width 34 height 5
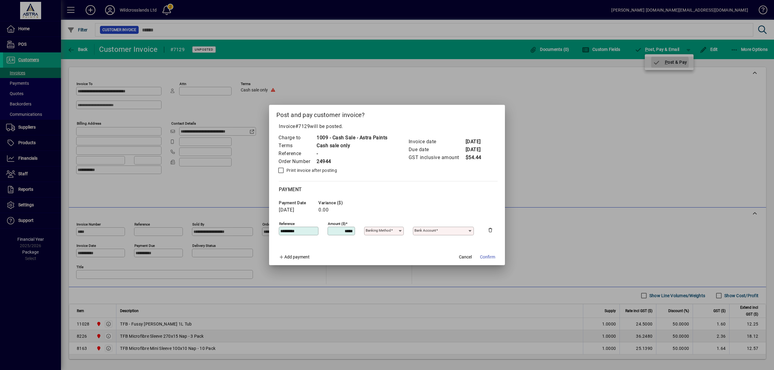
type input "**********"
click at [494, 257] on span "Confirm" at bounding box center [487, 257] width 15 height 6
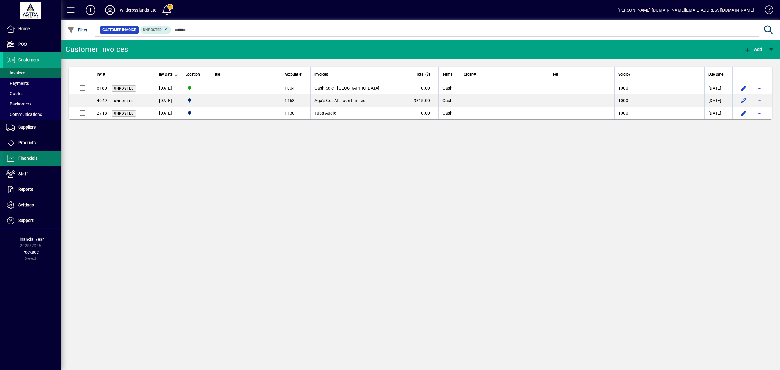
click at [26, 156] on span "Financials" at bounding box center [27, 158] width 19 height 5
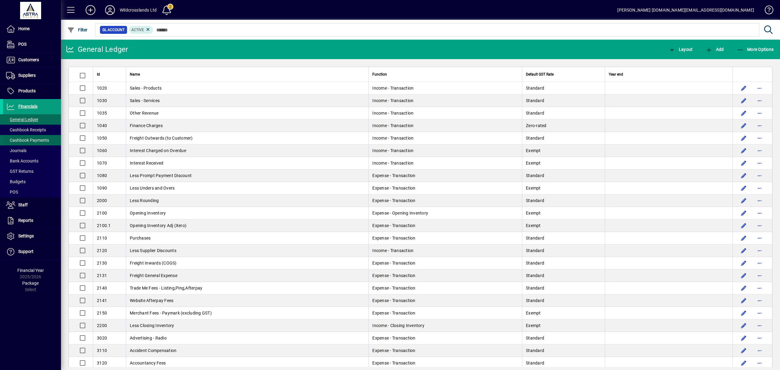
click at [44, 138] on span "Cashbook Payments" at bounding box center [27, 140] width 43 height 5
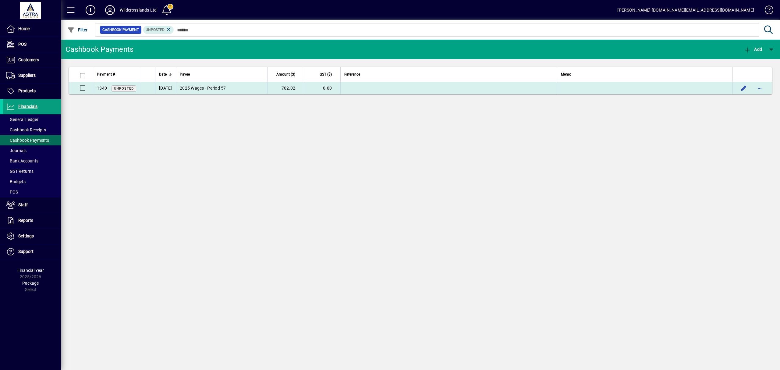
click at [217, 88] on span "2025 Wages - Period 57" at bounding box center [203, 88] width 46 height 5
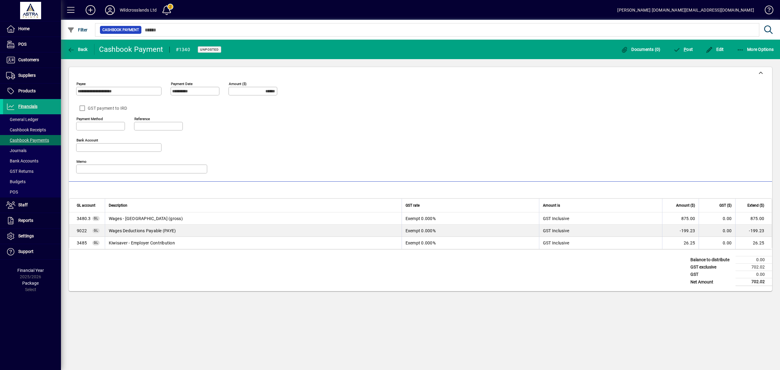
type input "**********"
click at [635, 49] on span "Documents (0)" at bounding box center [641, 49] width 40 height 5
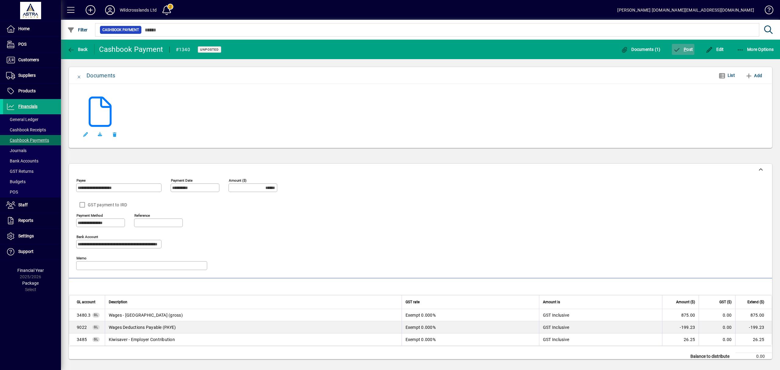
click at [688, 50] on span "P ost" at bounding box center [683, 49] width 20 height 5
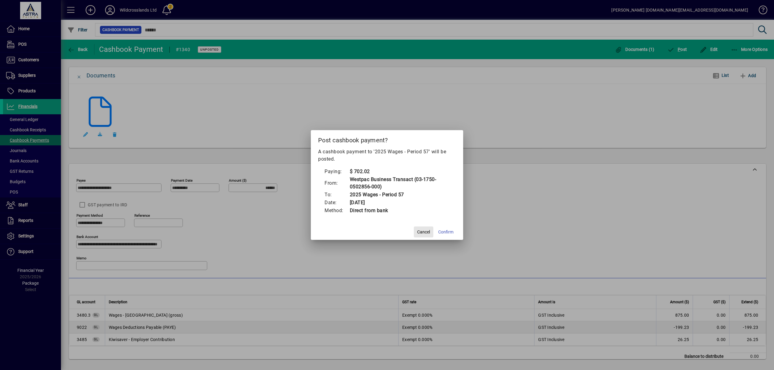
drag, startPoint x: 421, startPoint y: 234, endPoint x: 413, endPoint y: 236, distance: 8.4
click at [421, 234] on span "Cancel" at bounding box center [423, 232] width 13 height 6
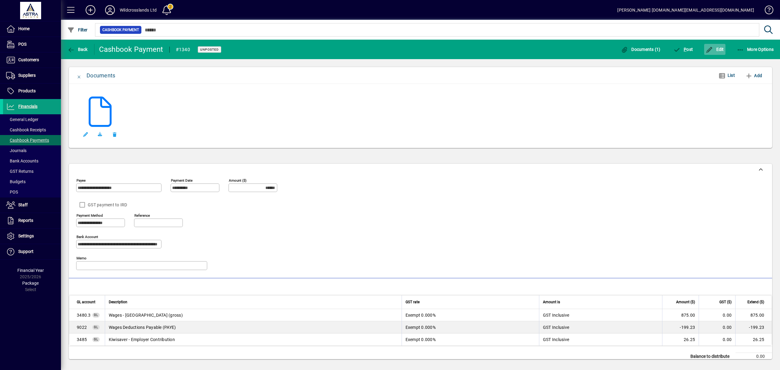
click at [720, 49] on span "Edit" at bounding box center [715, 49] width 18 height 5
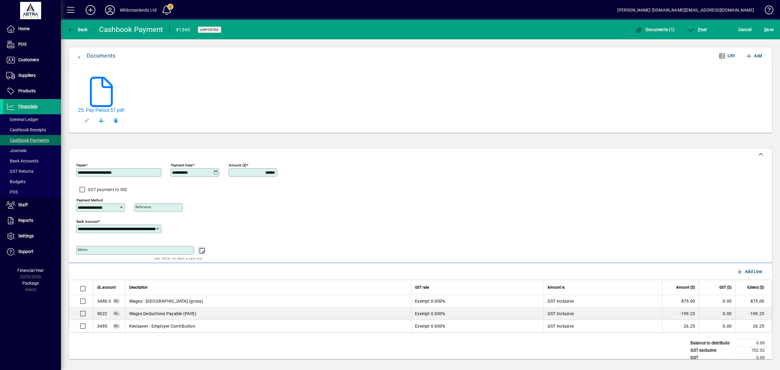
click at [159, 230] on icon at bounding box center [157, 228] width 5 height 5
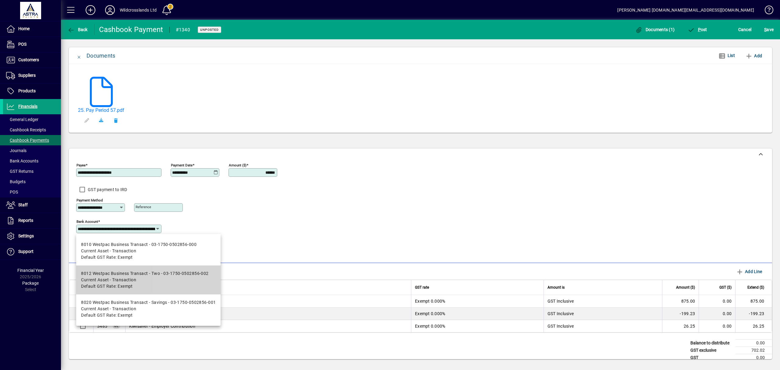
click at [168, 279] on span "Current Asset - Transaction" at bounding box center [144, 280] width 127 height 6
type input "**********"
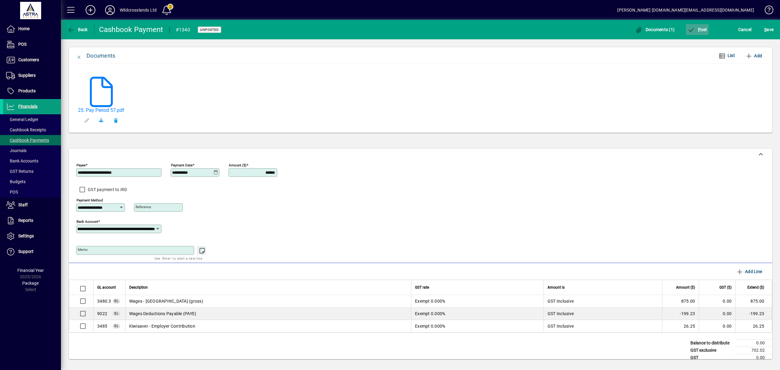
click at [705, 32] on span "button" at bounding box center [697, 29] width 23 height 15
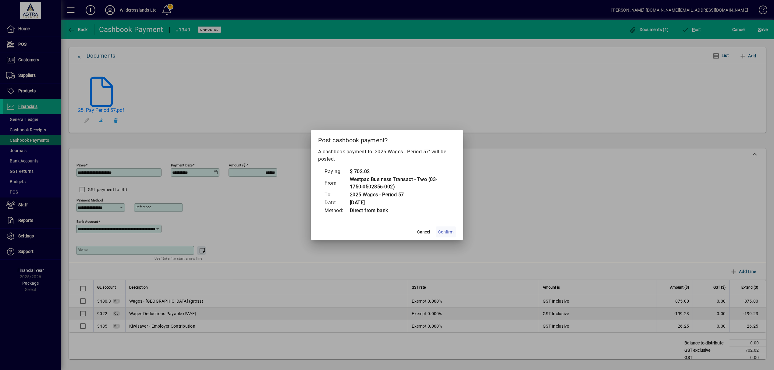
click at [442, 234] on span "Confirm" at bounding box center [445, 232] width 15 height 6
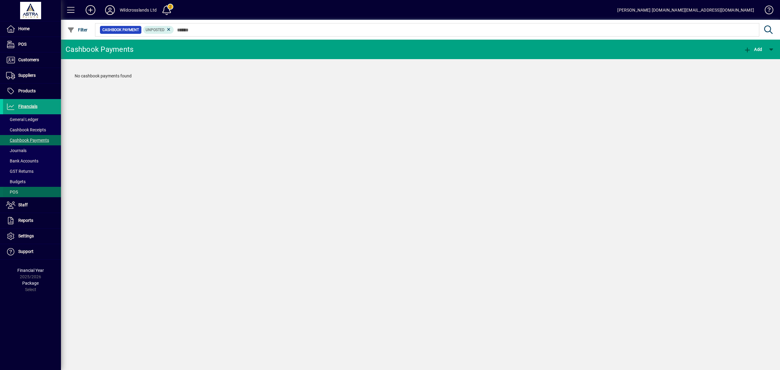
click at [21, 189] on span at bounding box center [32, 192] width 58 height 15
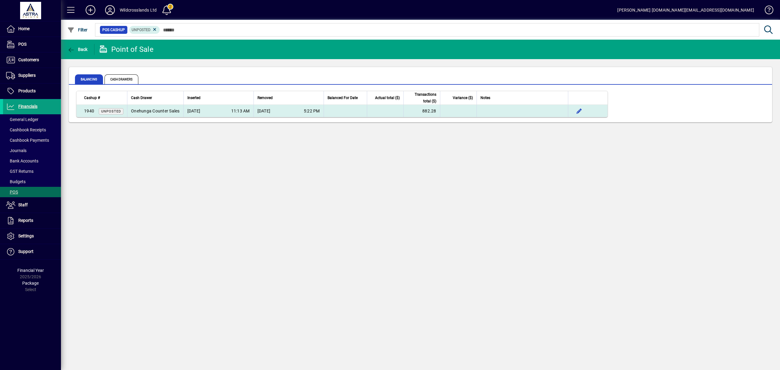
click at [153, 110] on div "Onehunga Counter Sales" at bounding box center [155, 111] width 49 height 6
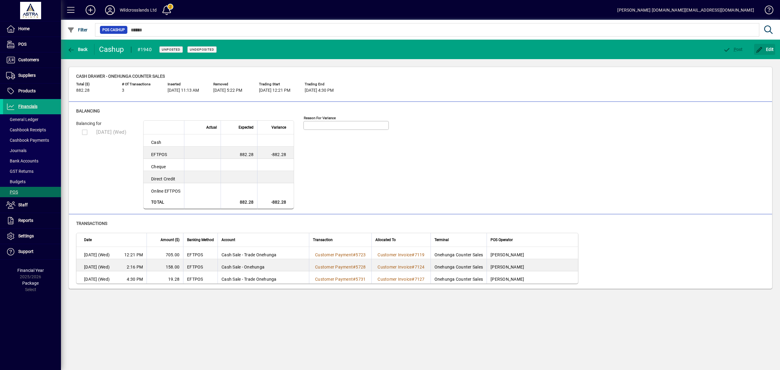
drag, startPoint x: 771, startPoint y: 49, endPoint x: 662, endPoint y: 71, distance: 111.0
click at [771, 49] on span "Edit" at bounding box center [765, 49] width 18 height 5
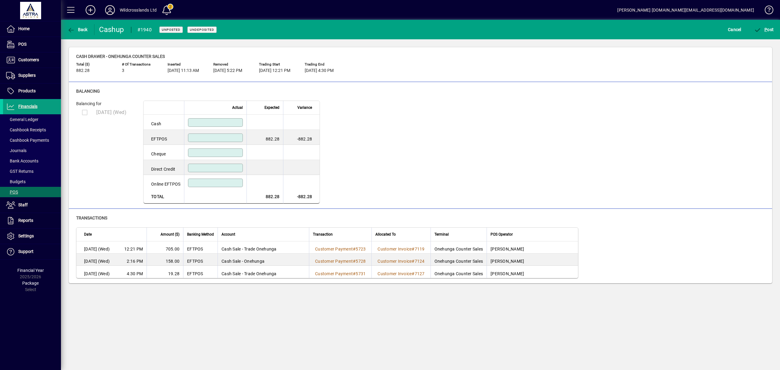
click at [241, 140] on input at bounding box center [216, 137] width 53 height 5
type input "******"
click at [486, 143] on div "Balancing for 13/08/2025 (Wed) Actual Expected Variance Cash EFTPOS ****** 882.…" at bounding box center [420, 152] width 689 height 103
click at [769, 32] on span "submit" at bounding box center [764, 29] width 23 height 15
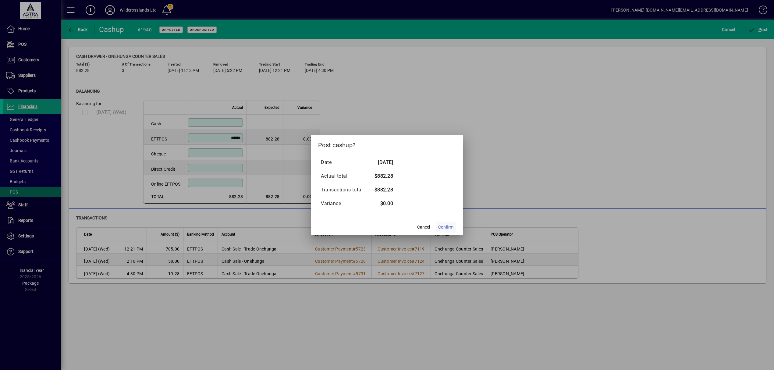
click at [442, 226] on span "Confirm" at bounding box center [445, 227] width 15 height 6
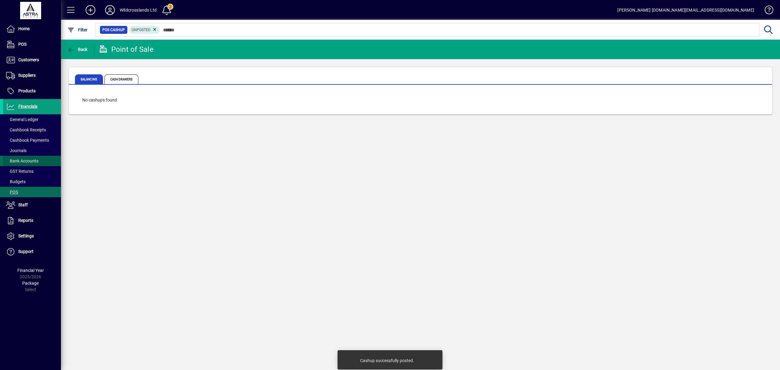
click at [37, 160] on span "Bank Accounts" at bounding box center [22, 160] width 32 height 5
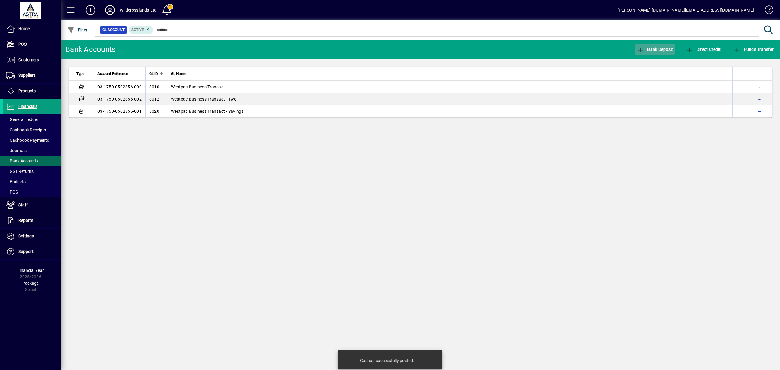
click at [660, 48] on span "Bank Deposit" at bounding box center [655, 49] width 37 height 5
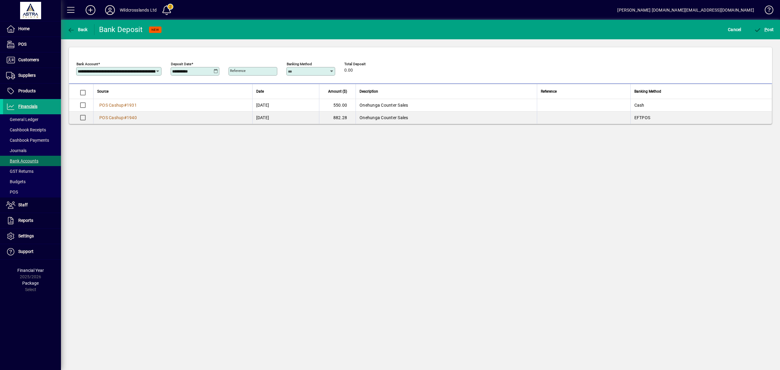
click at [215, 71] on icon at bounding box center [216, 71] width 5 height 5
click at [229, 138] on span "14" at bounding box center [227, 138] width 11 height 11
type input "**********"
click at [768, 28] on span "P ost" at bounding box center [764, 29] width 20 height 5
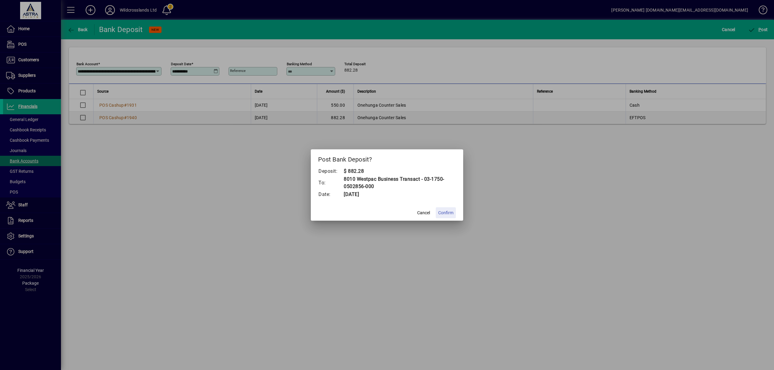
drag, startPoint x: 446, startPoint y: 210, endPoint x: 459, endPoint y: 208, distance: 13.5
click at [446, 210] on span "Confirm" at bounding box center [445, 213] width 15 height 6
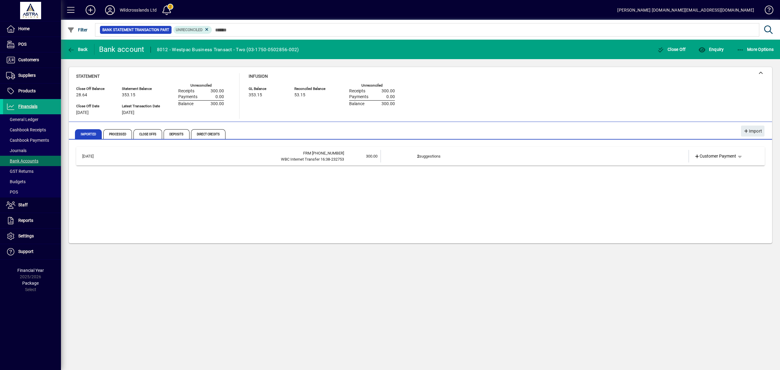
click at [210, 196] on div "14/08/2025 FRM 1750-0502856-00 WBC Internet Transfer 16:38-232753 300.00 2 sugg…" at bounding box center [420, 192] width 689 height 91
click at [122, 136] on span "Processed" at bounding box center [117, 134] width 29 height 10
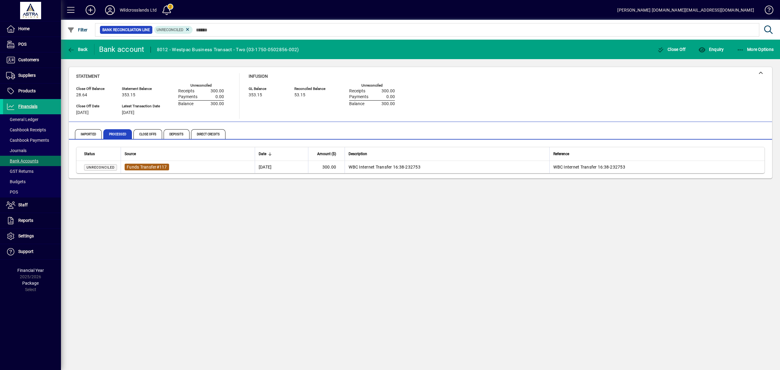
click at [156, 166] on span "Funds Transfer" at bounding box center [142, 167] width 30 height 5
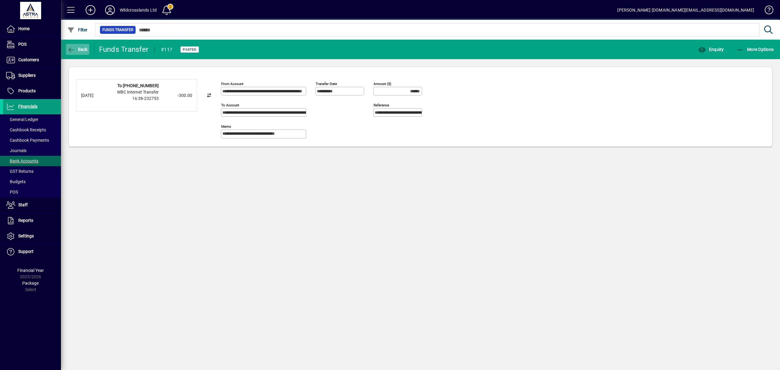
click at [77, 49] on span "Back" at bounding box center [77, 49] width 20 height 5
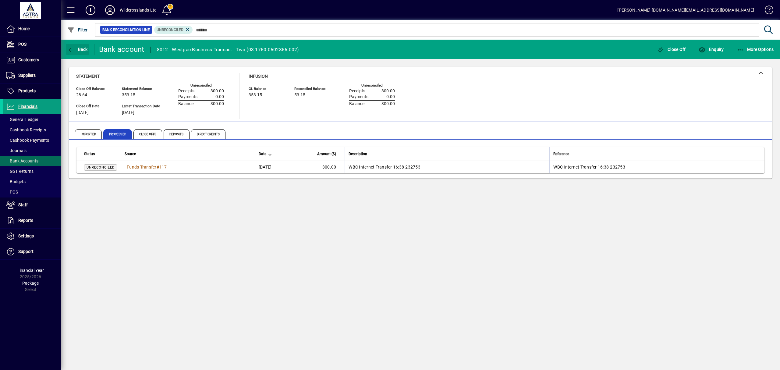
click at [77, 49] on span "Back" at bounding box center [77, 49] width 20 height 5
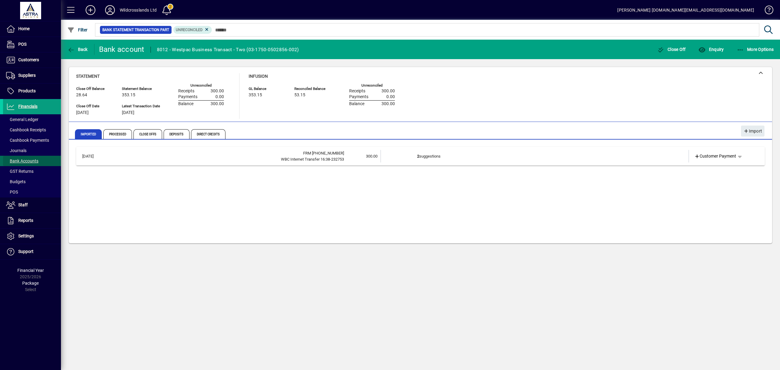
click at [24, 160] on span "Bank Accounts" at bounding box center [22, 160] width 32 height 5
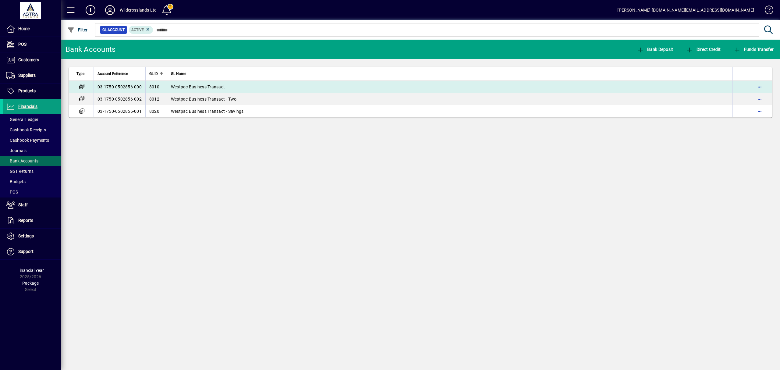
click at [196, 87] on span "Westpac Business Transact" at bounding box center [198, 86] width 54 height 5
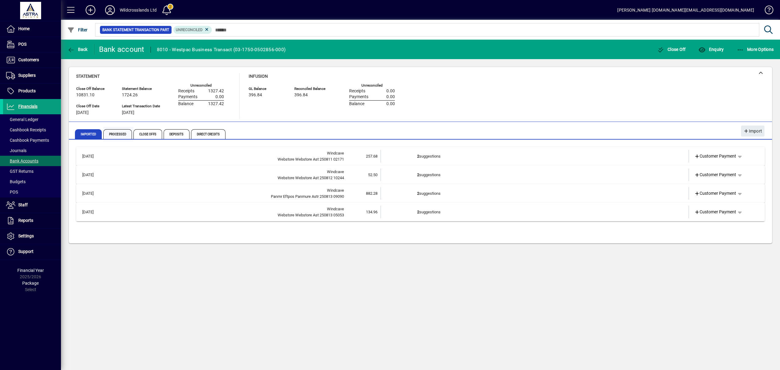
click at [114, 135] on span "Processed" at bounding box center [117, 134] width 29 height 10
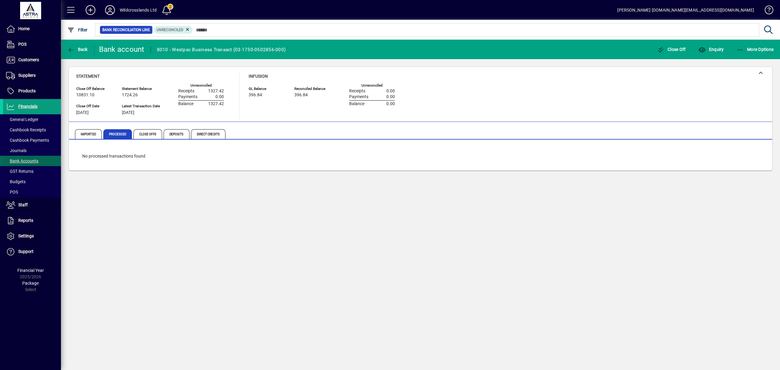
click at [26, 162] on span "Bank Accounts" at bounding box center [22, 160] width 32 height 5
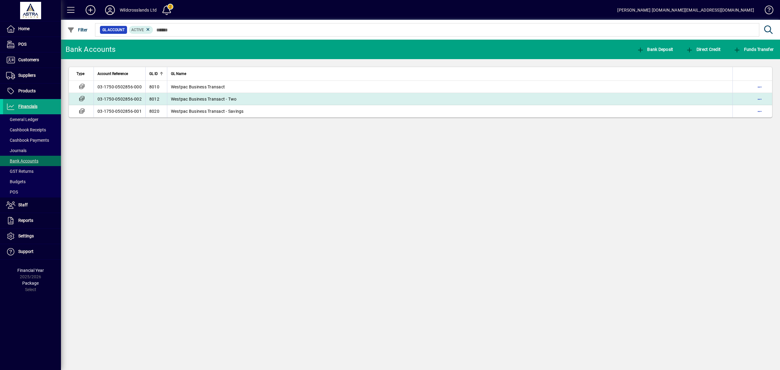
click at [180, 99] on span "Westpac Business Transact - Two" at bounding box center [204, 99] width 66 height 5
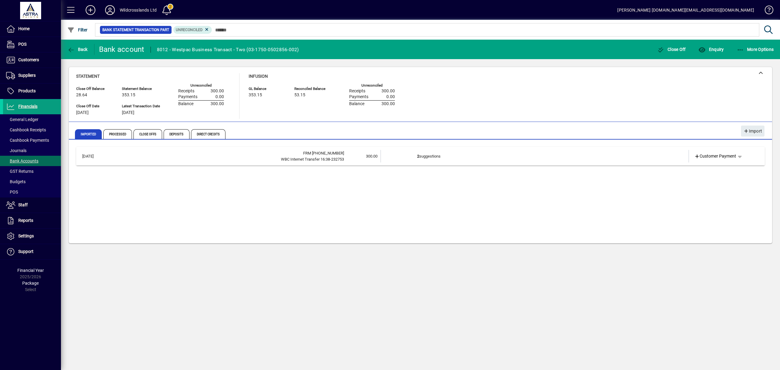
click at [433, 157] on td "2 suggestions" at bounding box center [535, 156] width 236 height 12
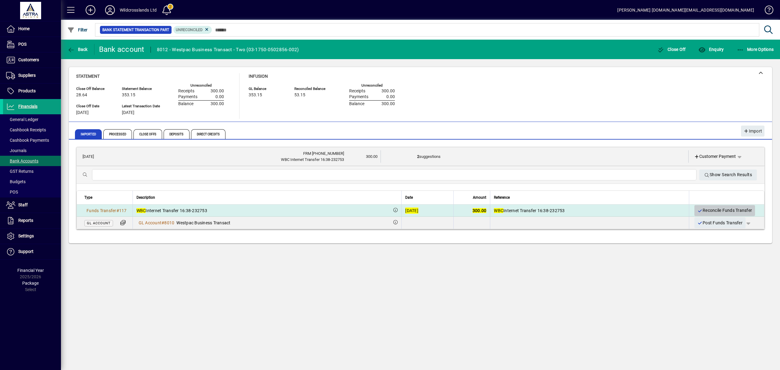
click at [708, 211] on span "Reconcile Funds Transfer" at bounding box center [725, 210] width 55 height 10
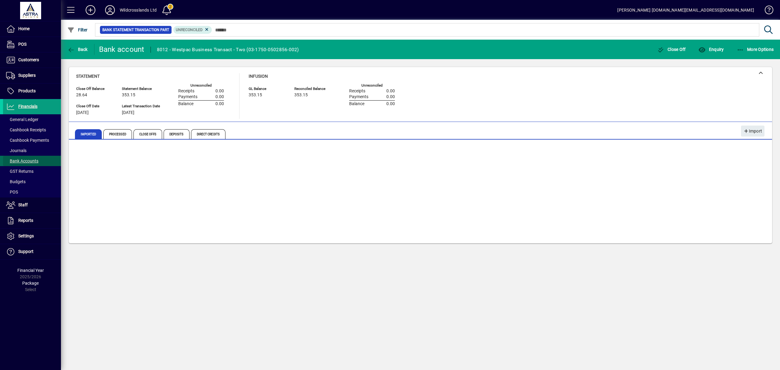
click at [21, 160] on span "Bank Accounts" at bounding box center [22, 160] width 32 height 5
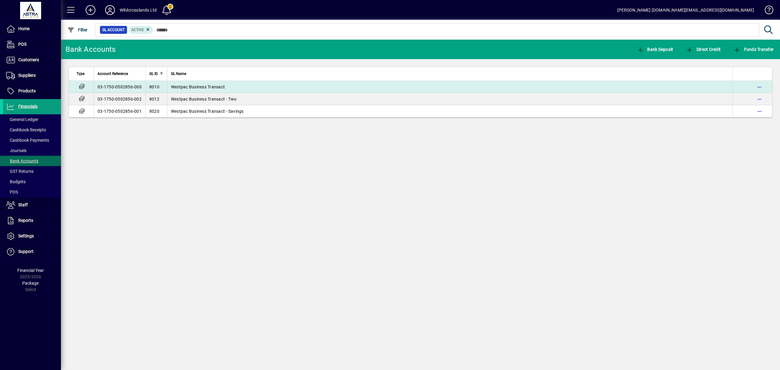
click at [182, 85] on span "Westpac Business Transact" at bounding box center [198, 86] width 54 height 5
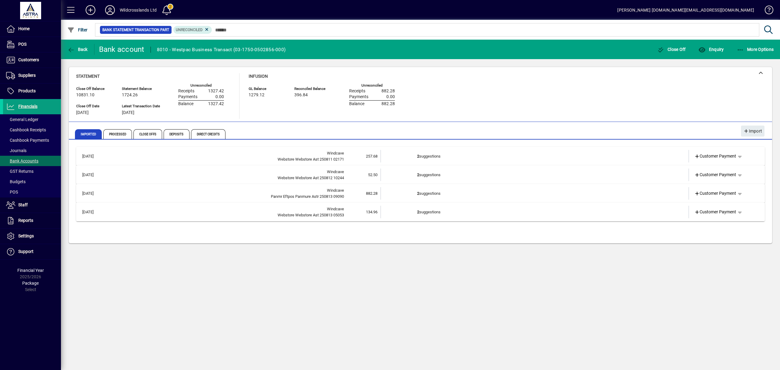
click at [436, 192] on td "2 suggestions" at bounding box center [535, 193] width 236 height 12
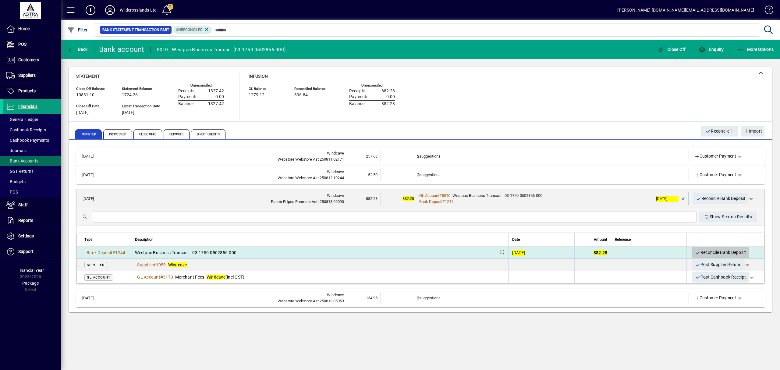
click at [709, 254] on span "Reconcile Bank Deposit" at bounding box center [720, 252] width 51 height 10
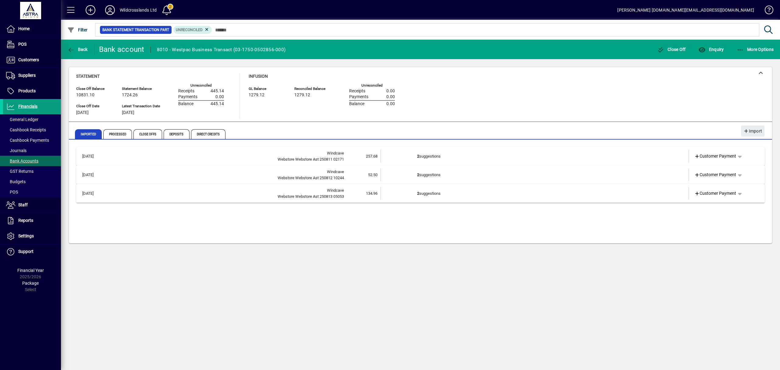
click at [421, 157] on td "2 suggestions" at bounding box center [535, 156] width 236 height 12
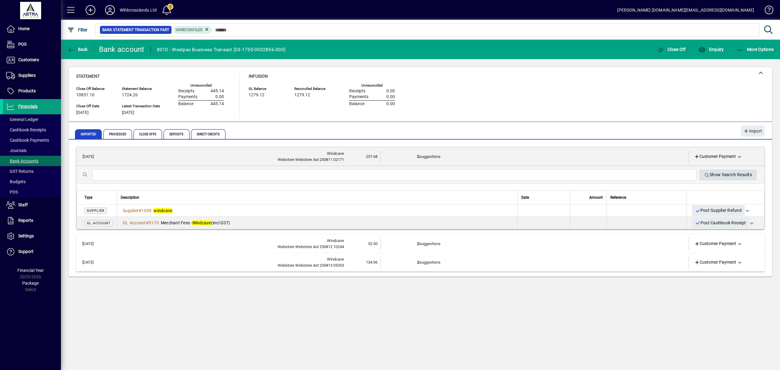
click at [716, 172] on span "Show Search Results" at bounding box center [728, 175] width 48 height 10
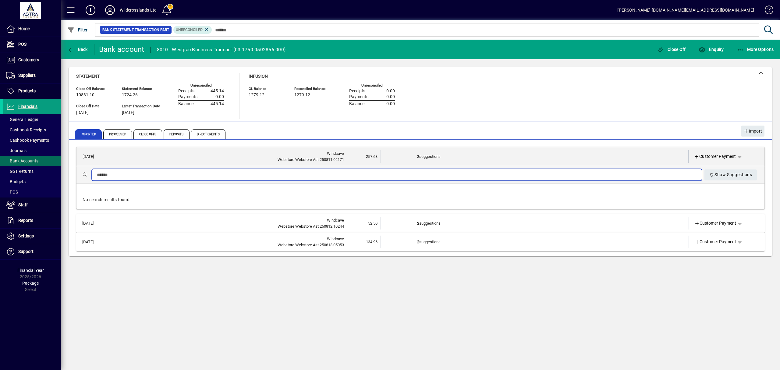
click at [420, 158] on td "2 suggestions" at bounding box center [535, 156] width 236 height 12
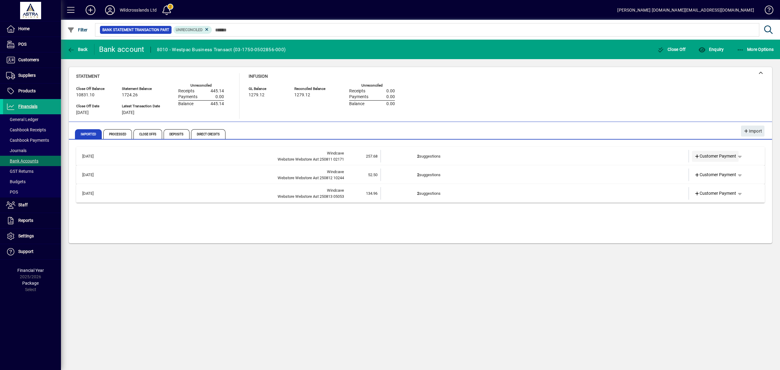
click at [718, 154] on span "Customer Payment" at bounding box center [715, 156] width 42 height 6
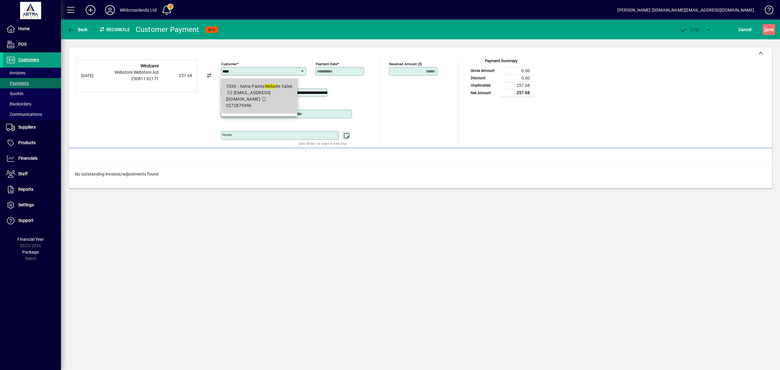
click at [279, 89] on span "1030 - Astra Paints Webs ite Sales accounts@astrapaints.co.nz 0272879996" at bounding box center [259, 96] width 66 height 26
type input "**********"
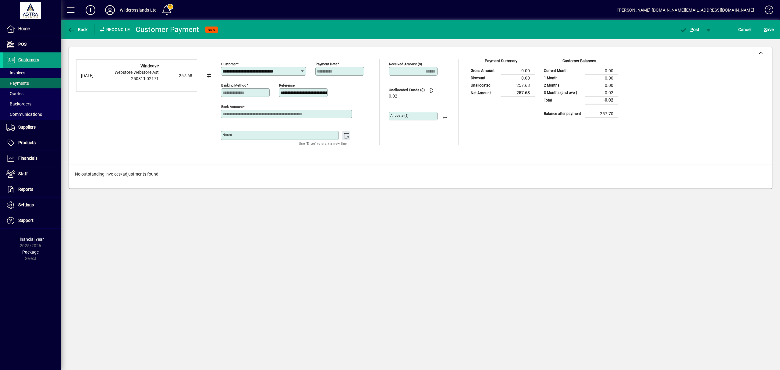
click at [735, 32] on div "Cancel" at bounding box center [745, 29] width 26 height 11
click at [739, 30] on span "Cancel" at bounding box center [744, 30] width 13 height 10
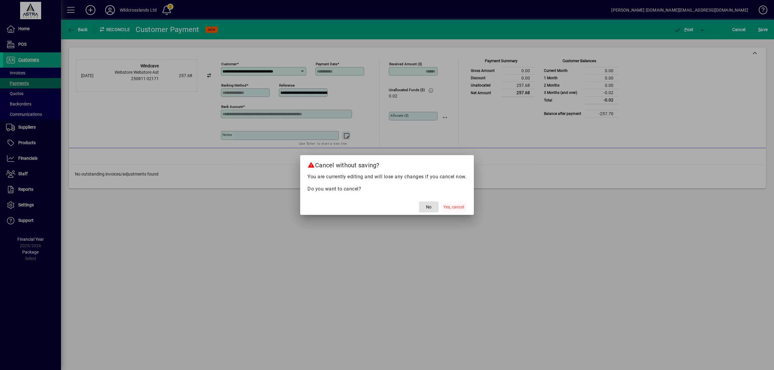
click at [451, 208] on span "Yes, cancel" at bounding box center [453, 207] width 21 height 6
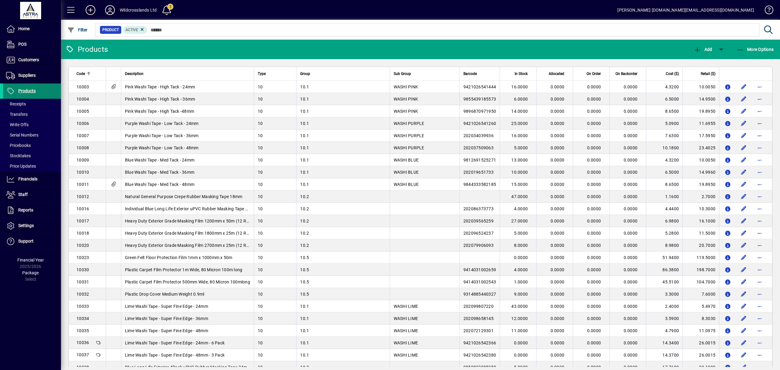
click at [20, 91] on span "Products" at bounding box center [26, 90] width 17 height 5
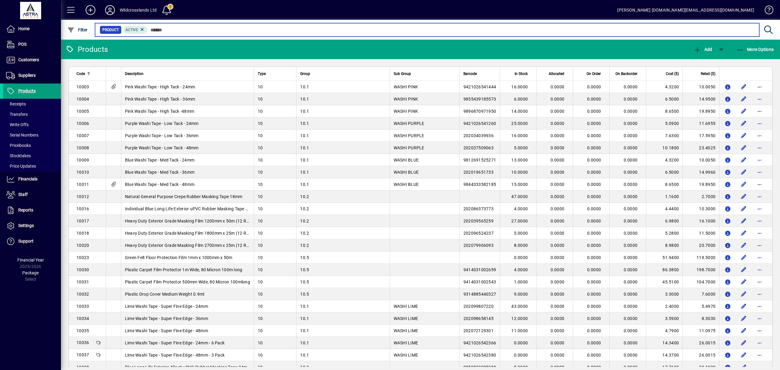
click at [155, 29] on input "text" at bounding box center [450, 30] width 607 height 9
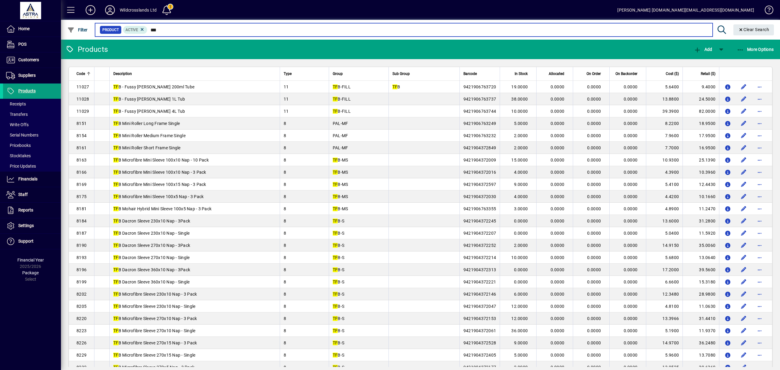
type input "***"
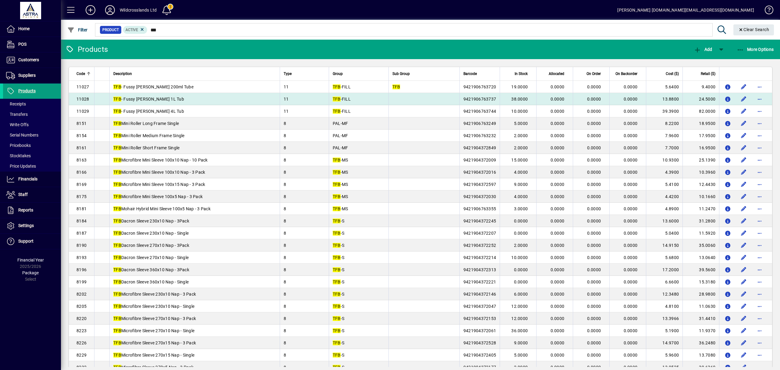
click at [169, 101] on td "TFB - Fussy [PERSON_NAME] 1L Tub" at bounding box center [194, 99] width 170 height 12
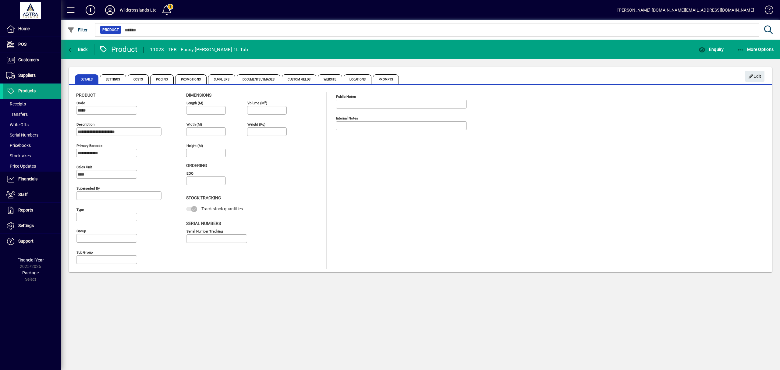
type input "**********"
type input "****"
click at [193, 79] on span "Promotions" at bounding box center [190, 79] width 31 height 10
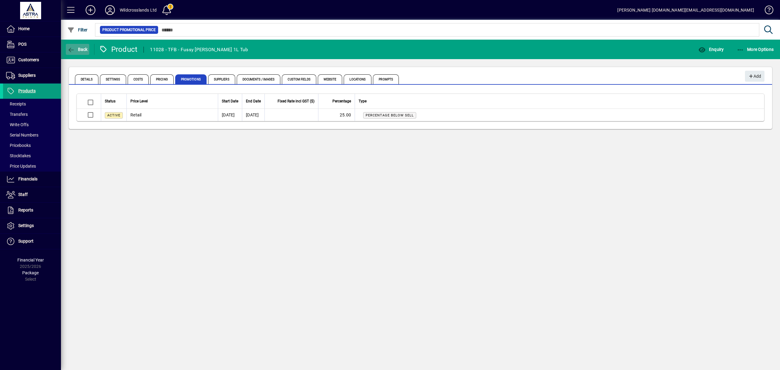
click at [79, 50] on span "Back" at bounding box center [77, 49] width 20 height 5
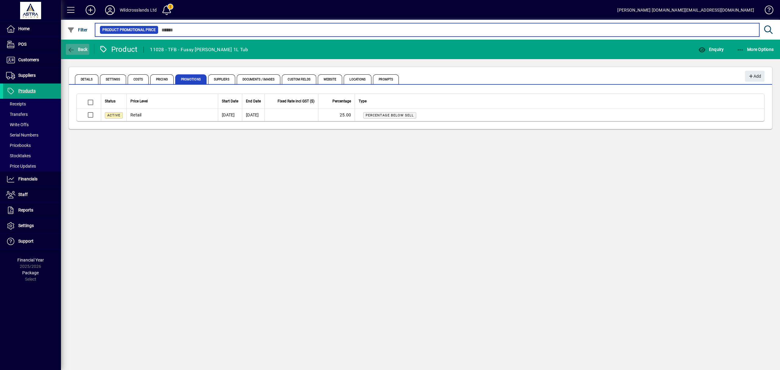
type input "***"
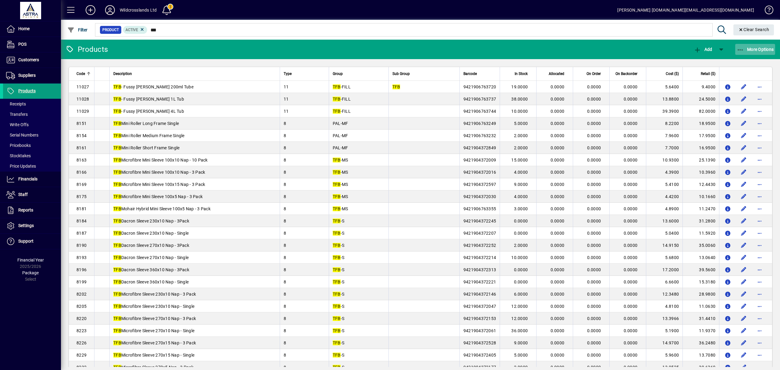
click at [742, 49] on icon "button" at bounding box center [741, 50] width 8 height 6
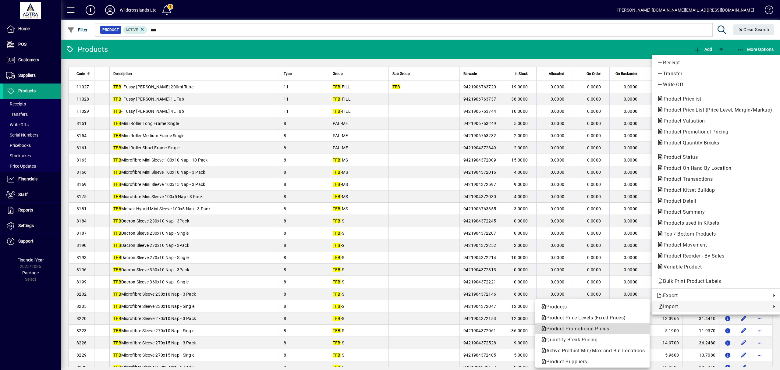
click at [575, 329] on span "Product Promotional Prices" at bounding box center [592, 328] width 105 height 7
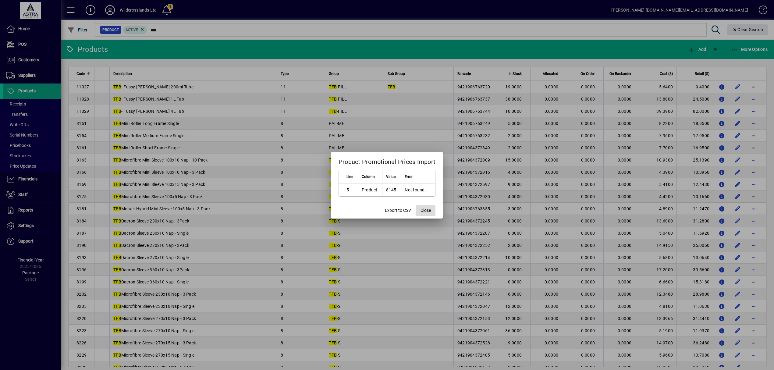
click at [428, 212] on span "Close" at bounding box center [426, 210] width 10 height 6
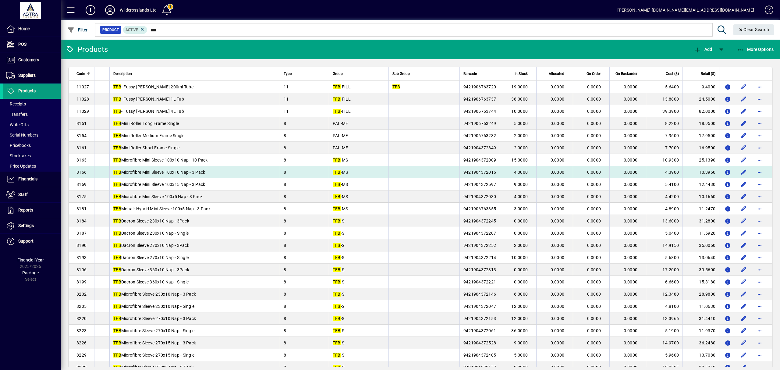
click at [373, 173] on td "TFB -MS" at bounding box center [359, 172] width 60 height 12
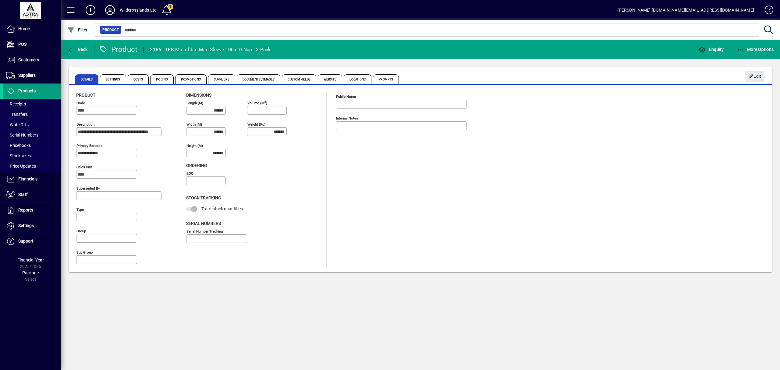
type input "**********"
type input "****"
click at [160, 79] on span "Pricing" at bounding box center [161, 79] width 23 height 10
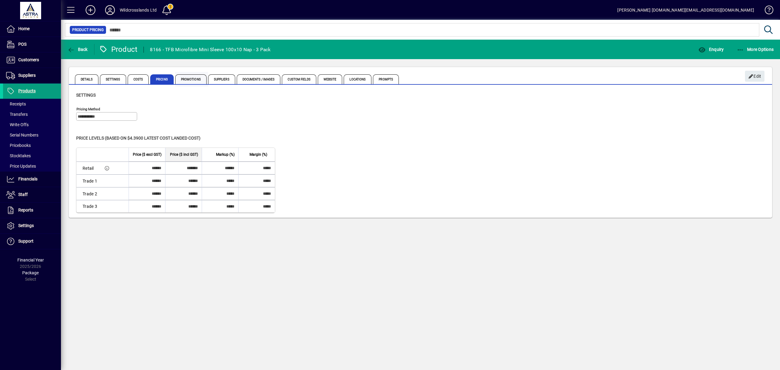
click at [198, 80] on span "Promotions" at bounding box center [190, 79] width 31 height 10
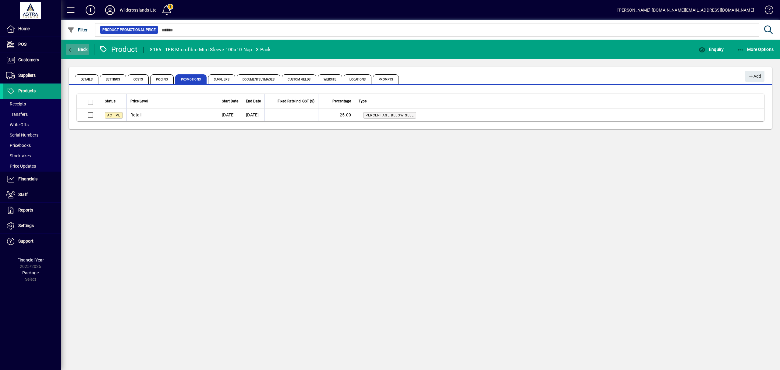
click at [80, 51] on span "Back" at bounding box center [77, 49] width 20 height 5
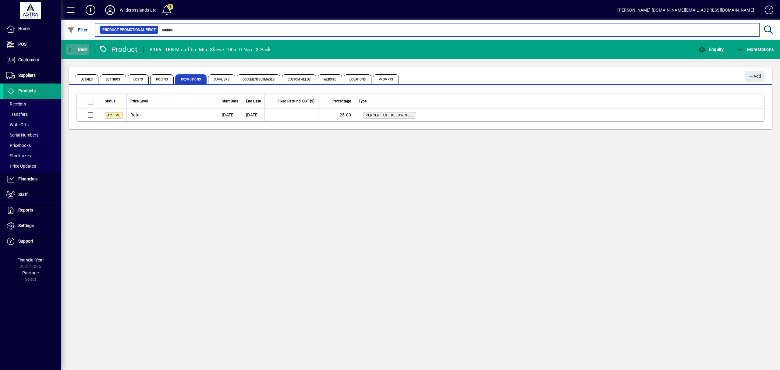
type input "***"
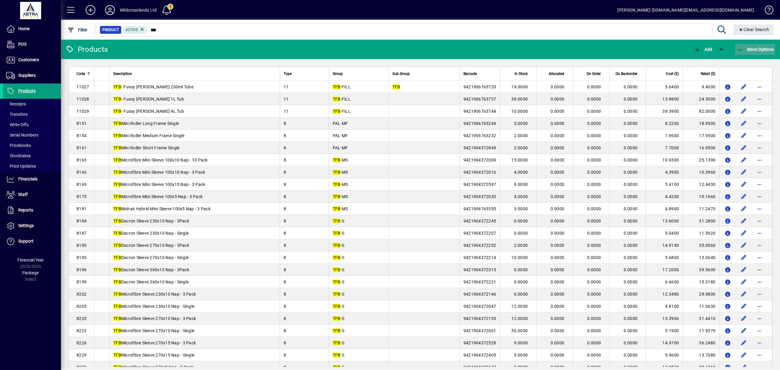
click at [738, 49] on icon "button" at bounding box center [741, 50] width 8 height 6
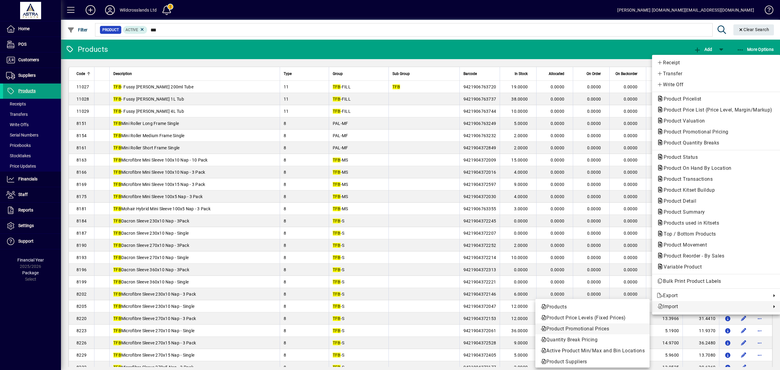
click at [579, 327] on span "Product Promotional Prices" at bounding box center [592, 328] width 105 height 7
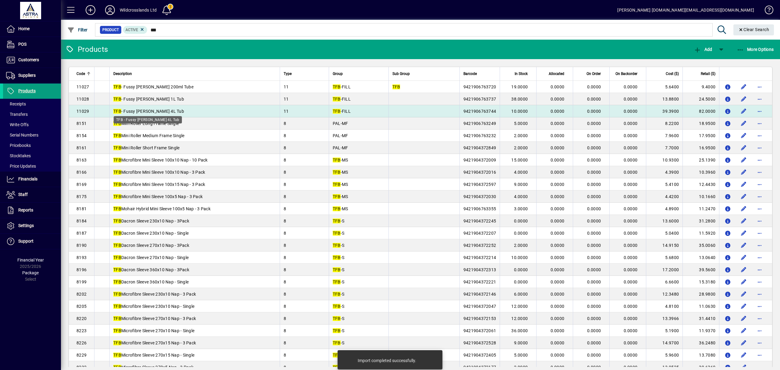
click at [156, 110] on span "TFB - Fussy [PERSON_NAME] 4L Tub" at bounding box center [148, 111] width 71 height 5
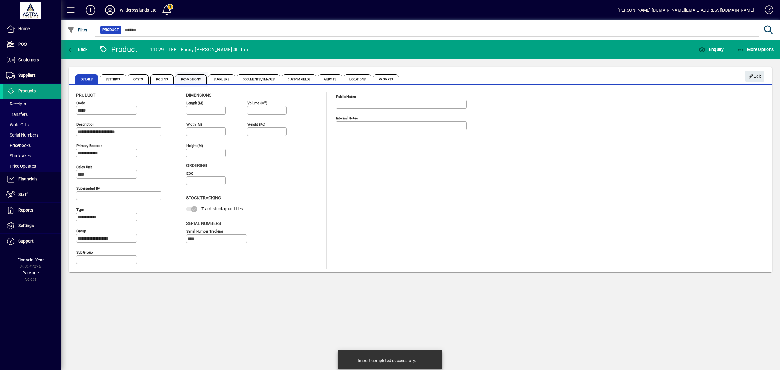
click at [196, 79] on span "Promotions" at bounding box center [190, 79] width 31 height 10
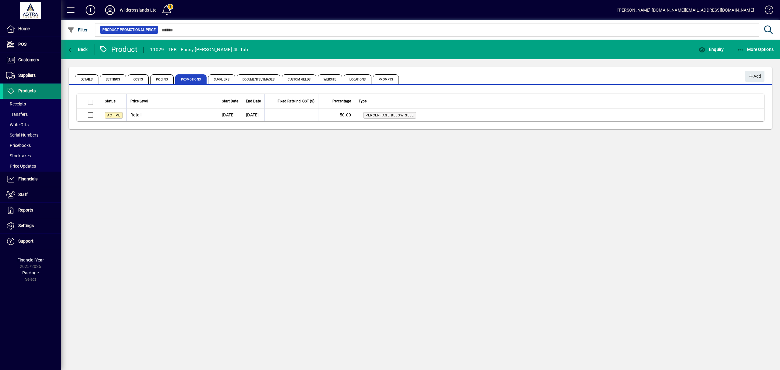
click at [12, 89] on icon at bounding box center [10, 90] width 9 height 7
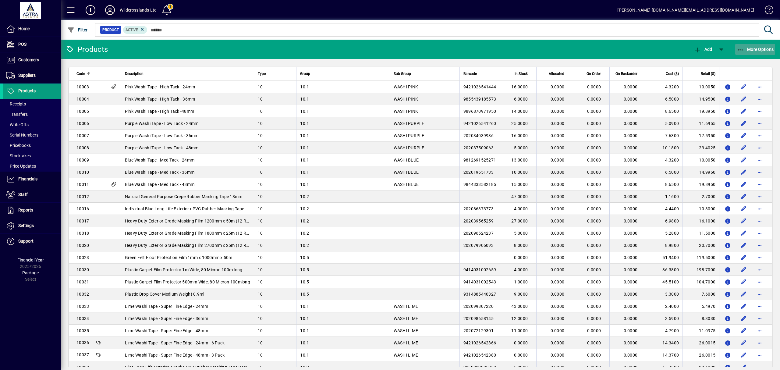
click at [742, 51] on icon "button" at bounding box center [741, 50] width 8 height 6
